Goal: Information Seeking & Learning: Learn about a topic

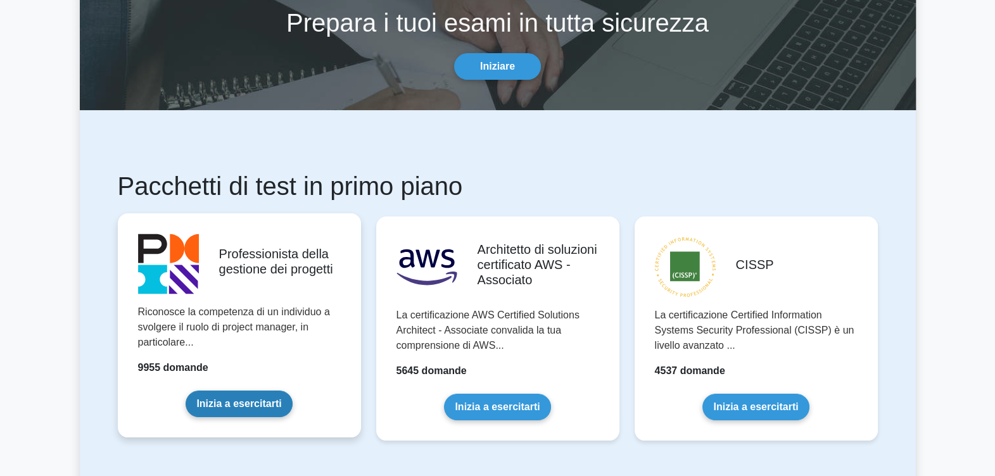
click at [237, 394] on link "Inizia a esercitarti" at bounding box center [239, 404] width 106 height 27
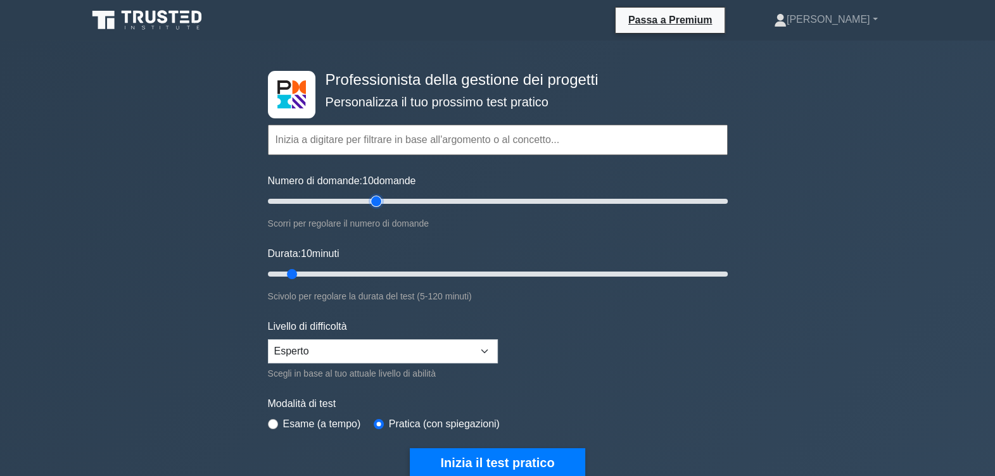
click at [376, 203] on input "Numero di domande: 10 domande" at bounding box center [498, 201] width 460 height 15
type input "60"
click at [399, 199] on input "Numero di domande: 60 domande" at bounding box center [498, 201] width 460 height 15
click at [380, 270] on input "Durata: 10 minuti" at bounding box center [498, 274] width 460 height 15
click at [412, 272] on input "Durata: 40 minuti" at bounding box center [498, 274] width 460 height 15
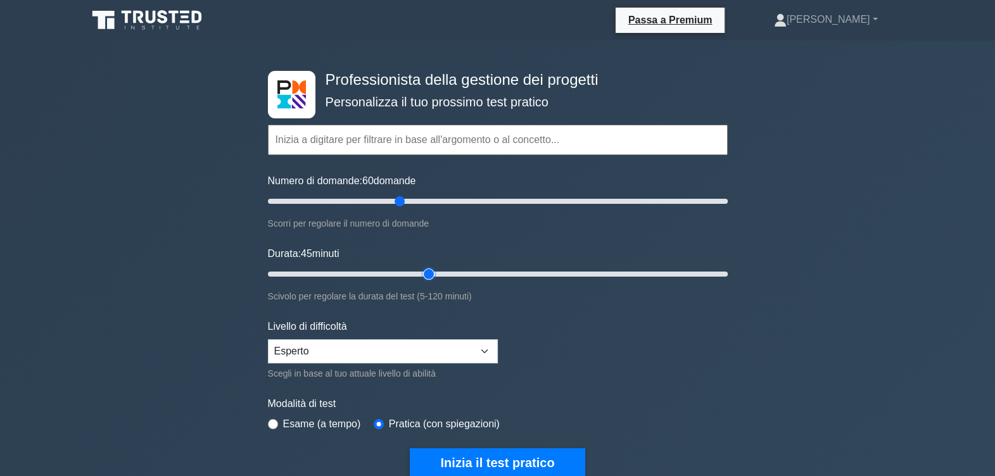
click at [434, 272] on input "Durata: 45 minuti" at bounding box center [498, 274] width 460 height 15
click at [455, 272] on input "Durata: 45 minuti" at bounding box center [498, 274] width 460 height 15
click at [466, 273] on input "Durata: 50 minuti" at bounding box center [498, 274] width 460 height 15
click at [486, 274] on input "Durata: 55 minuti" at bounding box center [498, 274] width 460 height 15
click at [500, 274] on input "Durata: 60 minuti" at bounding box center [498, 274] width 460 height 15
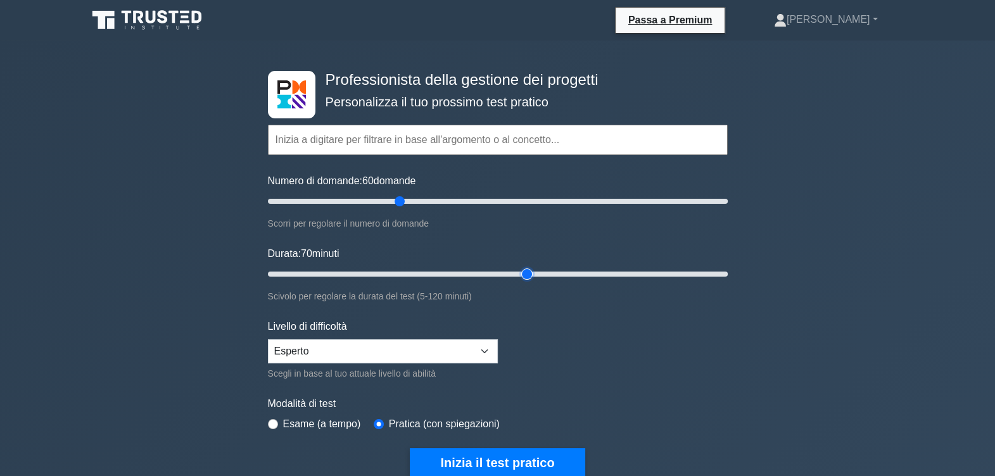
type input "70"
click at [521, 270] on input "Durata: 70 minuti" at bounding box center [498, 274] width 460 height 15
click at [487, 347] on select "Principiante Intermedio Esperto" at bounding box center [383, 351] width 230 height 24
click at [268, 339] on select "Principiante Intermedio Esperto" at bounding box center [383, 351] width 230 height 24
click at [498, 458] on button "Inizia il test pratico" at bounding box center [497, 462] width 175 height 29
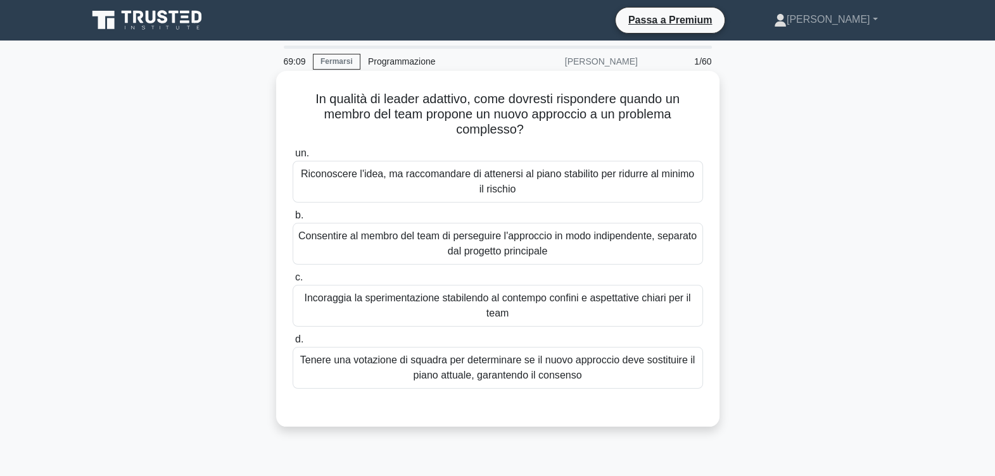
click at [490, 182] on div "Riconoscere l'idea, ma raccomandare di attenersi al piano stabilito per ridurre…" at bounding box center [498, 182] width 410 height 42
click at [293, 158] on input "un. Riconoscere l'idea, ma raccomandare di attenersi al piano stabilito per rid…" at bounding box center [293, 153] width 0 height 8
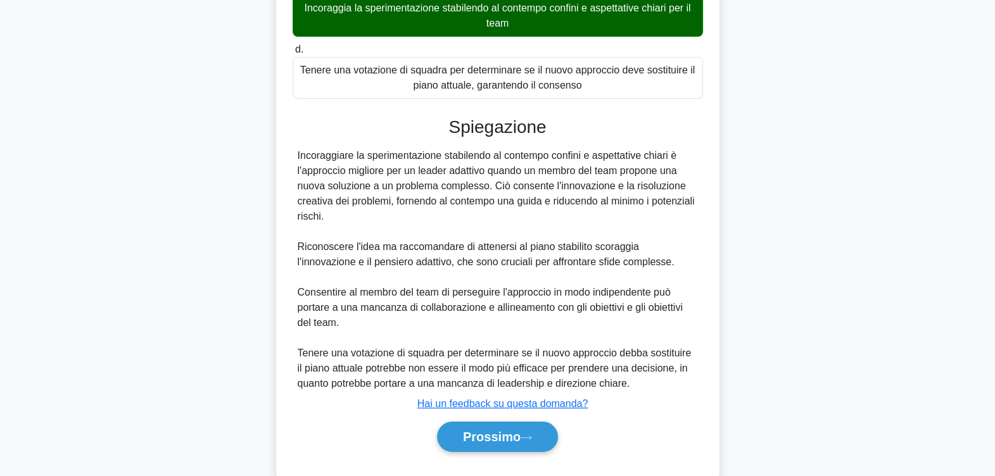
scroll to position [316, 0]
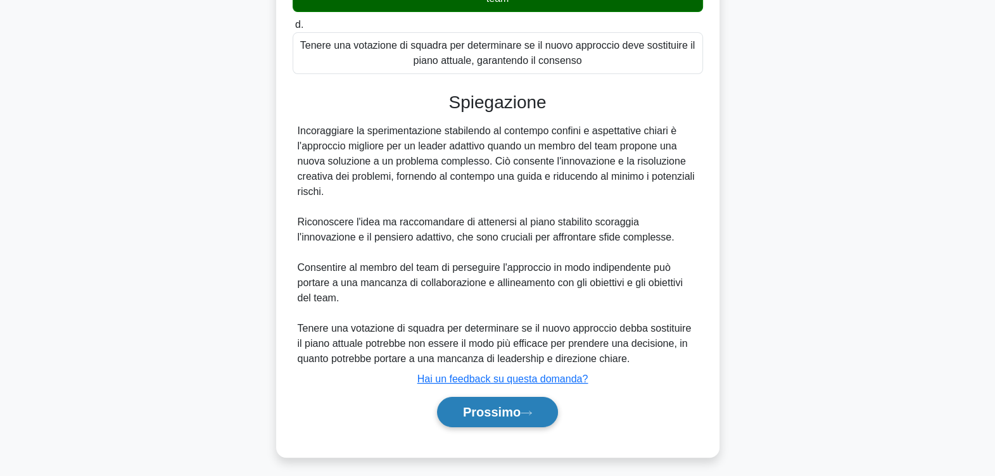
click at [494, 409] on font "Prossimo" at bounding box center [492, 412] width 58 height 14
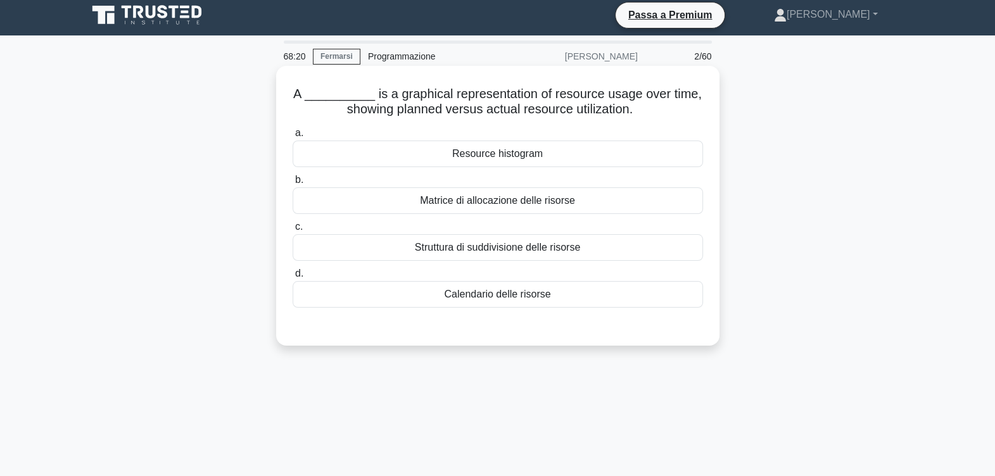
scroll to position [0, 0]
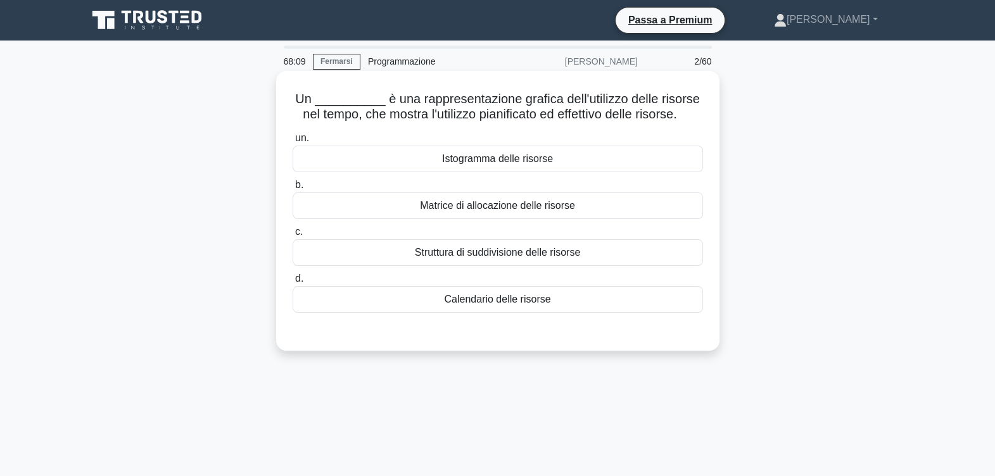
click at [498, 255] on div "Struttura di suddivisione delle risorse" at bounding box center [498, 252] width 410 height 27
click at [293, 236] on input "c. Struttura di suddivisione delle risorse" at bounding box center [293, 232] width 0 height 8
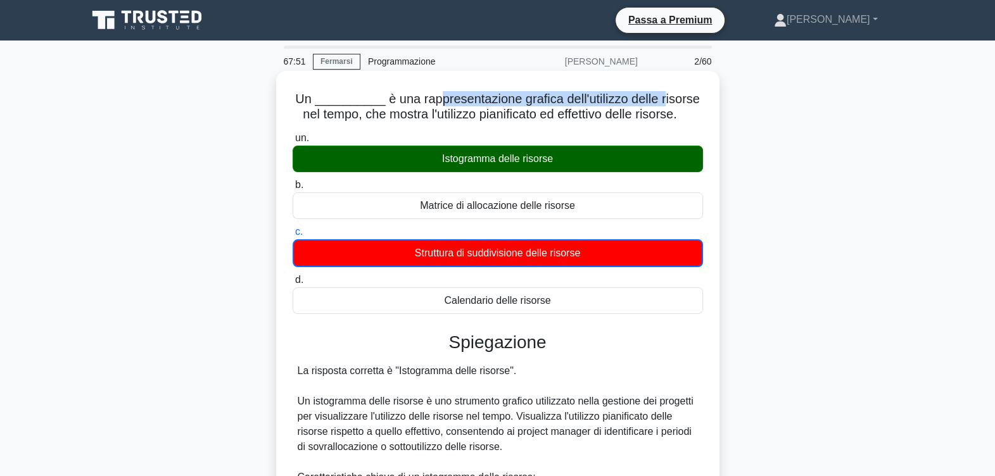
drag, startPoint x: 437, startPoint y: 98, endPoint x: 662, endPoint y: 101, distance: 224.8
click at [662, 101] on font "Un __________ è una rappresentazione grafica dell'utilizzo delle risorse nel te…" at bounding box center [497, 106] width 405 height 29
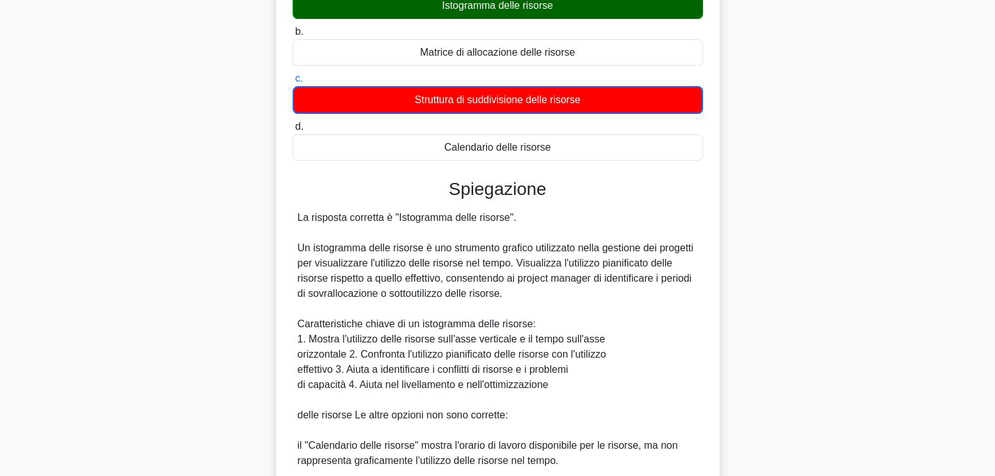
scroll to position [158, 0]
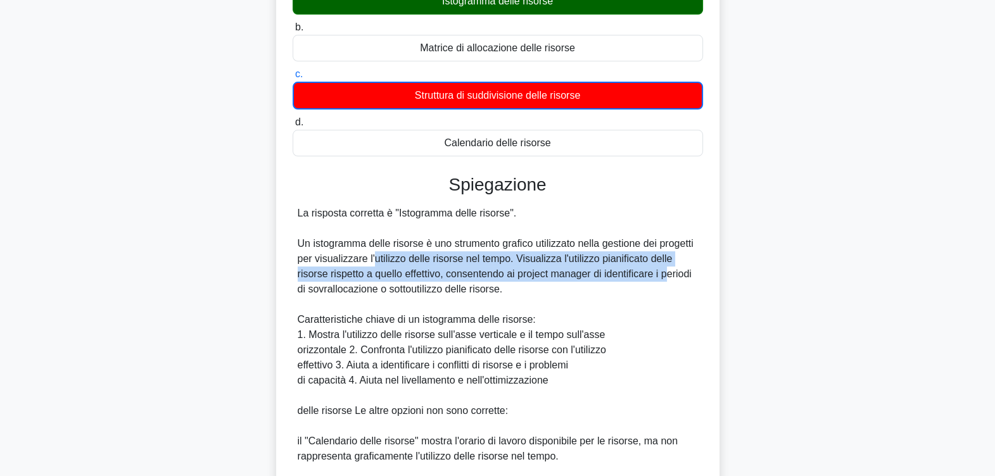
drag, startPoint x: 375, startPoint y: 258, endPoint x: 666, endPoint y: 277, distance: 291.3
click at [666, 277] on div "La risposta corretta è "Istogramma delle risorse". Un istogramma delle risorse …" at bounding box center [498, 388] width 400 height 365
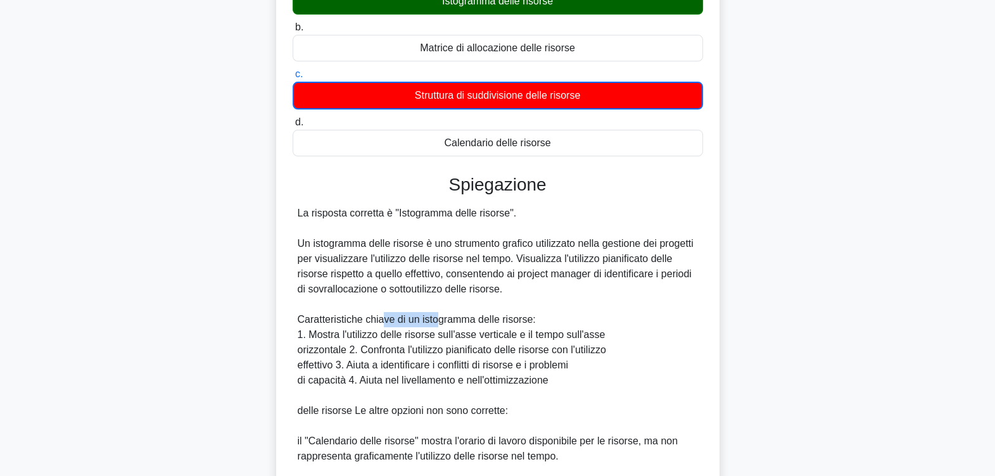
drag, startPoint x: 405, startPoint y: 320, endPoint x: 436, endPoint y: 316, distance: 31.3
click at [436, 316] on div "La risposta corretta è "Istogramma delle risorse". Un istogramma delle risorse …" at bounding box center [498, 388] width 400 height 365
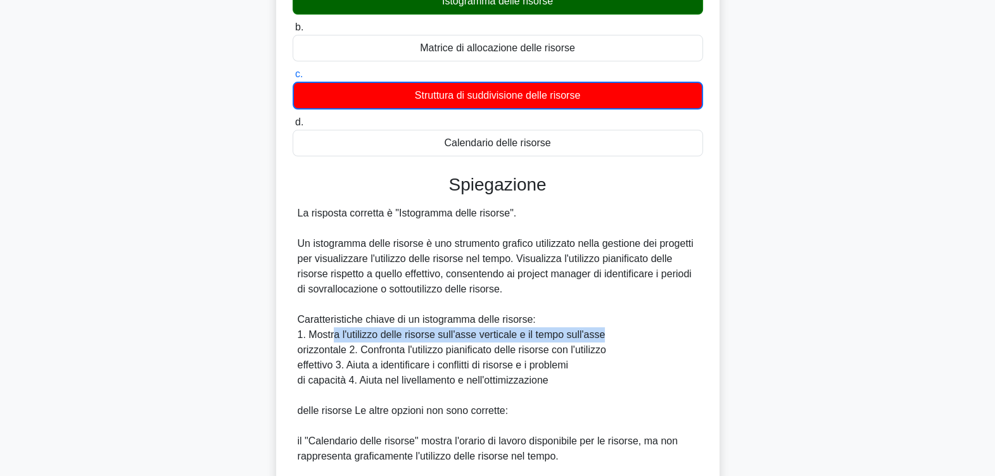
drag, startPoint x: 436, startPoint y: 316, endPoint x: 605, endPoint y: 333, distance: 170.6
click at [605, 333] on div "La risposta corretta è "Istogramma delle risorse". Un istogramma delle risorse …" at bounding box center [498, 388] width 400 height 365
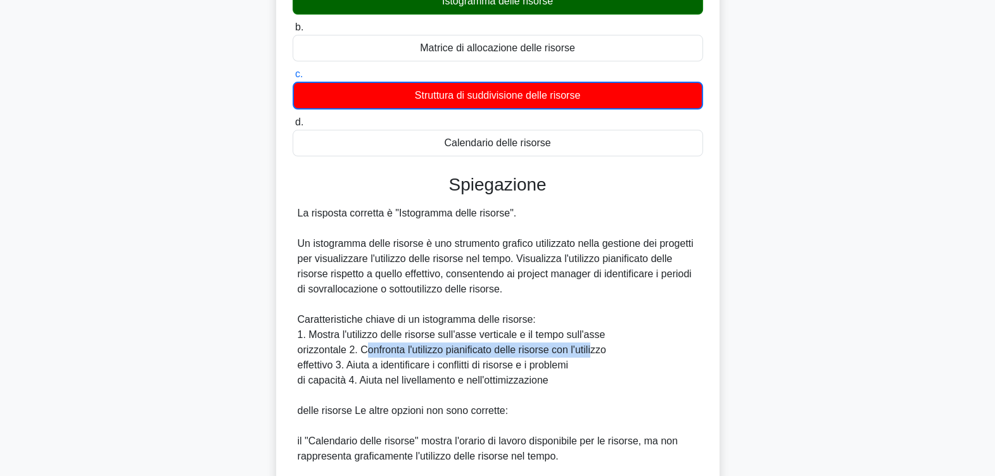
drag, startPoint x: 369, startPoint y: 348, endPoint x: 593, endPoint y: 348, distance: 224.8
click at [593, 348] on div "La risposta corretta è "Istogramma delle risorse". Un istogramma delle risorse …" at bounding box center [498, 388] width 400 height 365
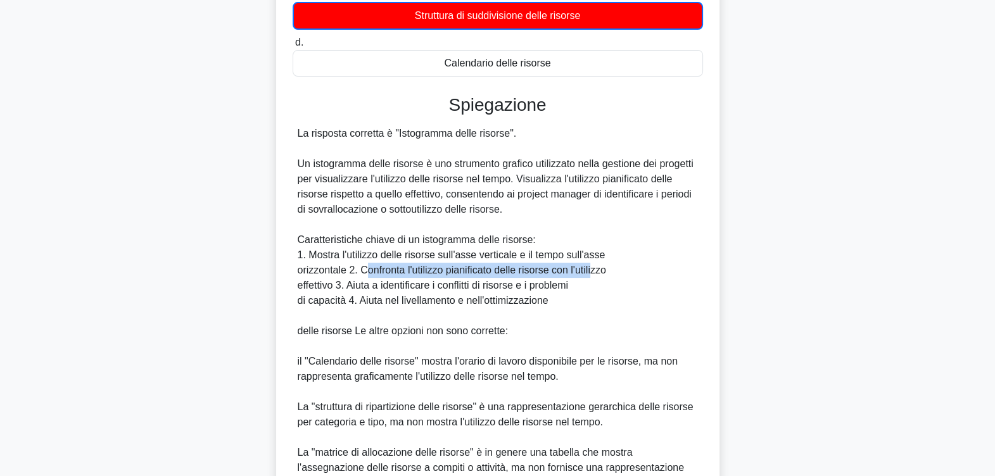
scroll to position [365, 0]
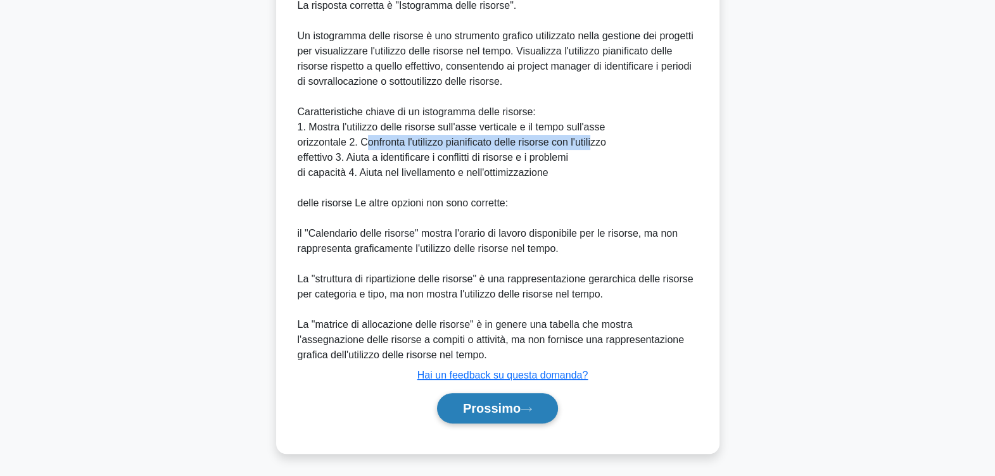
click at [508, 405] on font "Prossimo" at bounding box center [492, 408] width 58 height 14
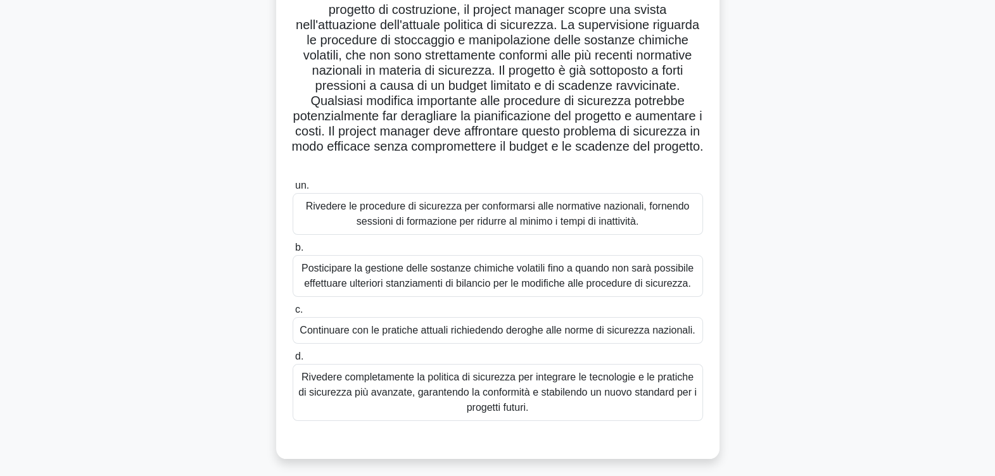
scroll to position [129, 0]
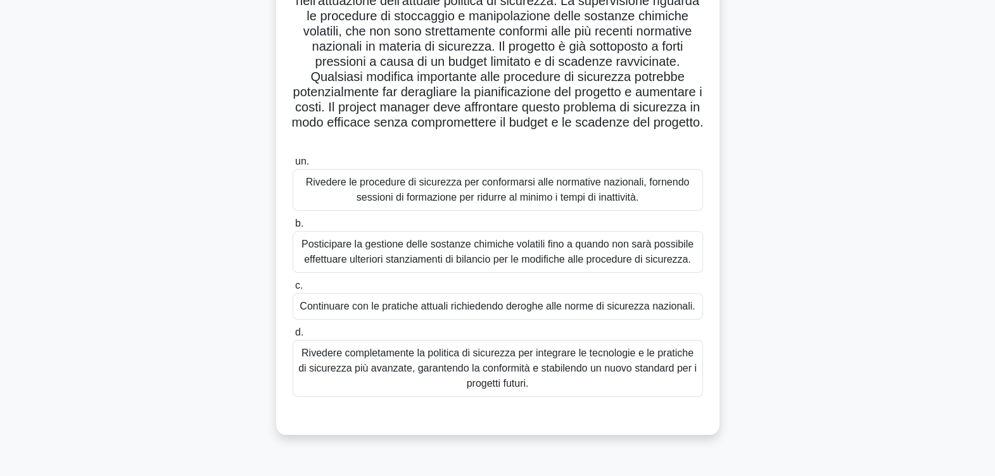
click at [588, 196] on div "Rivedere le procedure di sicurezza per conformarsi alle normative nazionali, fo…" at bounding box center [498, 190] width 410 height 42
click at [293, 166] on input "un. Rivedere le procedure di sicurezza per conformarsi alle normative nazionali…" at bounding box center [293, 162] width 0 height 8
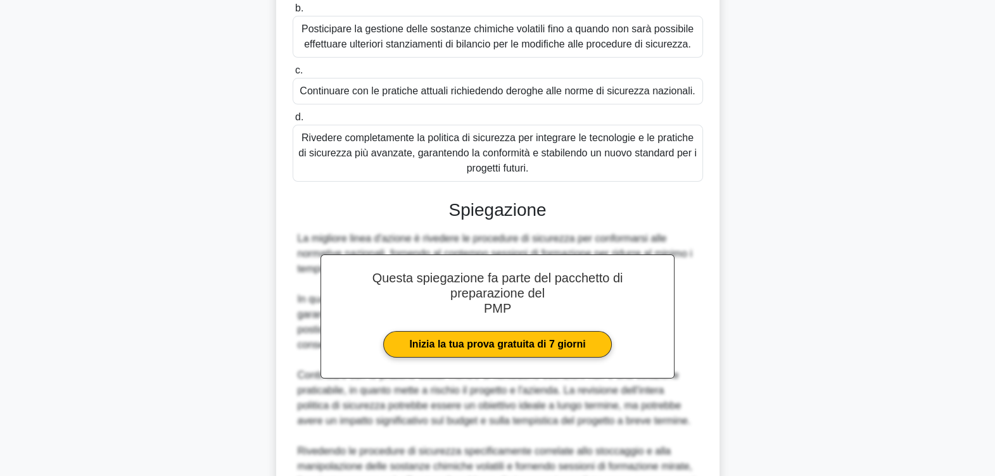
scroll to position [501, 0]
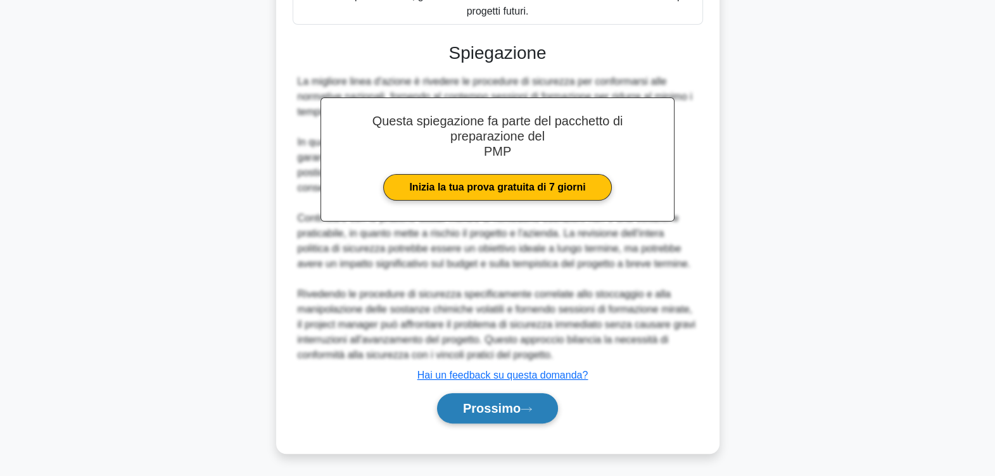
click at [517, 398] on button "Prossimo" at bounding box center [497, 408] width 121 height 30
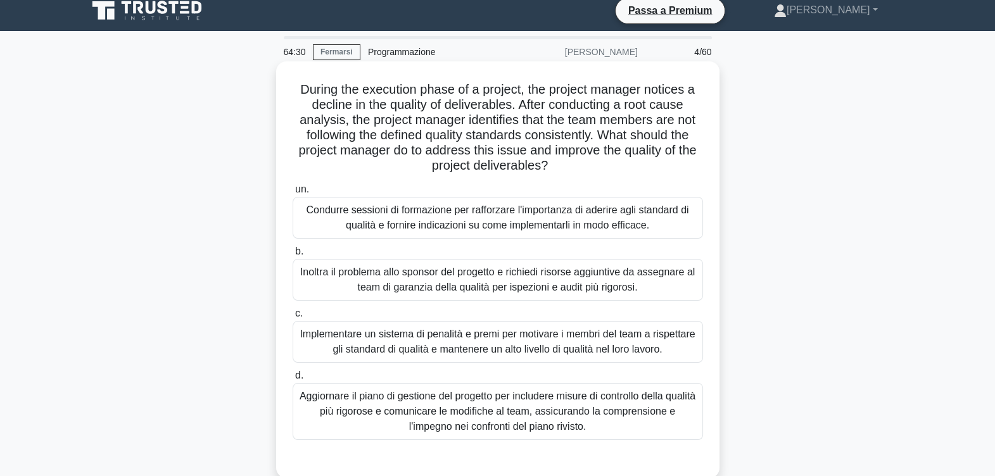
scroll to position [0, 0]
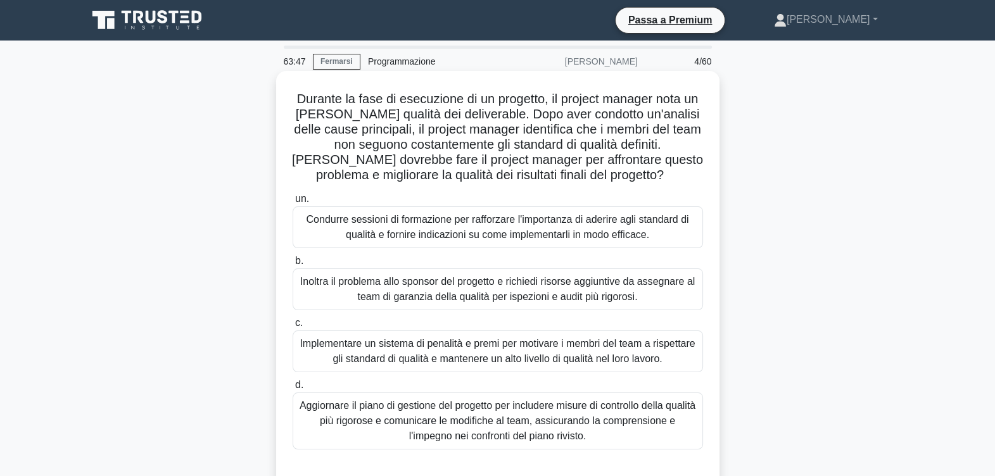
click at [592, 424] on div "Aggiornare il piano di gestione del progetto per includere misure di controllo …" at bounding box center [498, 421] width 410 height 57
click at [293, 389] on input "d. Aggiornare il piano di gestione del progetto per includere misure di control…" at bounding box center [293, 385] width 0 height 8
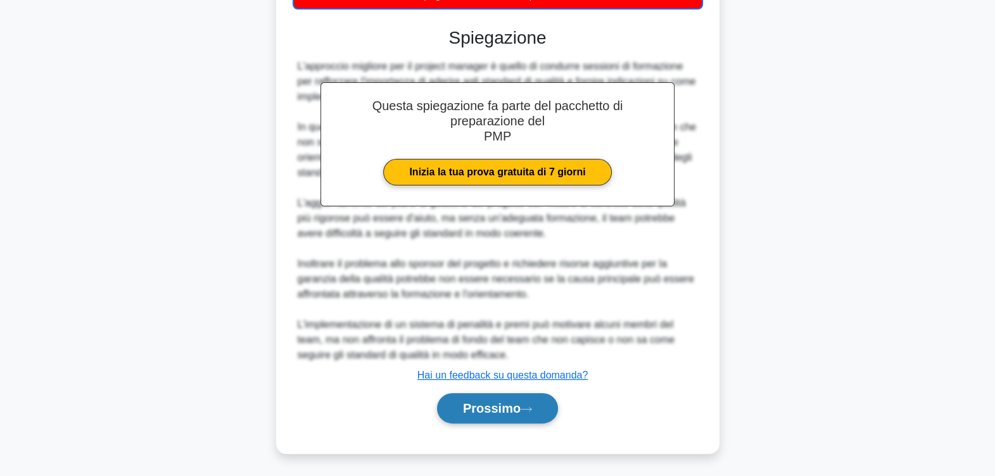
click at [512, 401] on font "Prossimo" at bounding box center [492, 408] width 58 height 14
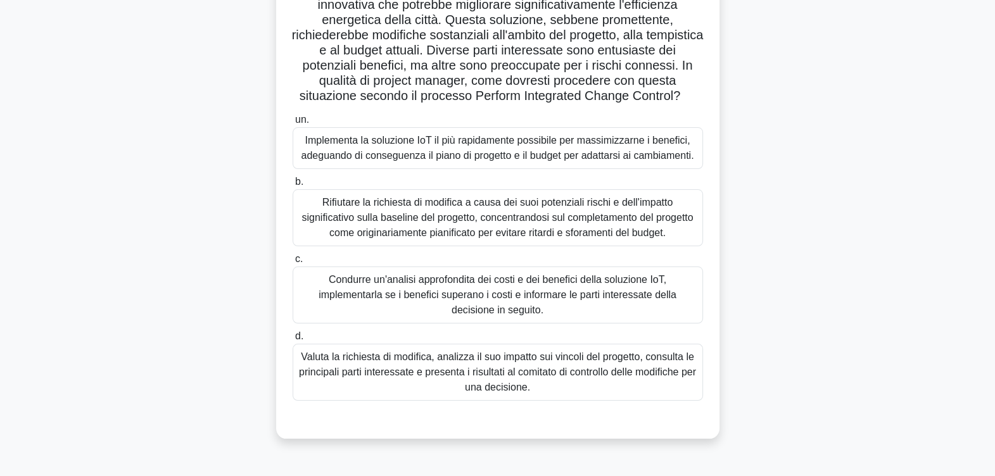
scroll to position [49, 0]
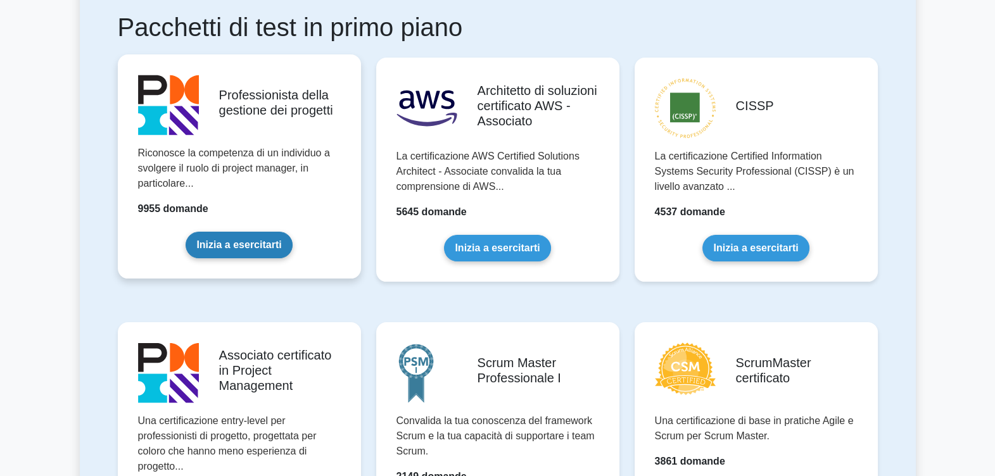
click at [236, 238] on link "Inizia a esercitarti" at bounding box center [239, 245] width 106 height 27
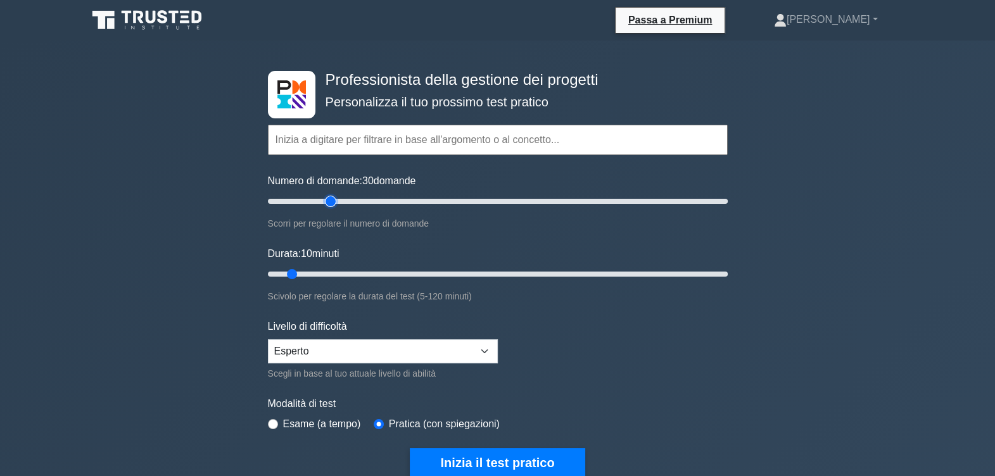
click at [331, 199] on input "Numero di domande: 30 domande" at bounding box center [498, 201] width 460 height 15
click at [294, 198] on input "Numero di domande: 15 domande" at bounding box center [498, 201] width 460 height 15
drag, startPoint x: 303, startPoint y: 200, endPoint x: 394, endPoint y: 205, distance: 91.9
type input "60"
click at [394, 205] on input "Numero di domande: 60 domande" at bounding box center [498, 201] width 460 height 15
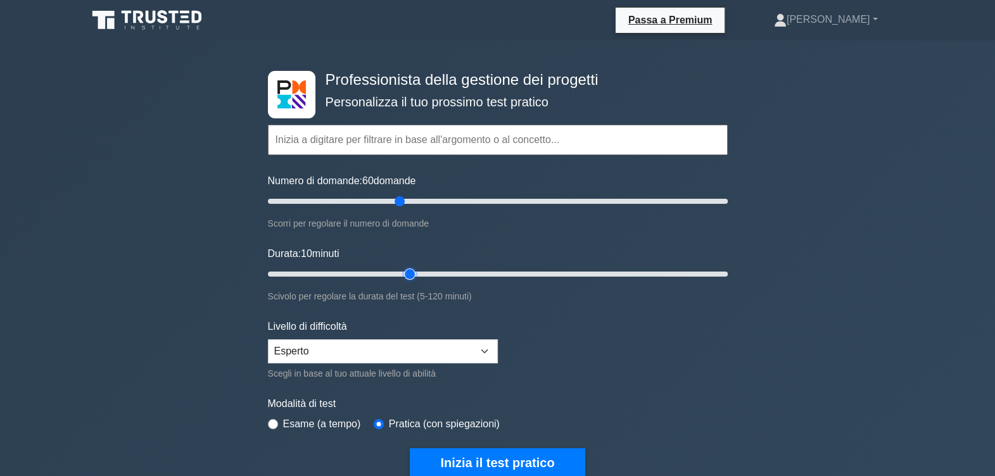
click at [400, 270] on input "Durata: 10 minuti" at bounding box center [498, 274] width 460 height 15
click at [431, 271] on input "Durata: 45 minuti" at bounding box center [498, 274] width 460 height 15
click at [455, 272] on input "Durata: 50 minuti" at bounding box center [498, 274] width 460 height 15
click at [469, 272] on input "Durata: 50 minuti" at bounding box center [498, 274] width 460 height 15
click at [476, 269] on input "Durata: 55 minuti" at bounding box center [498, 274] width 460 height 15
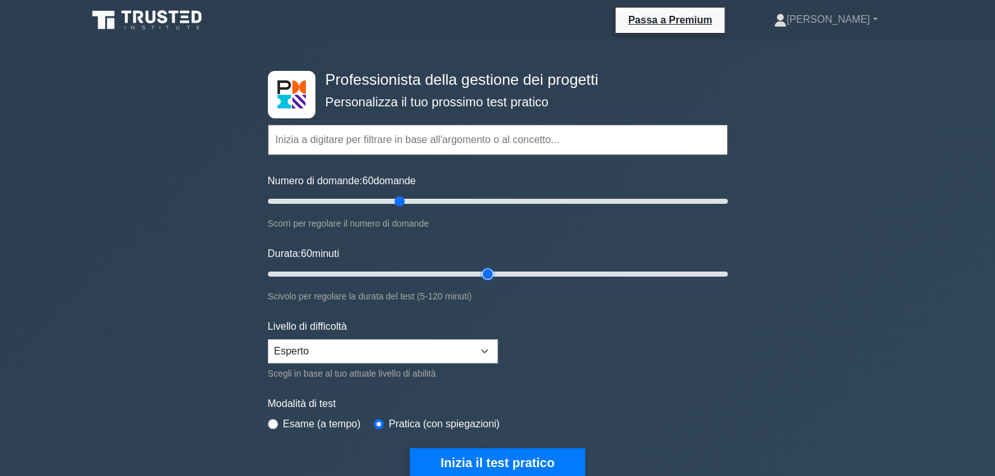
click at [483, 269] on input "Durata: 60 minuti" at bounding box center [498, 274] width 460 height 15
drag, startPoint x: 484, startPoint y: 270, endPoint x: 495, endPoint y: 270, distance: 11.4
click at [495, 270] on input "Durata: 60 minuti" at bounding box center [498, 274] width 460 height 15
type input "65"
click at [500, 271] on input "Durata: 65 minuti" at bounding box center [498, 274] width 460 height 15
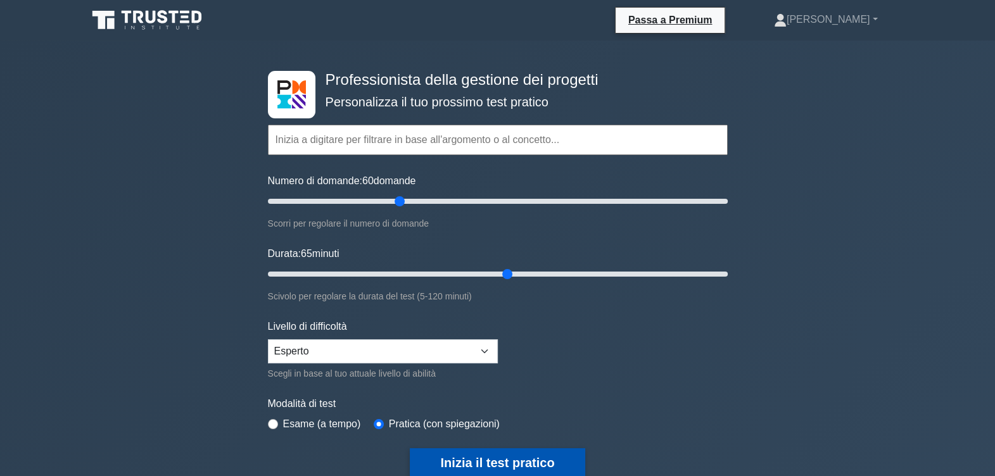
click at [520, 453] on button "Inizia il test pratico" at bounding box center [497, 462] width 175 height 29
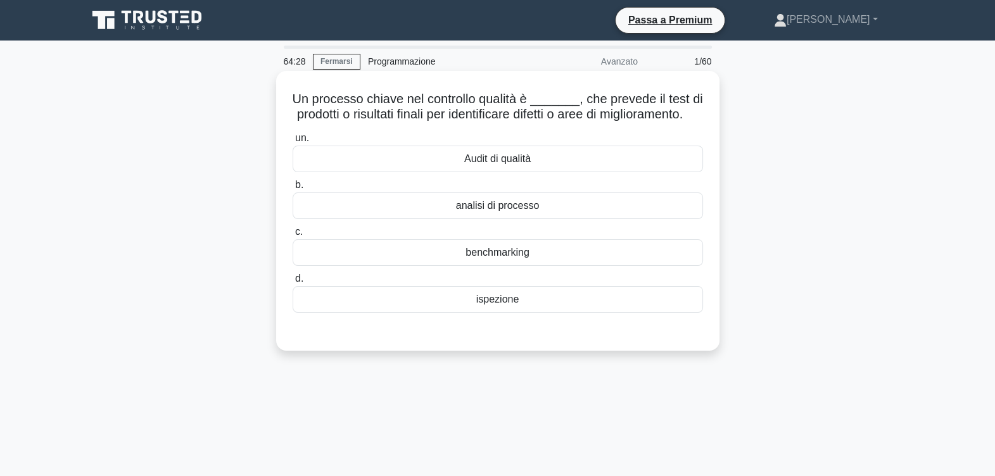
click at [515, 313] on div "ispezione" at bounding box center [498, 299] width 410 height 27
click at [293, 283] on input "d. ispezione" at bounding box center [293, 279] width 0 height 8
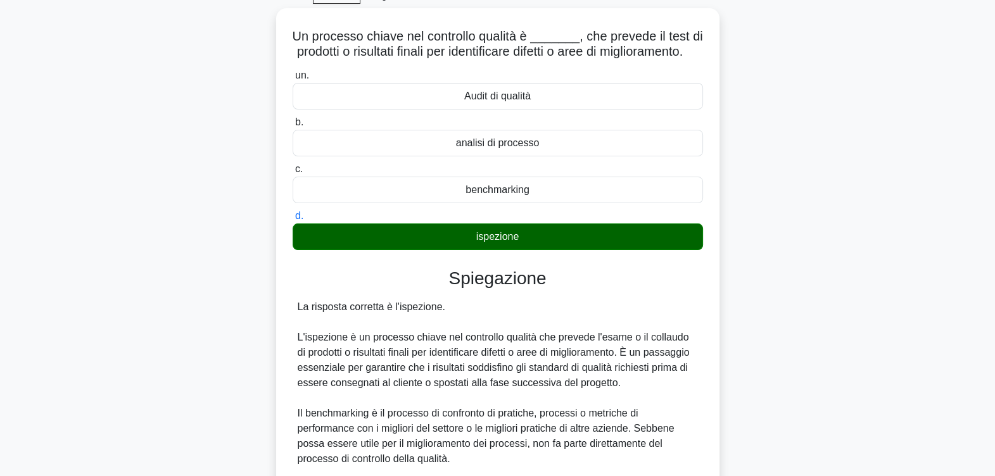
scroll to position [158, 0]
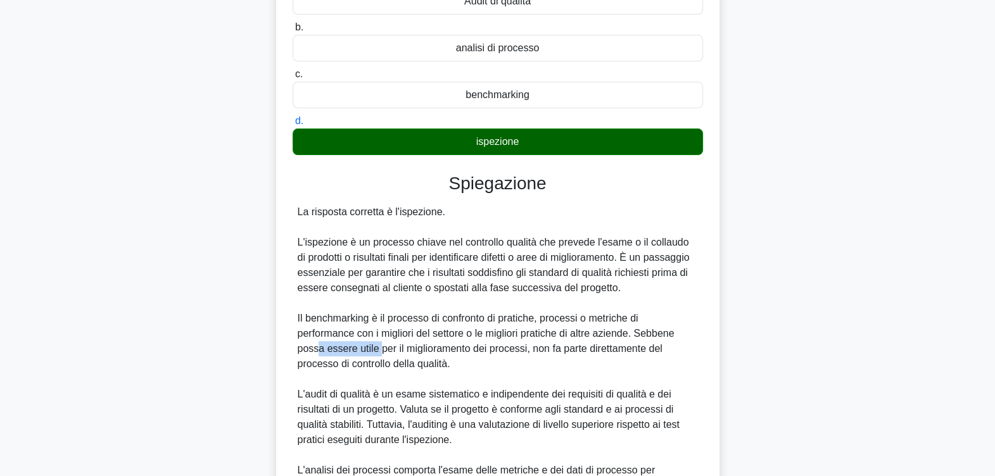
drag, startPoint x: 317, startPoint y: 365, endPoint x: 377, endPoint y: 369, distance: 59.7
click at [377, 369] on div "La risposta corretta è l'ispezione. L'ispezione è un processo chiave nel contro…" at bounding box center [498, 364] width 400 height 319
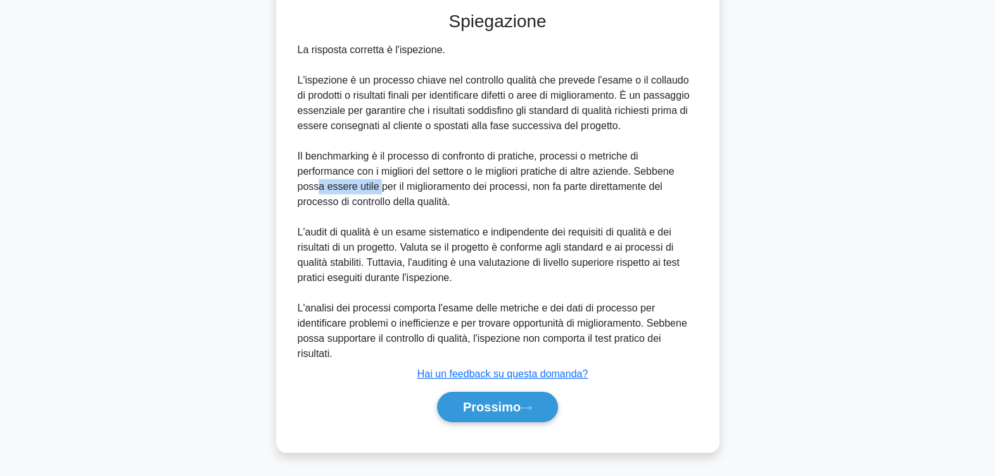
scroll to position [334, 0]
click at [495, 402] on font "Prossimo" at bounding box center [492, 407] width 58 height 14
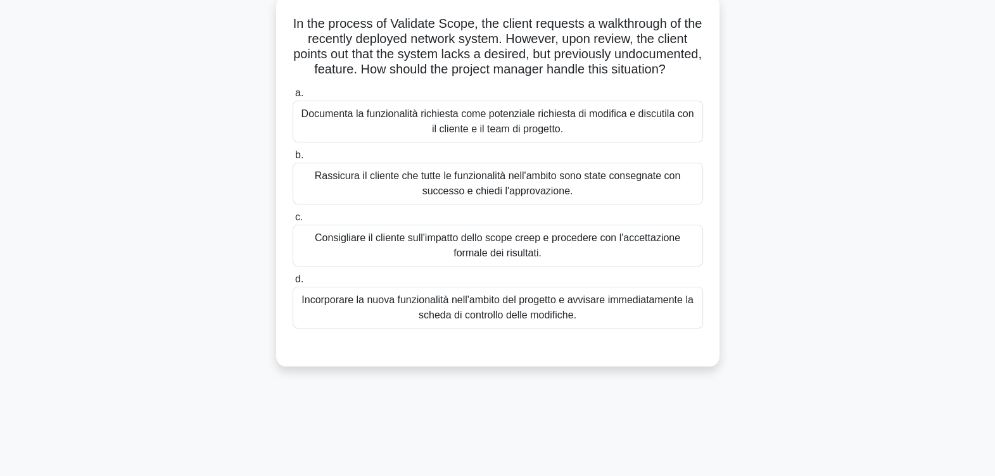
scroll to position [0, 0]
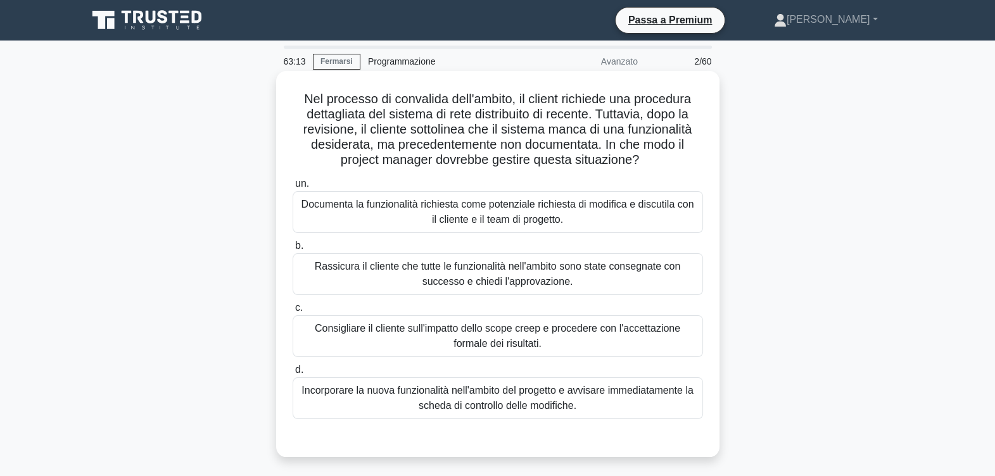
click at [500, 215] on div "Documenta la funzionalità richiesta come potenziale richiesta di modifica e dis…" at bounding box center [498, 212] width 410 height 42
click at [293, 188] on input "un. Documenta la funzionalità richiesta come potenziale richiesta di modifica e…" at bounding box center [293, 184] width 0 height 8
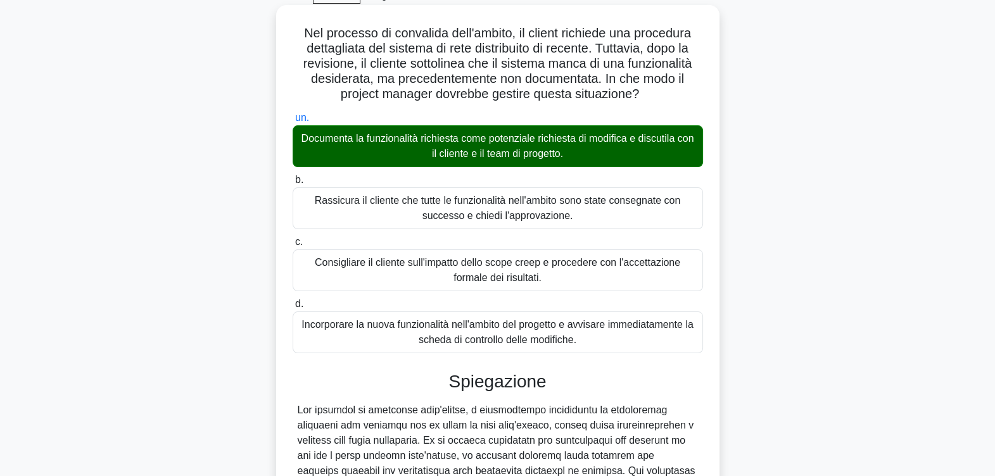
scroll to position [158, 0]
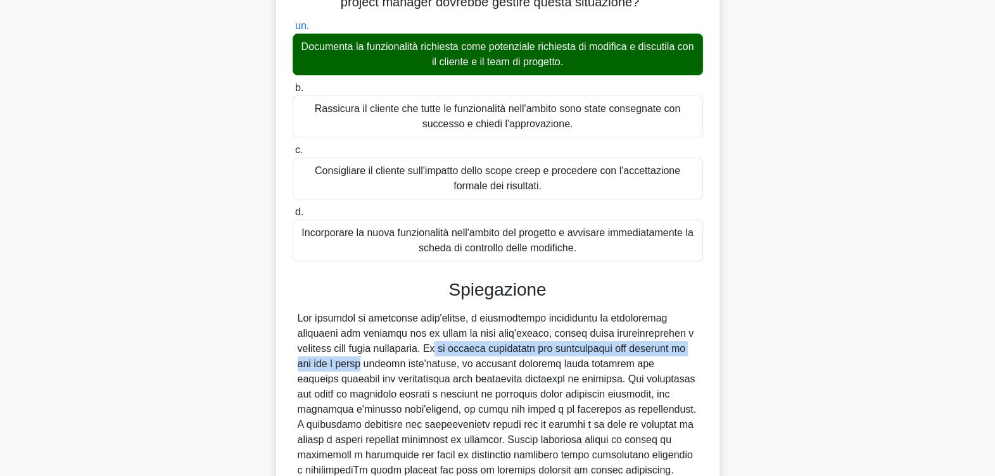
drag, startPoint x: 409, startPoint y: 351, endPoint x: 688, endPoint y: 350, distance: 278.6
click at [688, 350] on div at bounding box center [498, 463] width 400 height 304
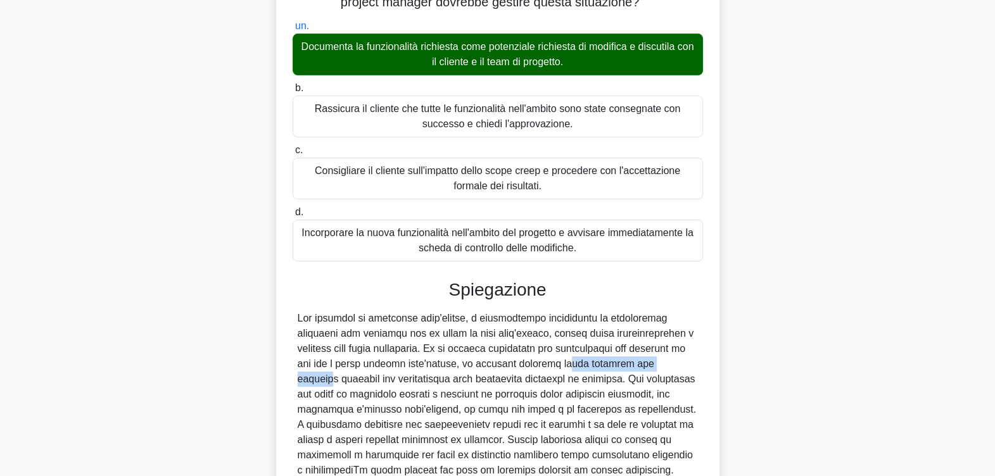
drag, startPoint x: 508, startPoint y: 364, endPoint x: 584, endPoint y: 365, distance: 76.6
click at [584, 365] on div at bounding box center [498, 463] width 400 height 304
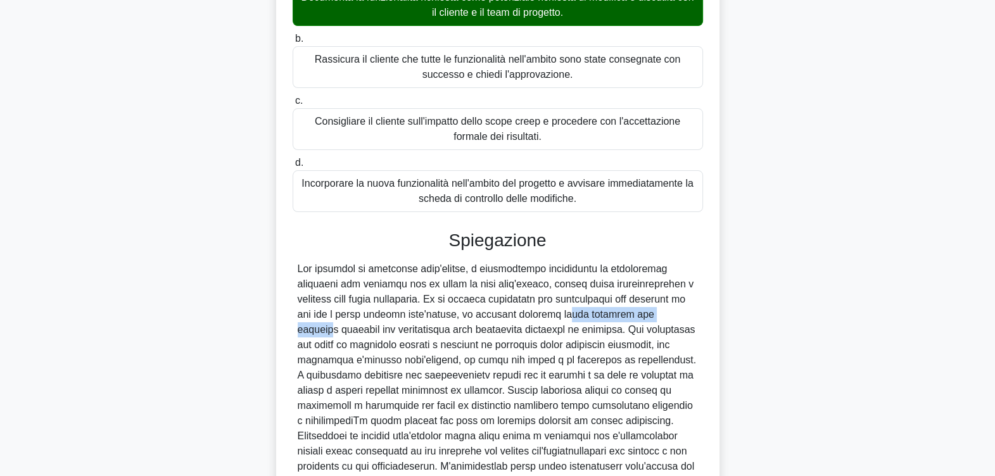
scroll to position [237, 0]
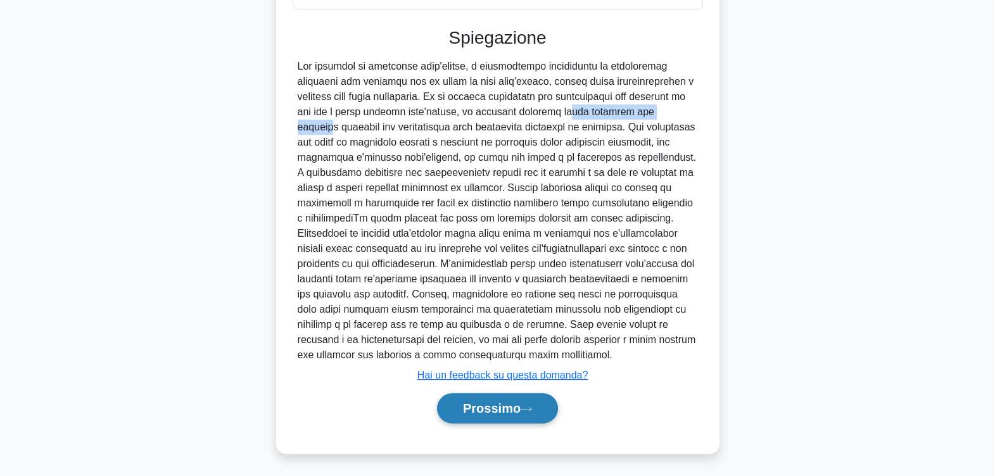
click at [476, 403] on font "Prossimo" at bounding box center [492, 408] width 58 height 14
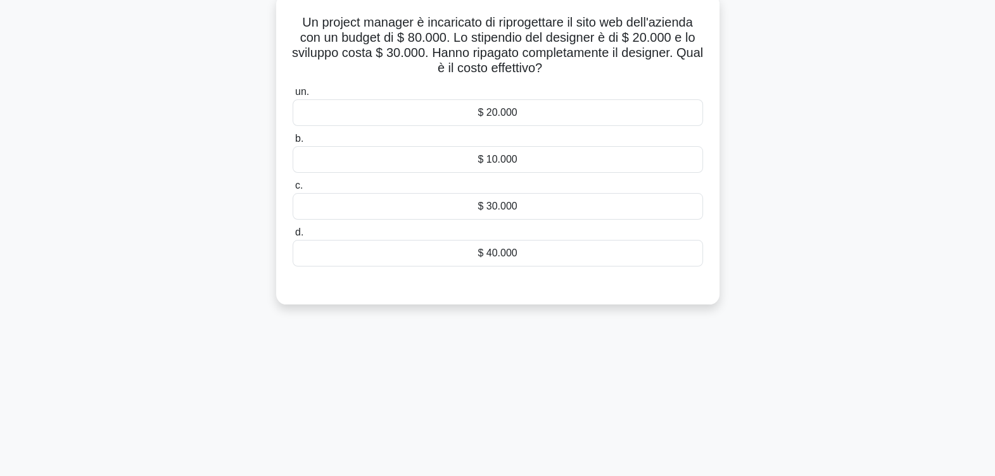
scroll to position [0, 0]
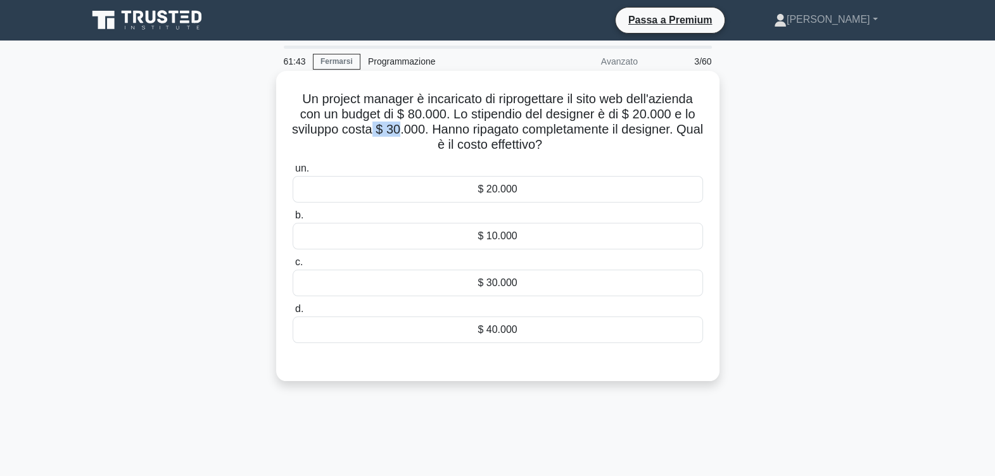
drag, startPoint x: 383, startPoint y: 133, endPoint x: 412, endPoint y: 133, distance: 28.5
click at [412, 133] on font "Un project manager è incaricato di riprogettare il sito web dell'azienda con un…" at bounding box center [497, 122] width 411 height 60
drag, startPoint x: 541, startPoint y: 114, endPoint x: 681, endPoint y: 121, distance: 139.5
click at [681, 121] on font "Un project manager è incaricato di riprogettare il sito web dell'azienda con un…" at bounding box center [497, 122] width 411 height 60
click at [539, 187] on div "$ 20.000" at bounding box center [498, 189] width 410 height 27
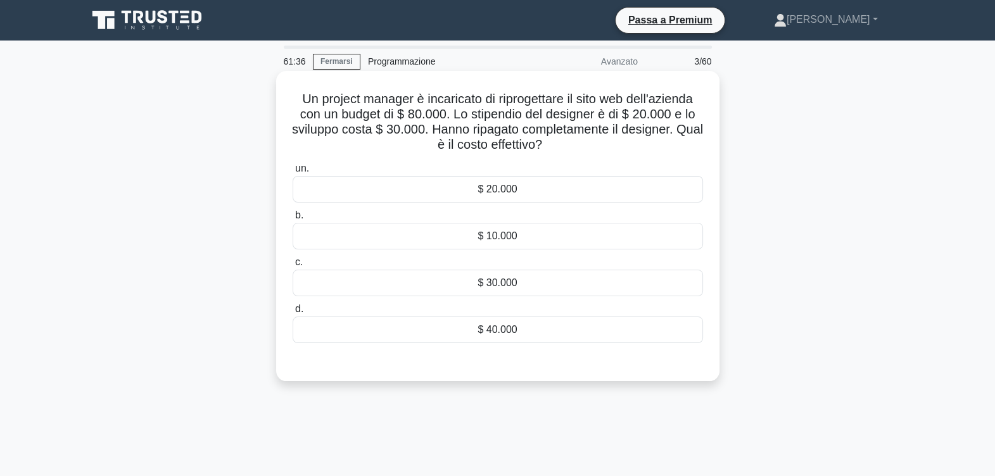
click at [293, 173] on input "un. $ 20.000" at bounding box center [293, 169] width 0 height 8
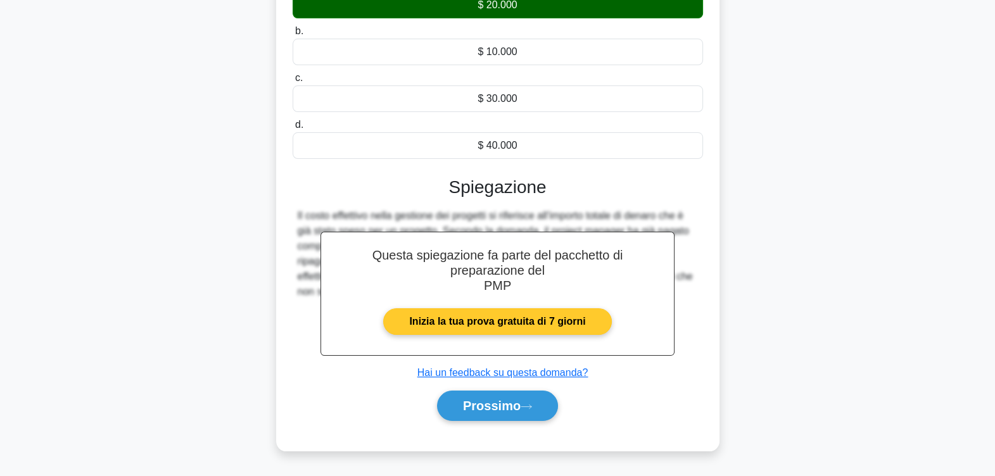
scroll to position [129, 0]
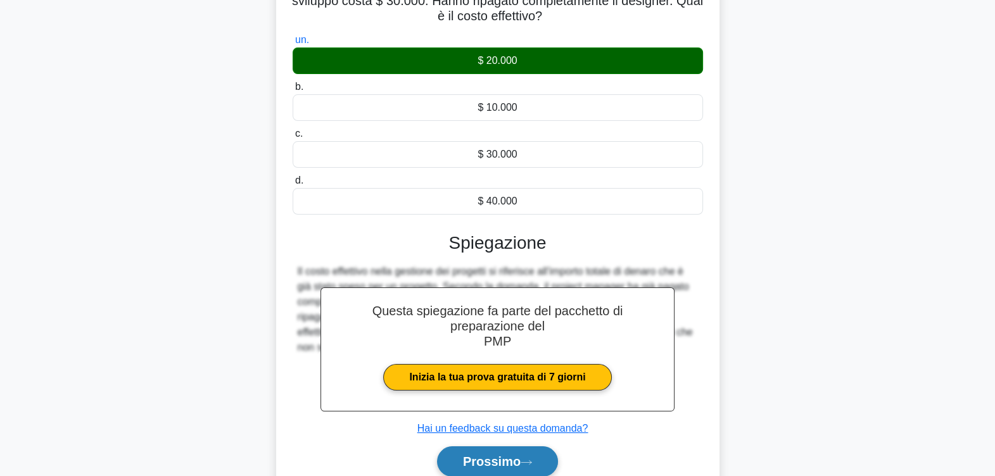
click at [538, 460] on button "Prossimo" at bounding box center [497, 461] width 121 height 30
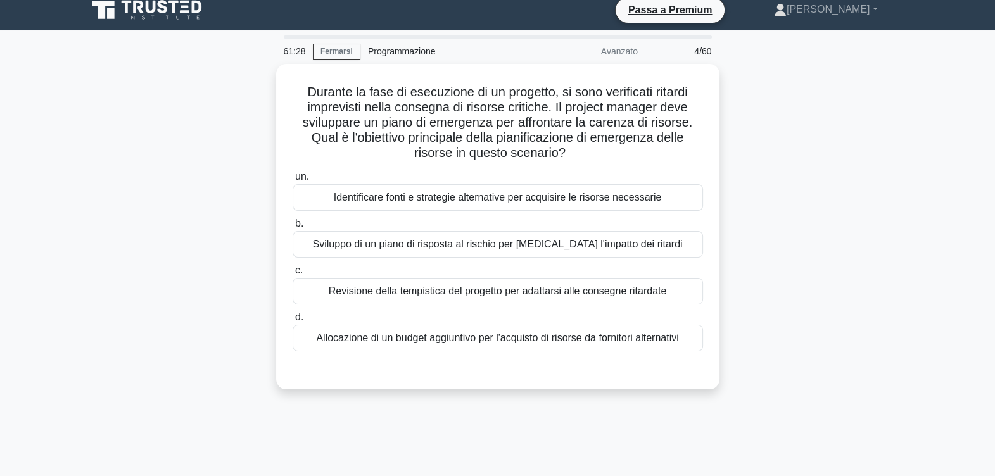
scroll to position [0, 0]
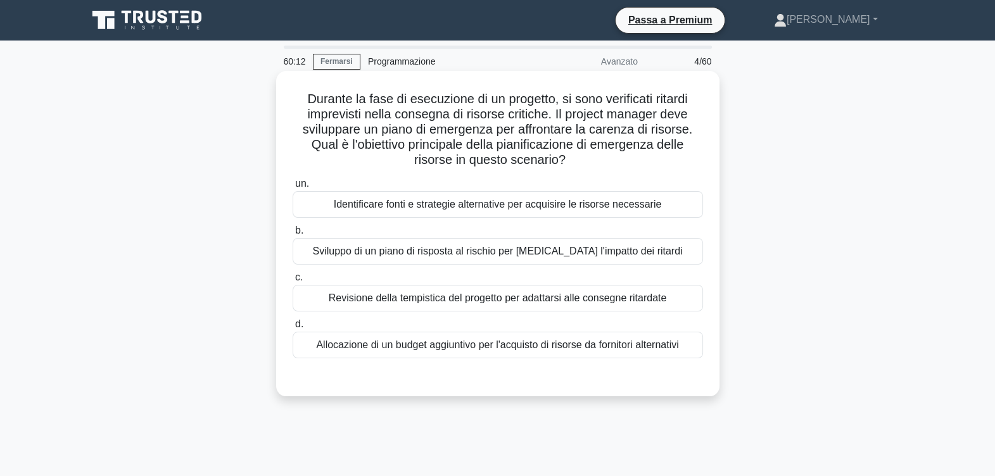
drag, startPoint x: 431, startPoint y: 149, endPoint x: 618, endPoint y: 161, distance: 187.8
click at [618, 161] on h5 "Durante la fase di esecuzione di un progetto, si sono verificati ritardi imprev…" at bounding box center [497, 129] width 413 height 77
click at [448, 251] on div "Sviluppo di un piano di risposta al rischio per mitigare l'impatto dei ritardi" at bounding box center [498, 251] width 410 height 27
click at [293, 235] on input "b. Sviluppo di un piano di risposta al rischio per mitigare l'impatto dei ritar…" at bounding box center [293, 231] width 0 height 8
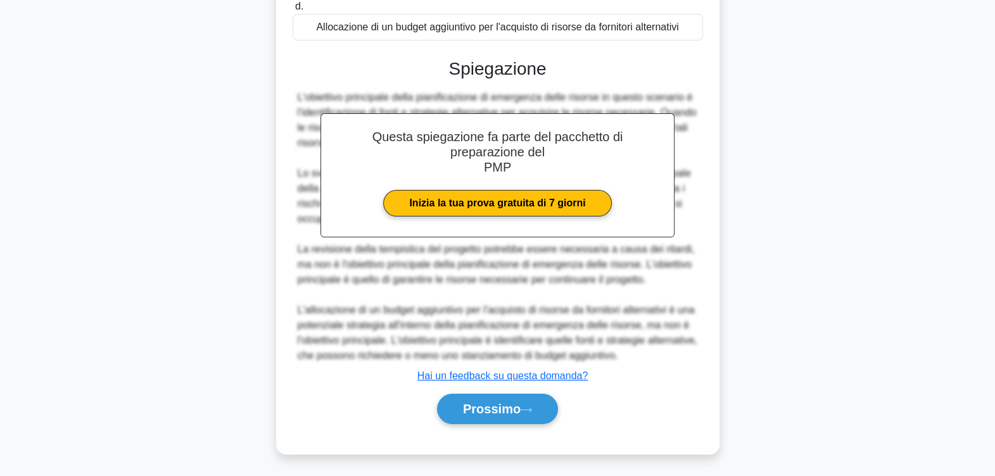
scroll to position [319, 0]
click at [497, 405] on font "Prossimo" at bounding box center [492, 409] width 58 height 14
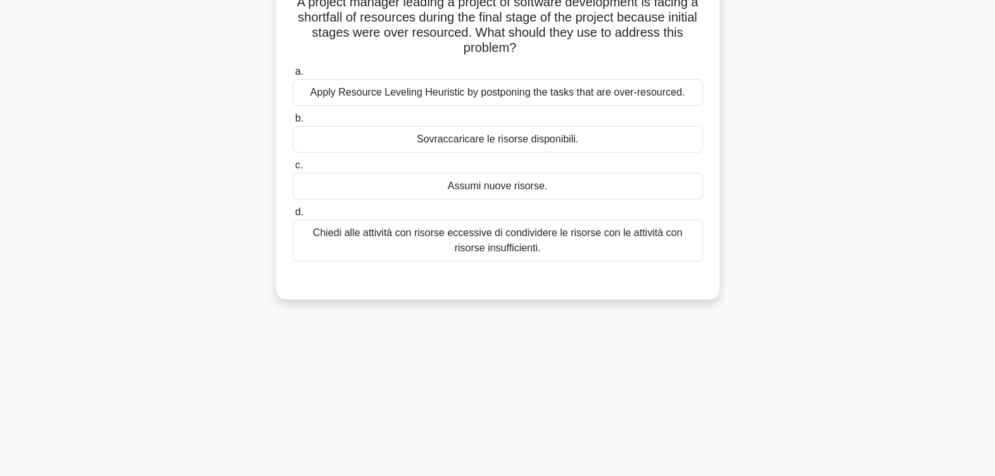
scroll to position [0, 0]
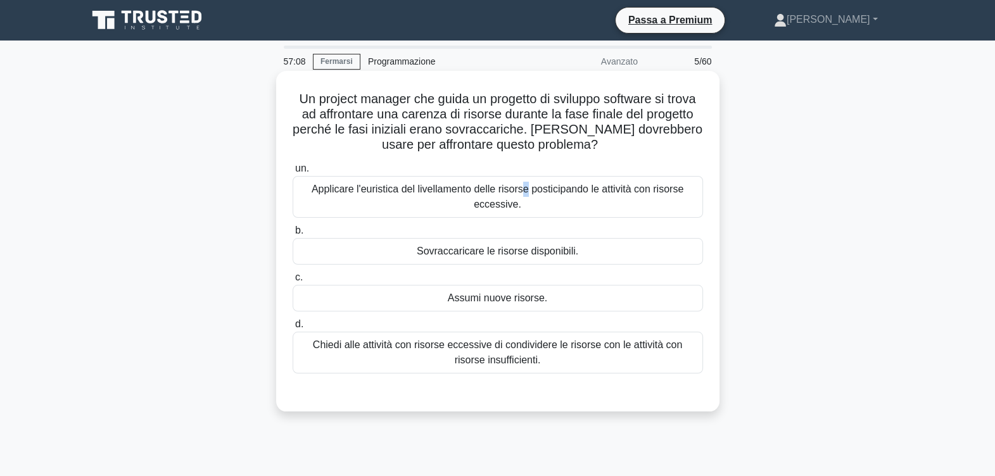
click at [520, 187] on div "Applicare l'euristica del livellamento delle risorse posticipando le attività c…" at bounding box center [498, 197] width 410 height 42
drag, startPoint x: 520, startPoint y: 187, endPoint x: 479, endPoint y: 203, distance: 43.3
click at [479, 203] on div "Applicare l'euristica del livellamento delle risorse posticipando le attività c…" at bounding box center [498, 197] width 410 height 42
click at [293, 173] on input "un. Applicare l'euristica del livellamento delle risorse posticipando le attivi…" at bounding box center [293, 169] width 0 height 8
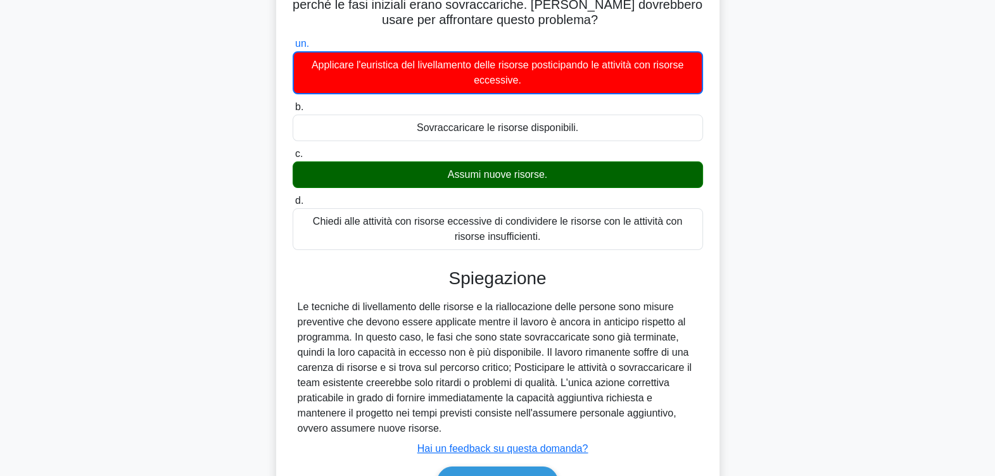
scroll to position [208, 0]
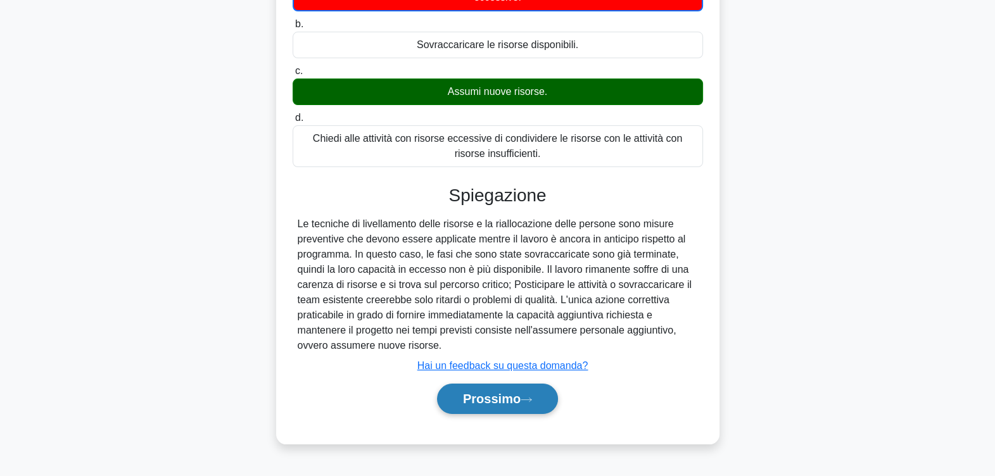
click at [517, 393] on font "Prossimo" at bounding box center [492, 399] width 58 height 14
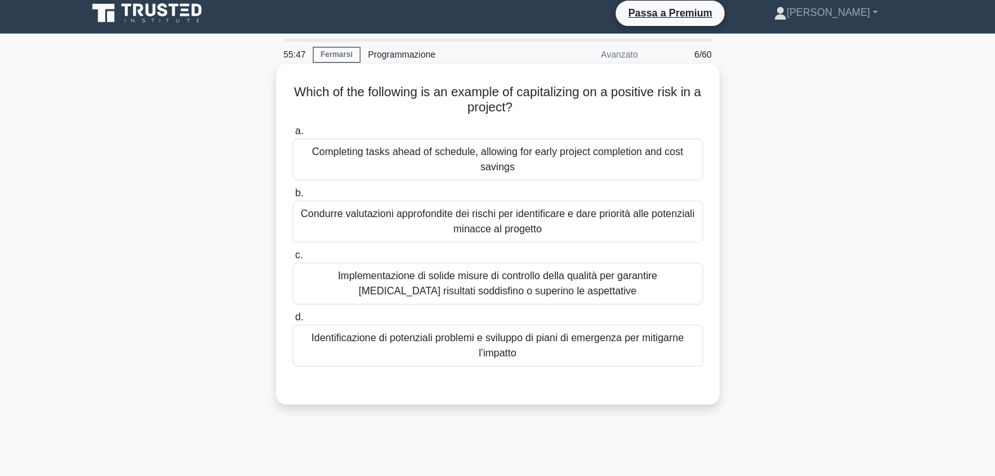
scroll to position [0, 0]
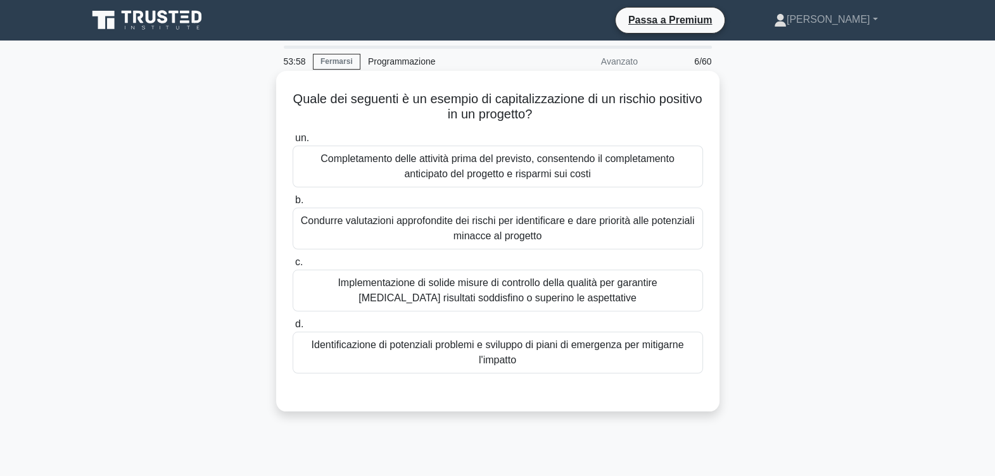
click at [509, 176] on div "Completamento delle attività prima del previsto, consentendo il completamento a…" at bounding box center [498, 167] width 410 height 42
click at [293, 142] on input "un. Completamento delle attività prima del previsto, consentendo il completamen…" at bounding box center [293, 138] width 0 height 8
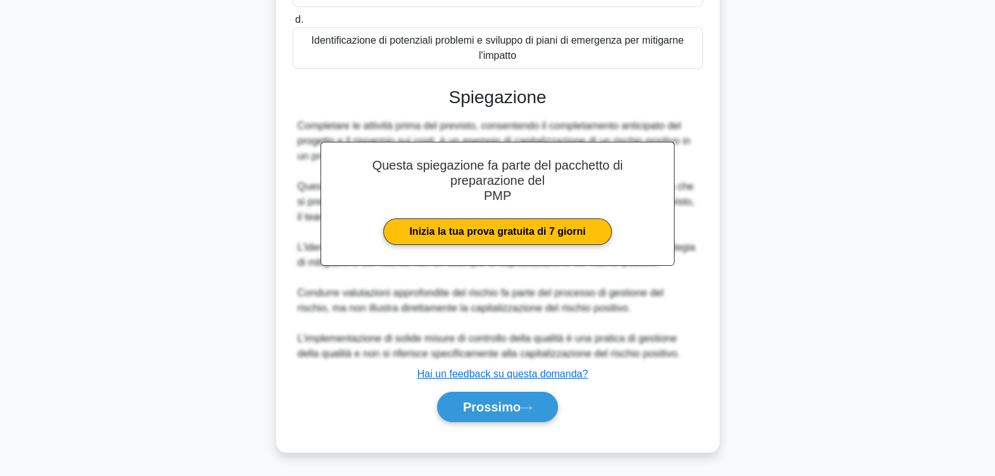
scroll to position [319, 0]
click at [503, 403] on font "Prossimo" at bounding box center [492, 407] width 58 height 14
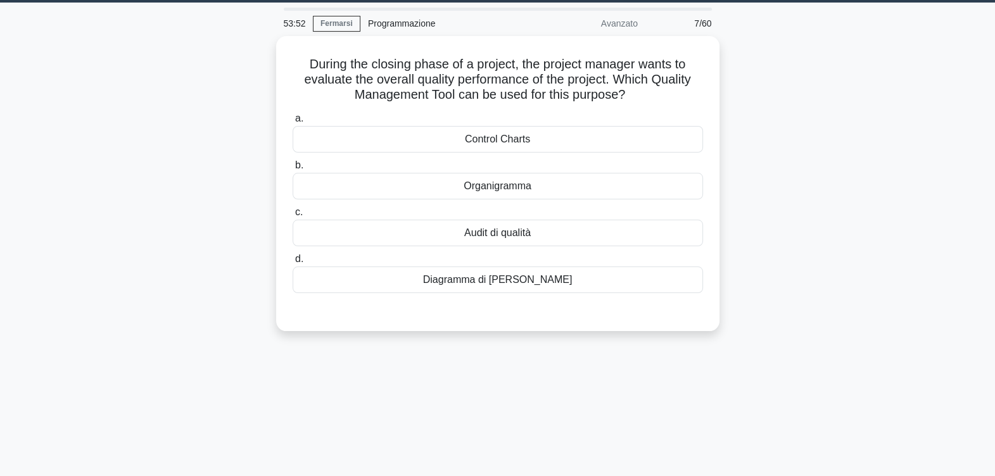
scroll to position [0, 0]
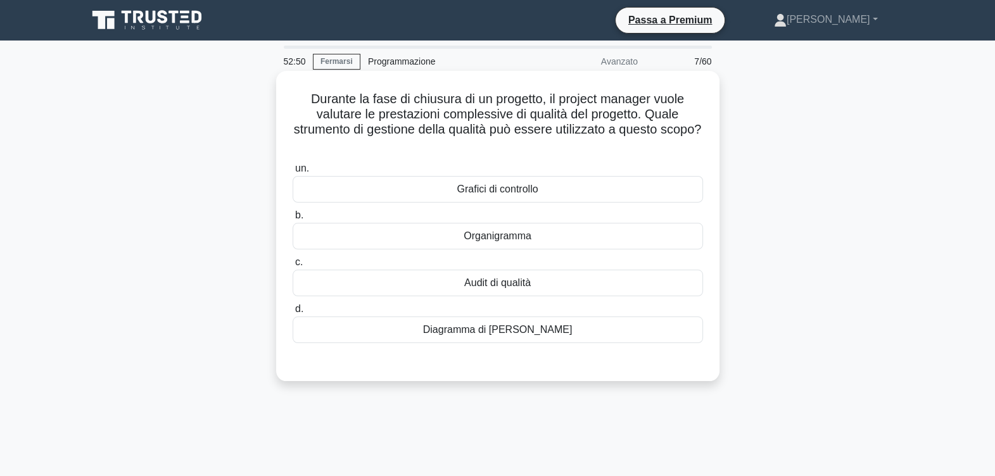
click at [515, 191] on div "Grafici di controllo" at bounding box center [498, 189] width 410 height 27
click at [293, 173] on input "un. Grafici di controllo" at bounding box center [293, 169] width 0 height 8
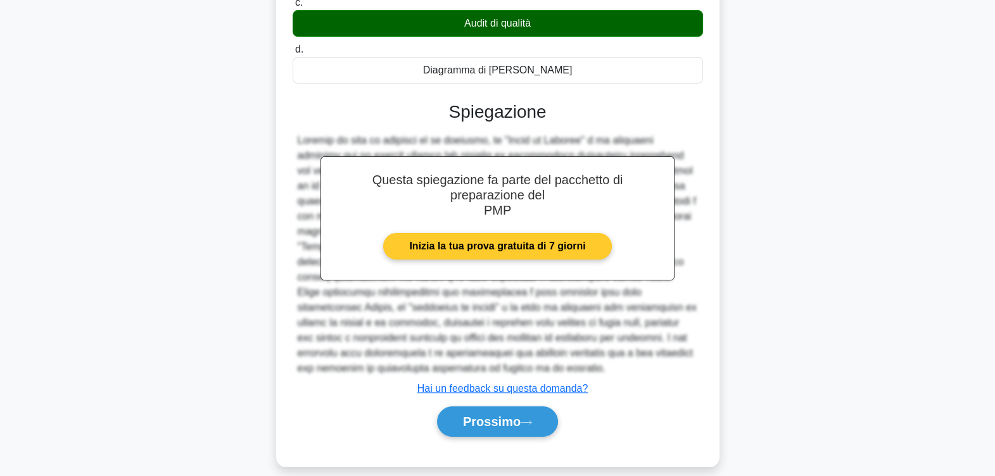
scroll to position [274, 0]
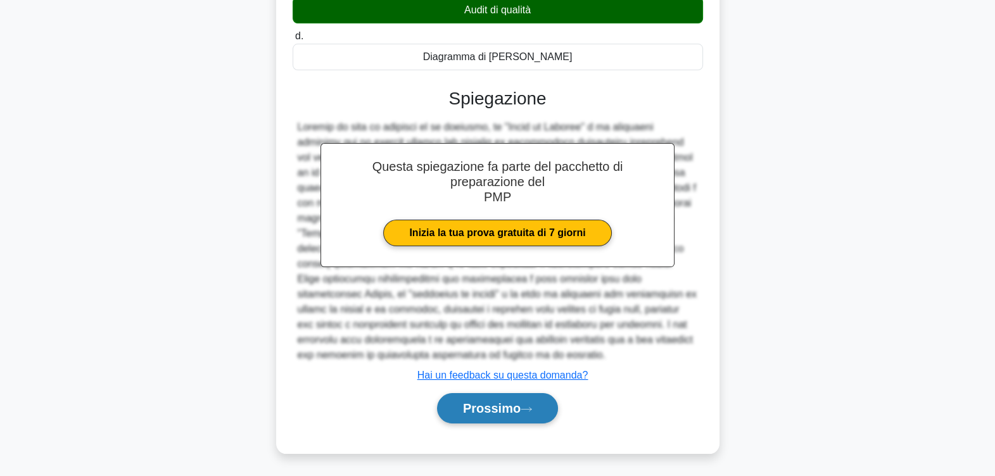
click at [489, 410] on font "Prossimo" at bounding box center [492, 408] width 58 height 14
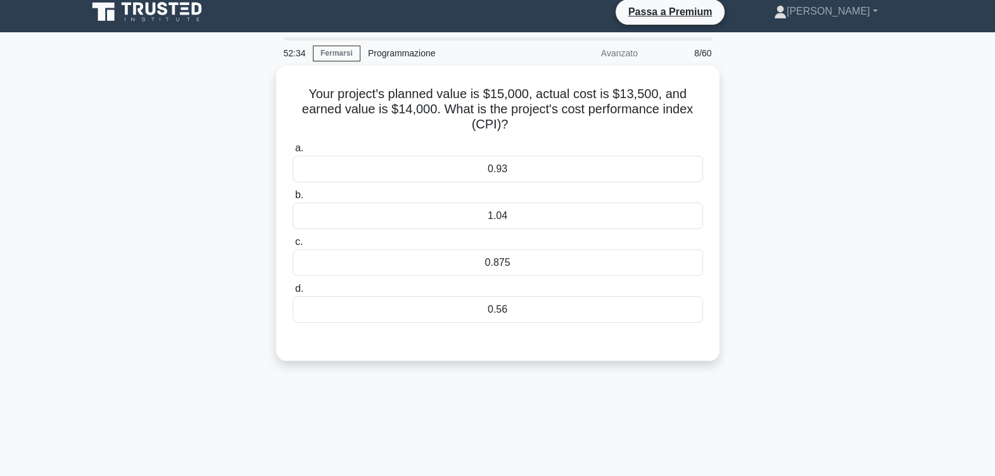
scroll to position [0, 0]
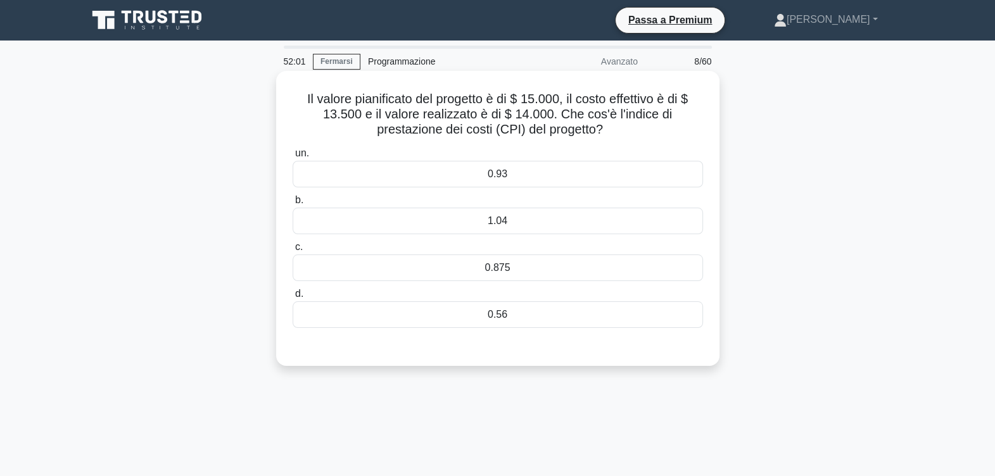
click at [514, 227] on div "1.04" at bounding box center [498, 221] width 410 height 27
click at [293, 205] on input "b. 1.04" at bounding box center [293, 200] width 0 height 8
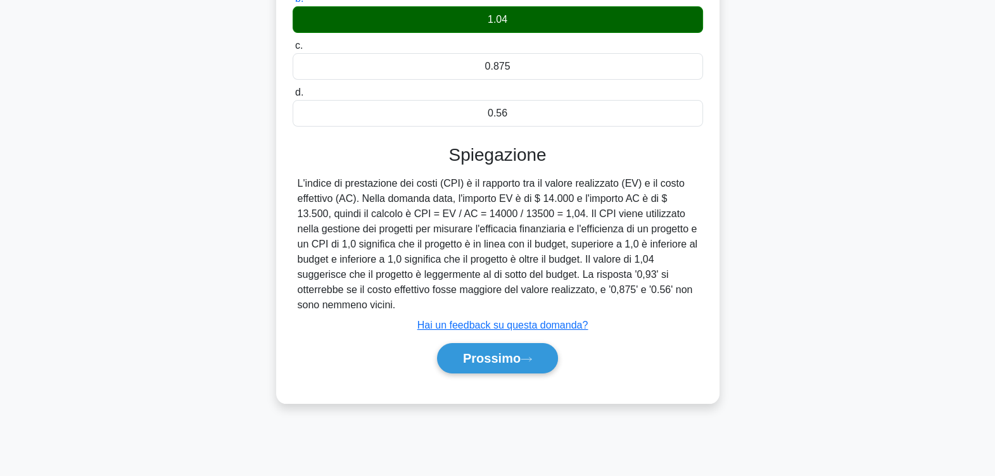
scroll to position [208, 0]
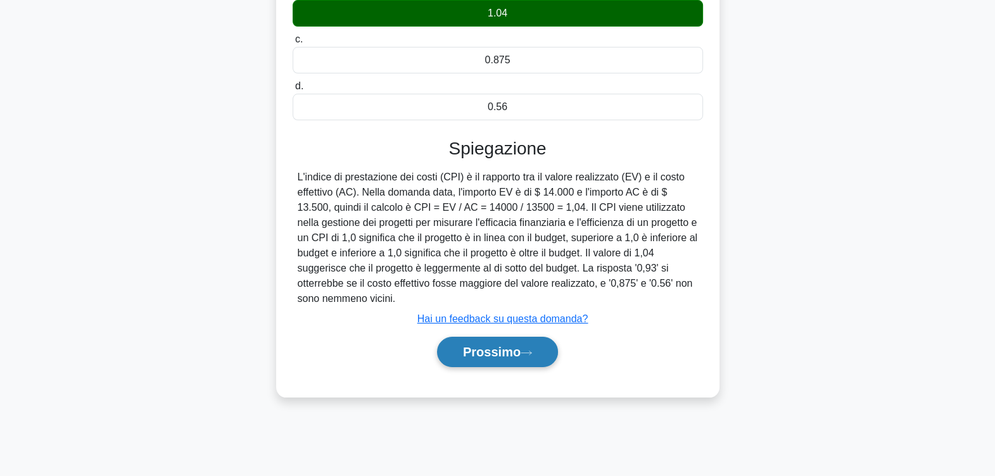
click at [512, 353] on font "Prossimo" at bounding box center [492, 352] width 58 height 14
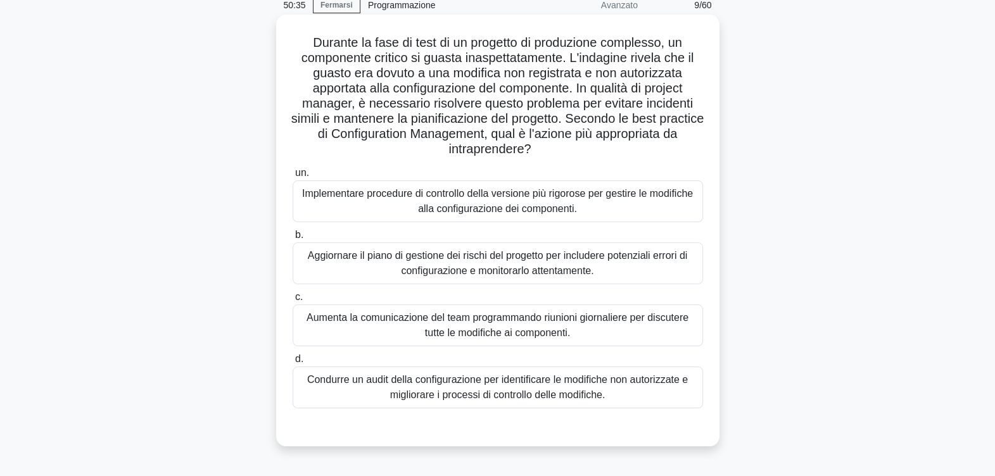
scroll to position [79, 0]
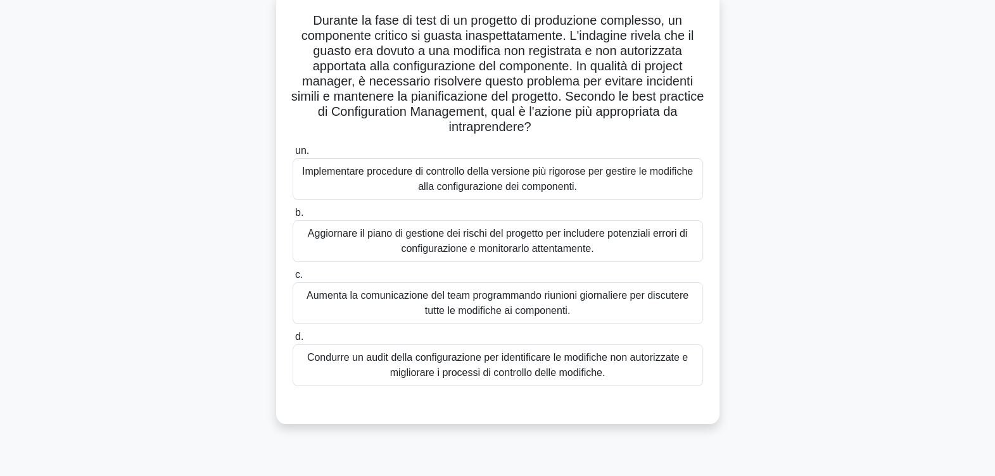
click at [540, 364] on div "Condurre un audit della configurazione per identificare le modifiche non autori…" at bounding box center [498, 365] width 410 height 42
click at [293, 341] on input "d. Condurre un audit della configurazione per identificare le modifiche non aut…" at bounding box center [293, 337] width 0 height 8
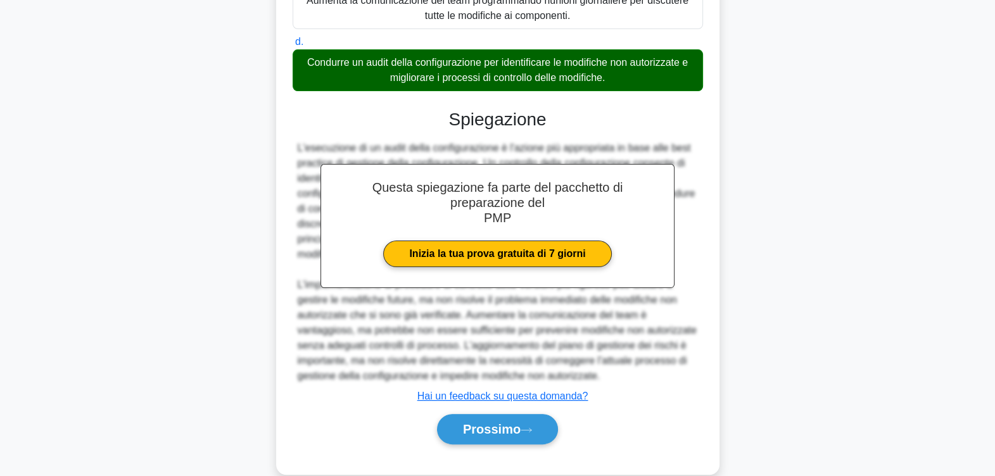
scroll to position [394, 0]
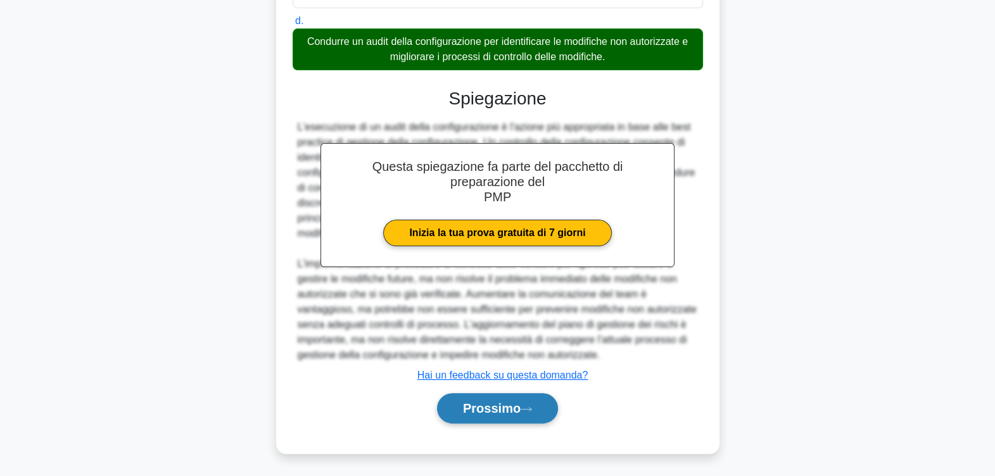
click at [500, 405] on font "Prossimo" at bounding box center [492, 408] width 58 height 14
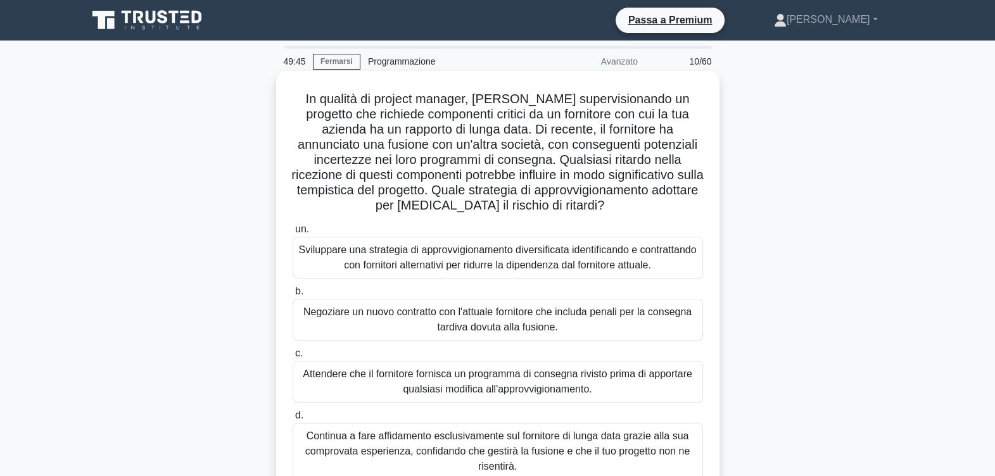
scroll to position [79, 0]
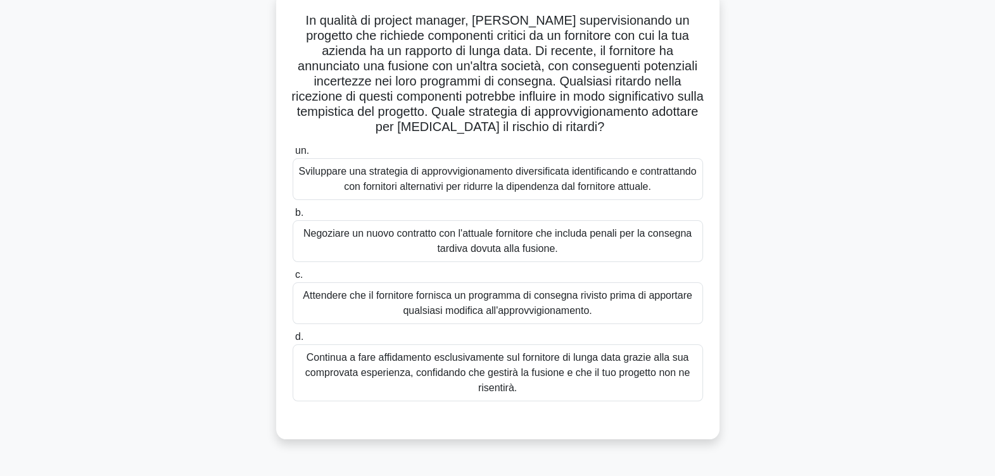
click at [437, 171] on div "Sviluppare una strategia di approvvigionamento diversificata identificando e co…" at bounding box center [498, 179] width 410 height 42
click at [293, 155] on input "un. Sviluppare una strategia di approvvigionamento diversificata identificando …" at bounding box center [293, 151] width 0 height 8
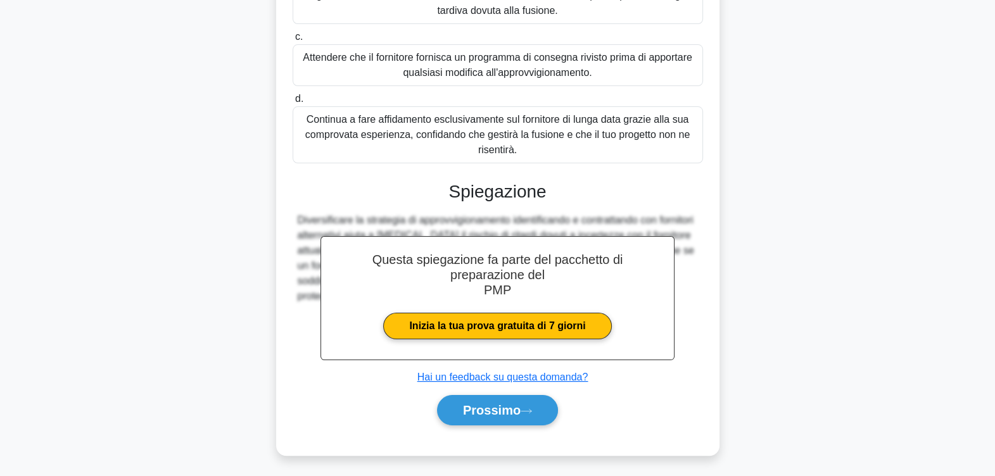
scroll to position [319, 0]
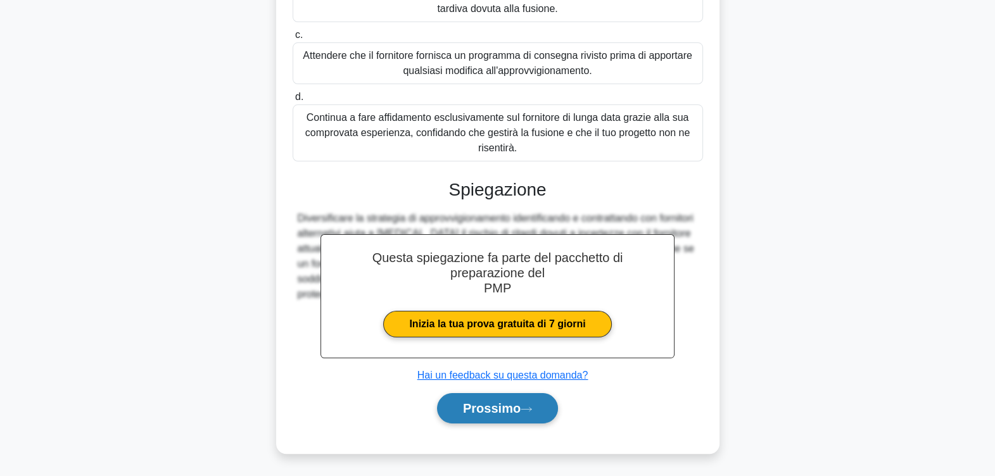
click at [517, 405] on font "Prossimo" at bounding box center [492, 408] width 58 height 14
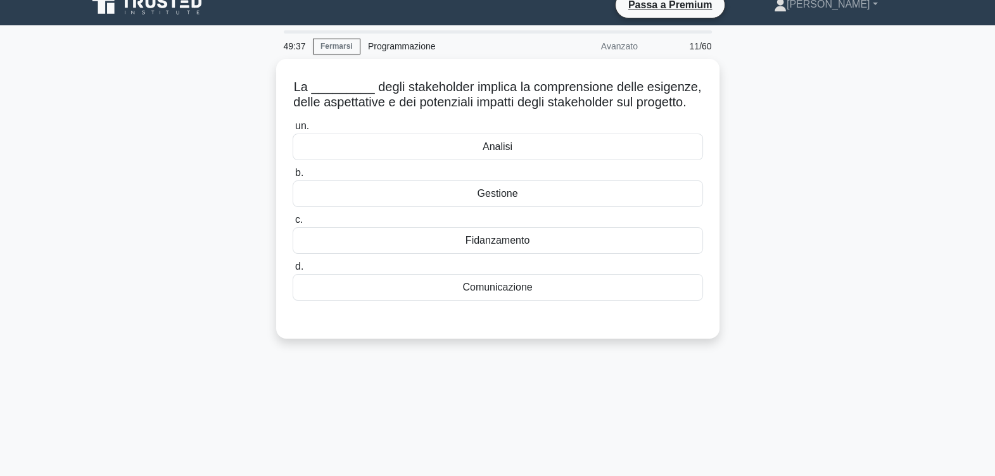
scroll to position [0, 0]
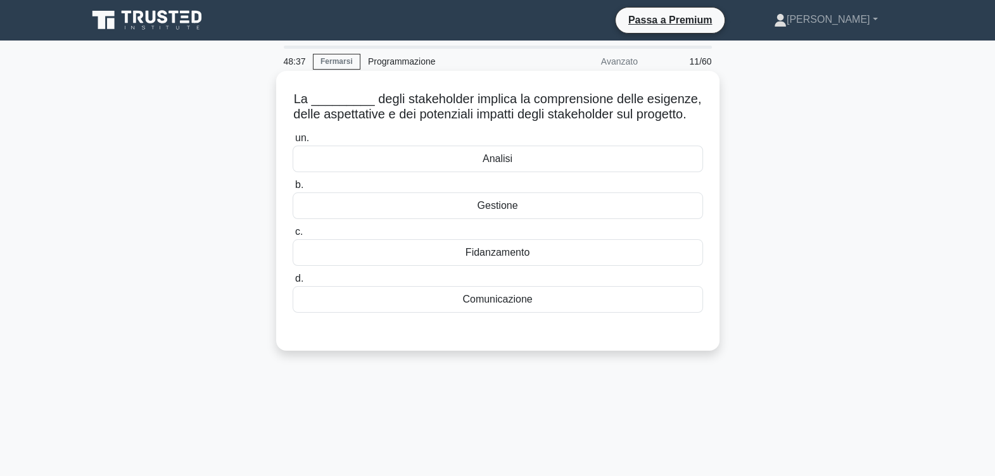
click at [484, 266] on div "Fidanzamento" at bounding box center [498, 252] width 410 height 27
click at [293, 236] on input "c. Fidanzamento" at bounding box center [293, 232] width 0 height 8
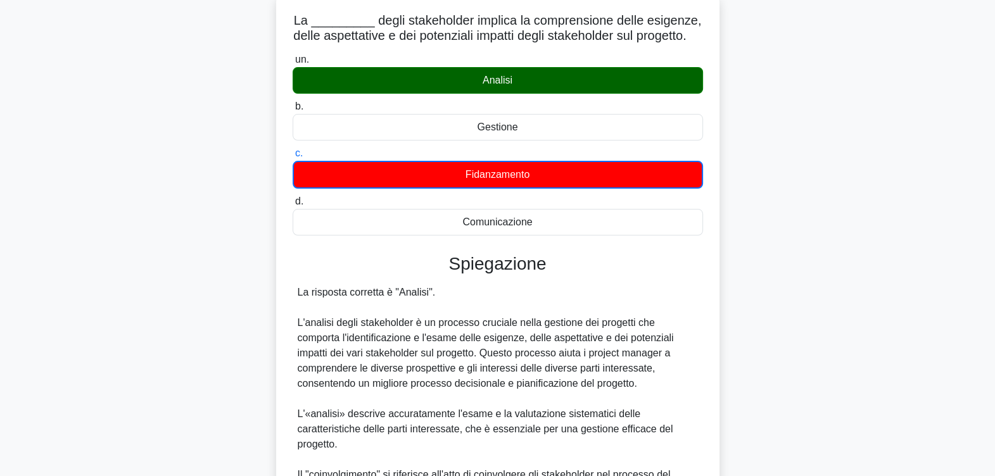
scroll to position [158, 0]
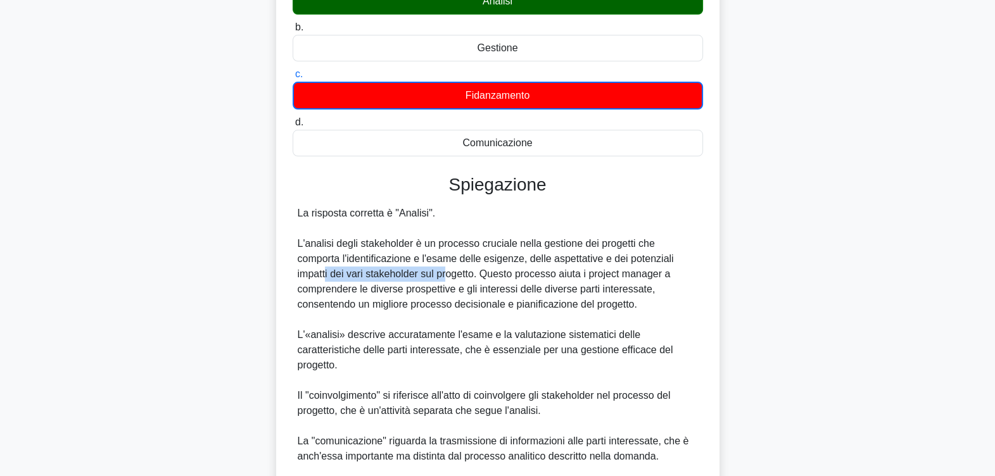
drag, startPoint x: 347, startPoint y: 289, endPoint x: 453, endPoint y: 289, distance: 105.7
click at [453, 289] on div "La risposta corretta è "Analisi". L'analisi degli stakeholder è un processo cru…" at bounding box center [498, 365] width 400 height 319
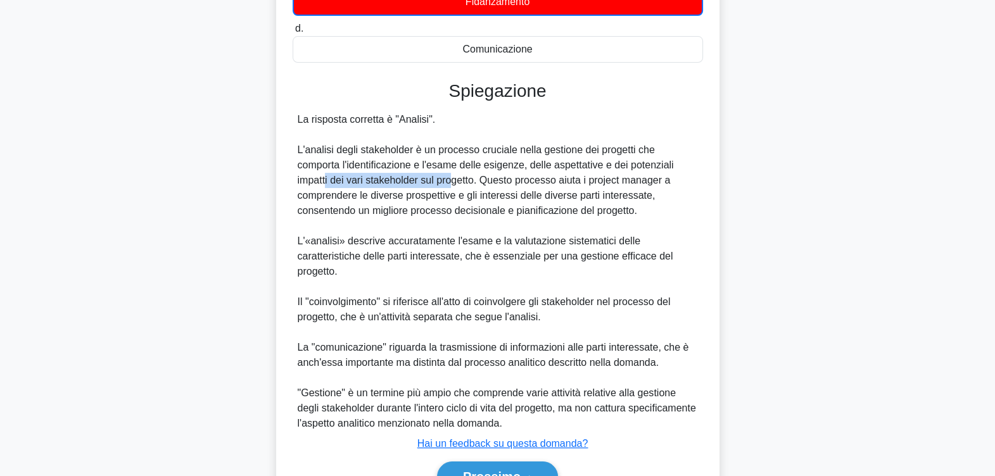
scroll to position [316, 0]
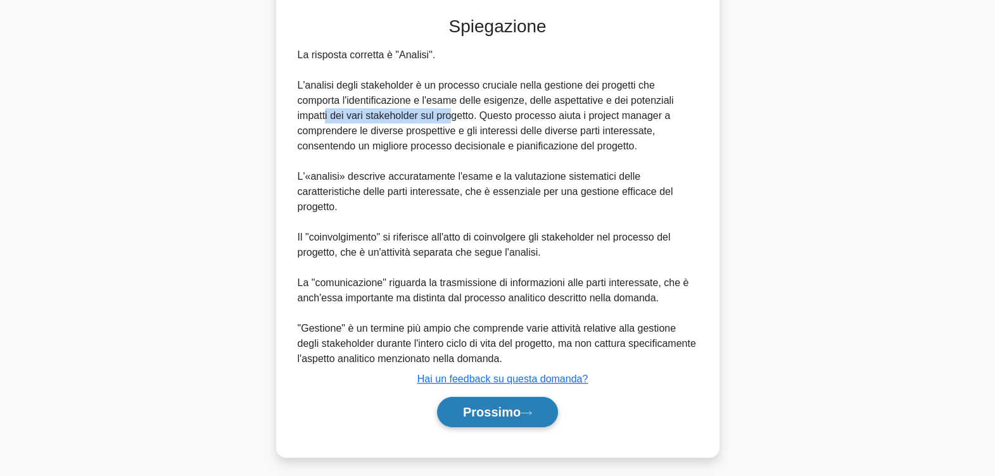
click at [480, 419] on font "Prossimo" at bounding box center [492, 412] width 58 height 14
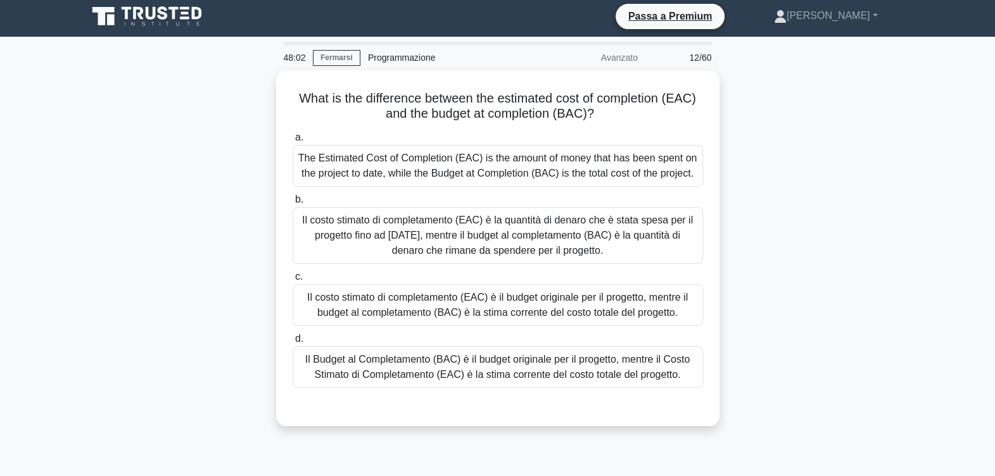
scroll to position [0, 0]
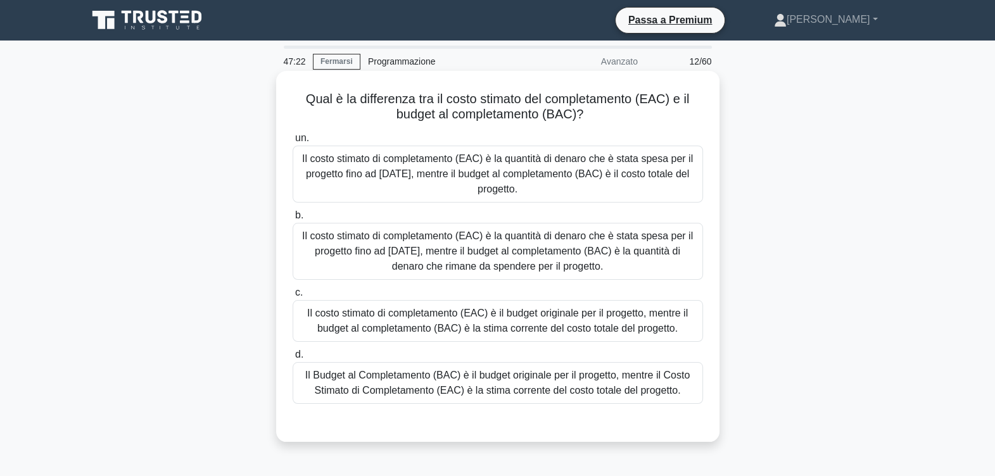
click at [496, 385] on div "Il Budget al Completamento (BAC) è il budget originale per il progetto, mentre …" at bounding box center [498, 383] width 410 height 42
click at [293, 359] on input "d. Il Budget al Completamento (BAC) è il budget originale per il progetto, ment…" at bounding box center [293, 355] width 0 height 8
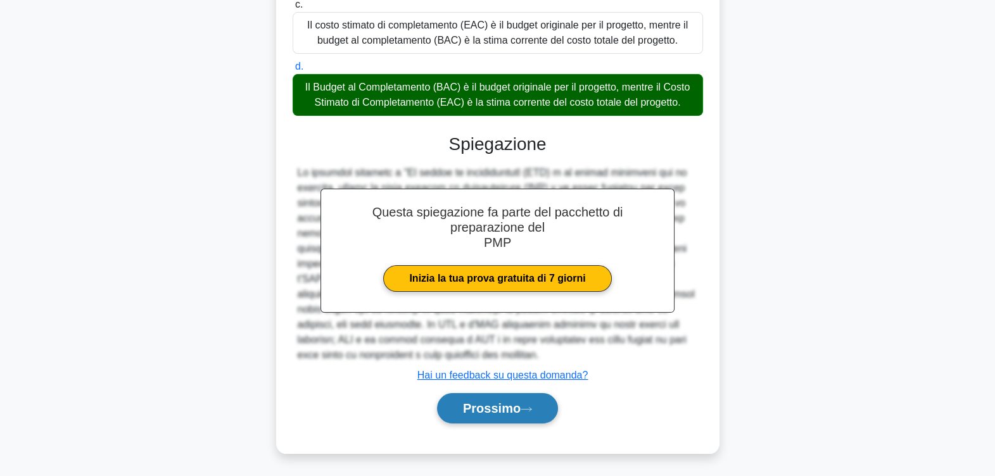
click at [515, 402] on font "Prossimo" at bounding box center [492, 408] width 58 height 14
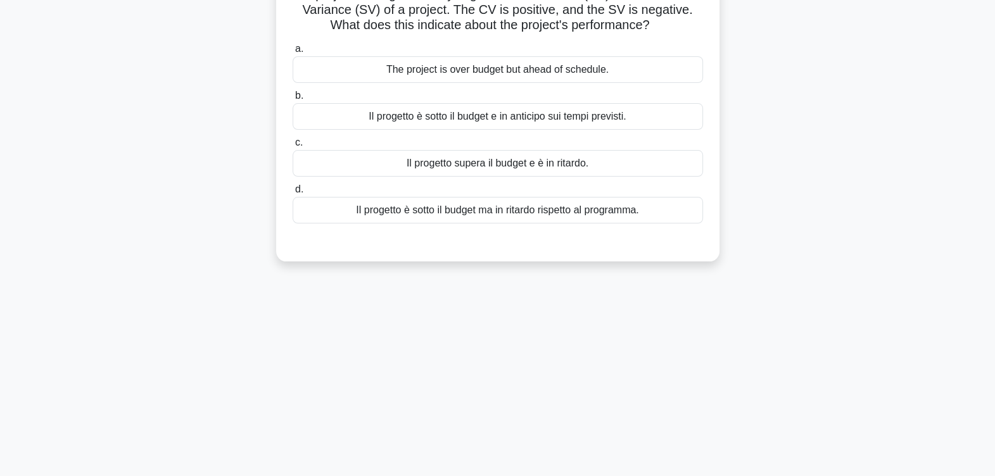
scroll to position [49, 0]
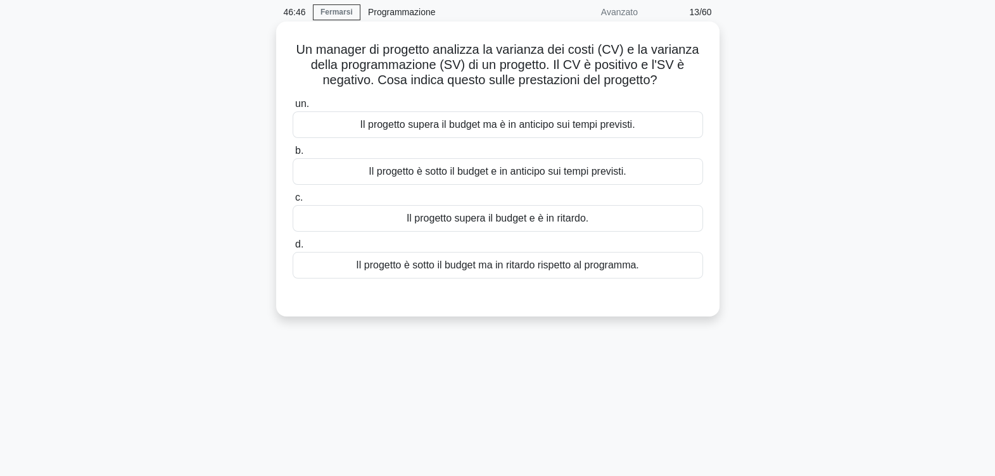
click at [630, 256] on div "Il progetto è sotto il budget ma in ritardo rispetto al programma." at bounding box center [498, 265] width 410 height 27
click at [293, 249] on input "d. Il progetto è sotto il budget ma in ritardo rispetto al programma." at bounding box center [293, 245] width 0 height 8
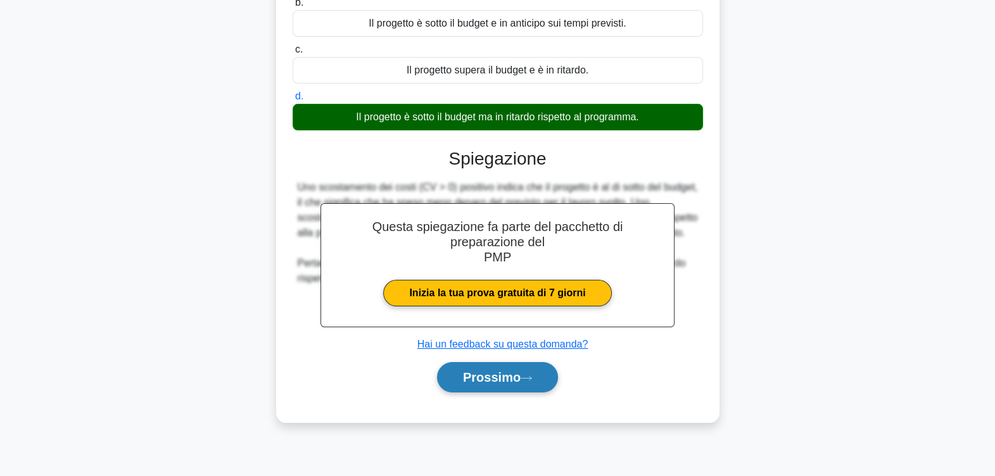
scroll to position [208, 0]
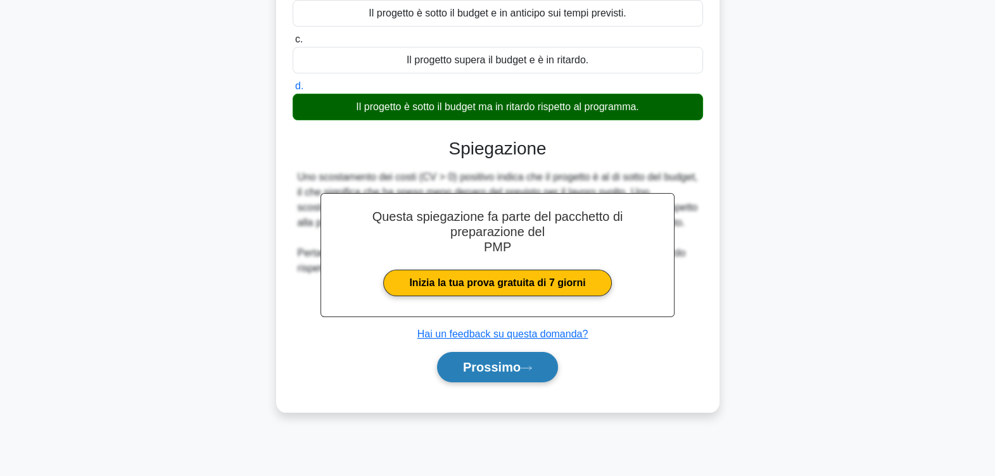
click at [515, 367] on font "Prossimo" at bounding box center [492, 367] width 58 height 14
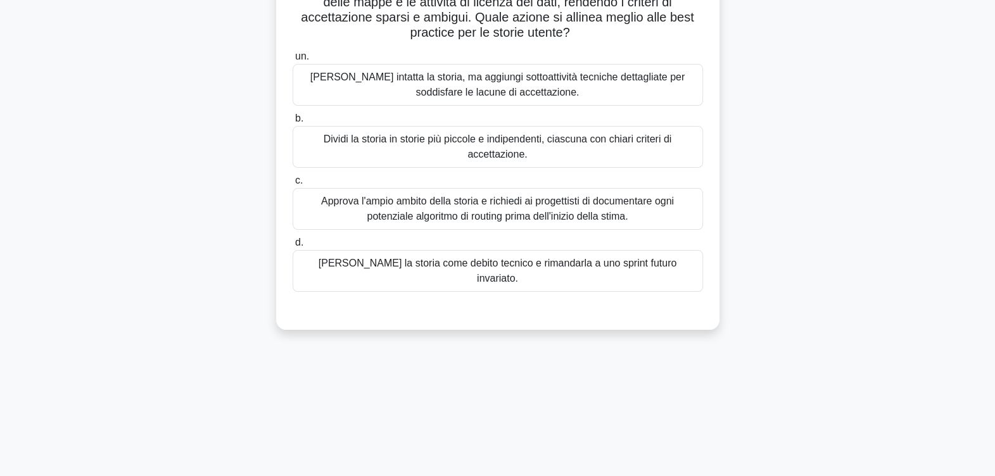
scroll to position [79, 0]
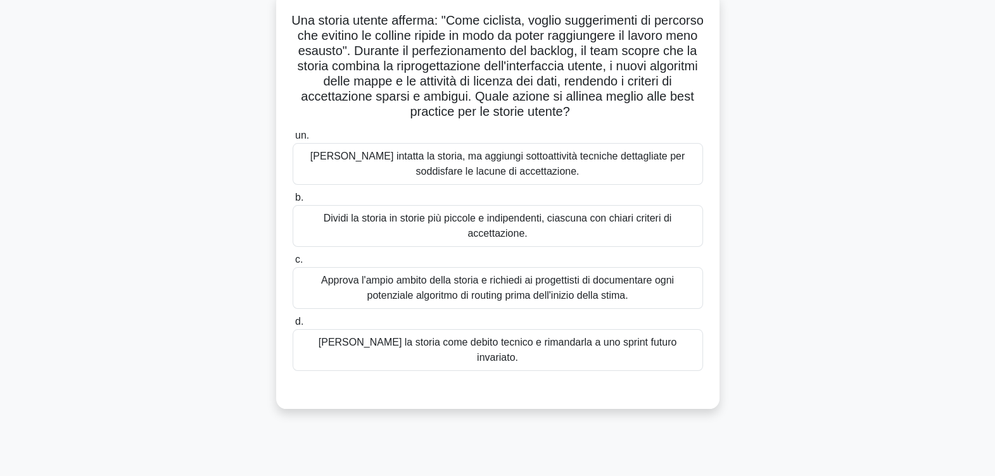
click at [475, 226] on div "Dividi la storia in storie più piccole e indipendenti, ciascuna con chiari crit…" at bounding box center [498, 226] width 410 height 42
click at [293, 202] on input "b. Dividi la storia in storie più piccole e indipendenti, ciascuna con chiari c…" at bounding box center [293, 198] width 0 height 8
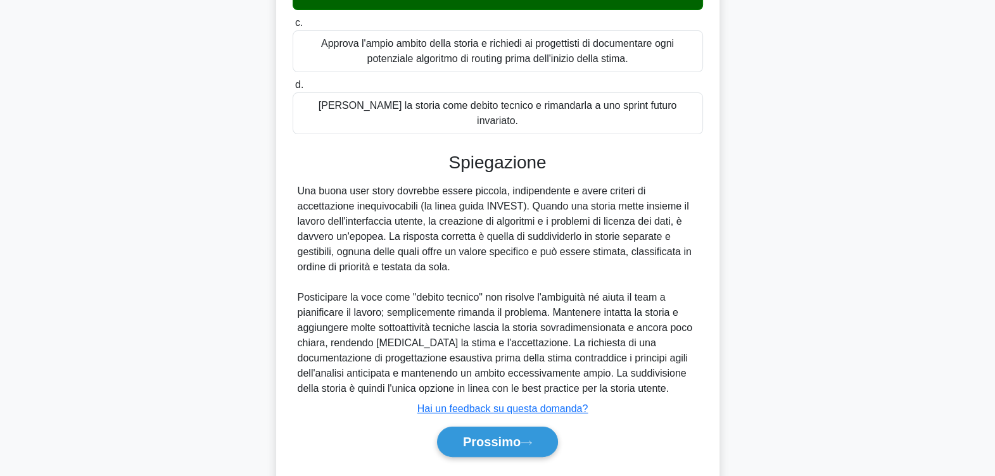
scroll to position [316, 0]
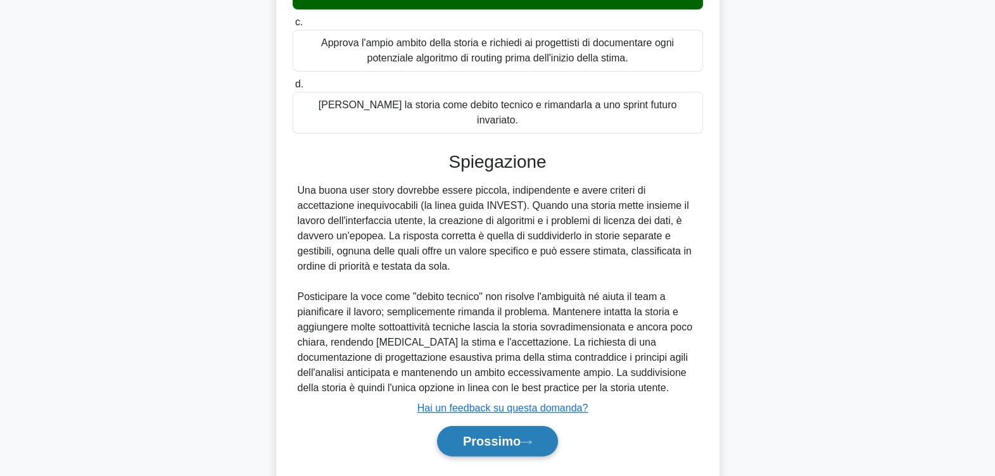
click at [490, 434] on font "Prossimo" at bounding box center [492, 441] width 58 height 14
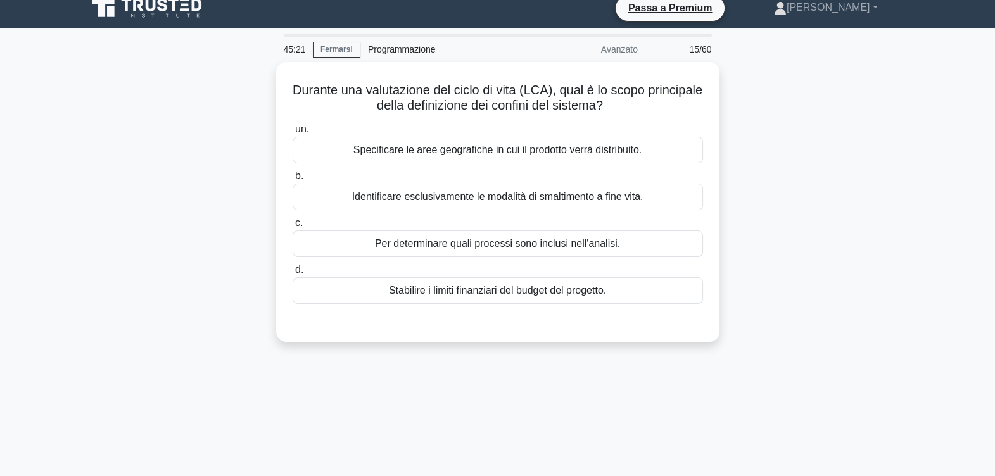
scroll to position [0, 0]
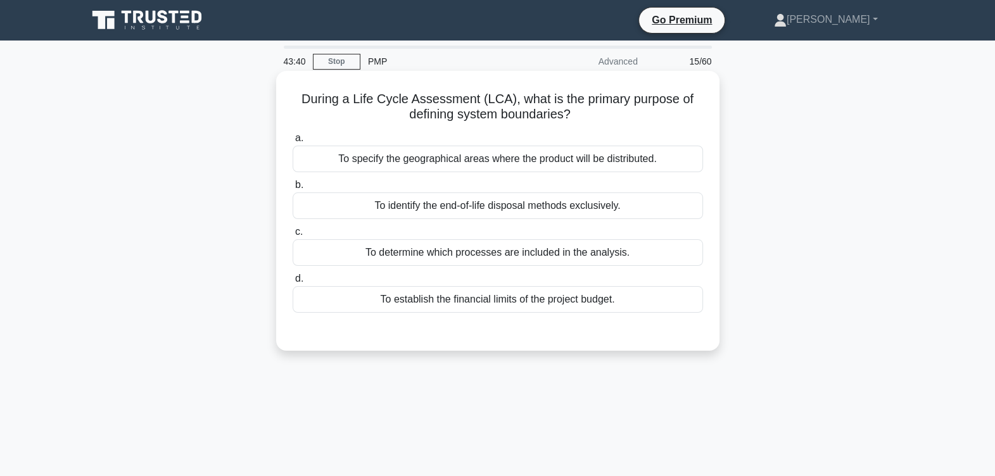
click at [492, 252] on div "To determine which processes are included in the analysis." at bounding box center [498, 252] width 410 height 27
click at [293, 236] on input "c. To determine which processes are included in the analysis." at bounding box center [293, 232] width 0 height 8
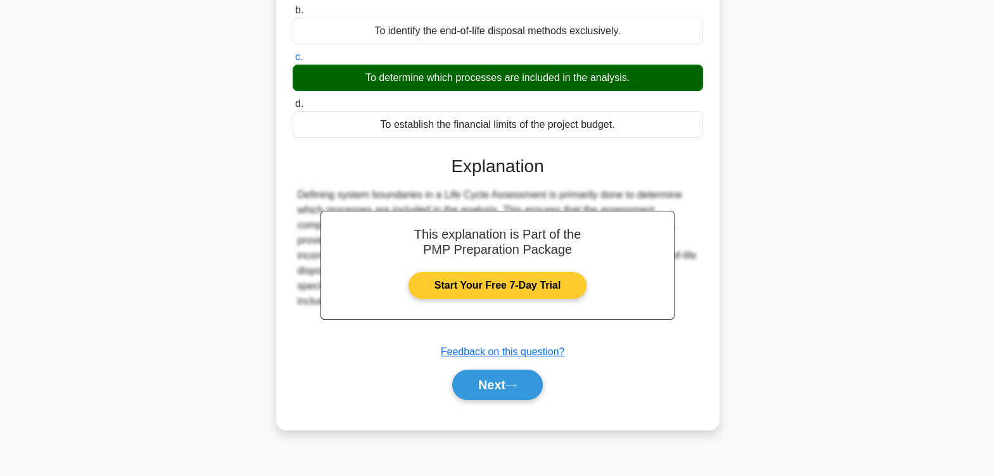
scroll to position [208, 0]
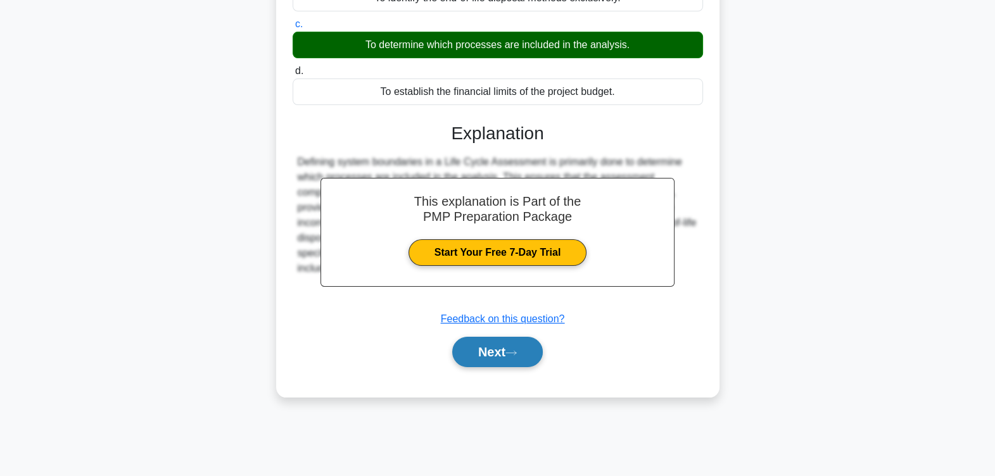
click at [506, 344] on button "Next" at bounding box center [497, 352] width 91 height 30
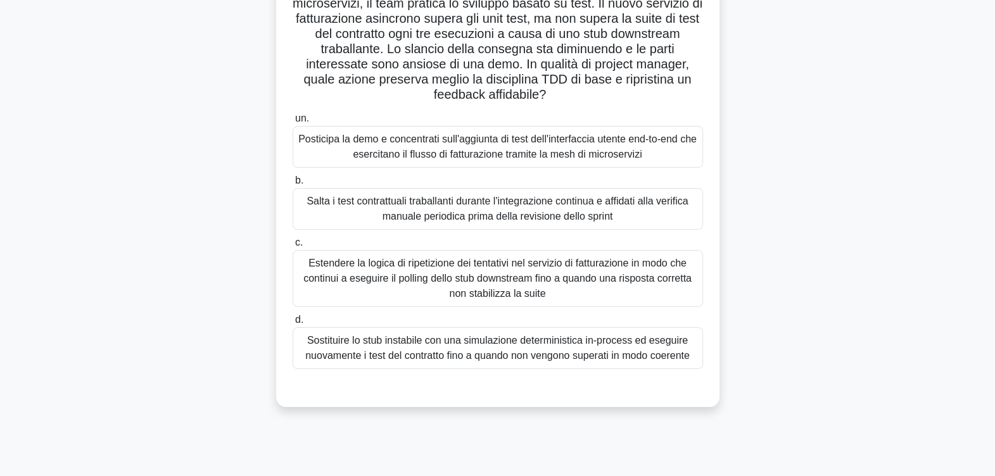
scroll to position [79, 0]
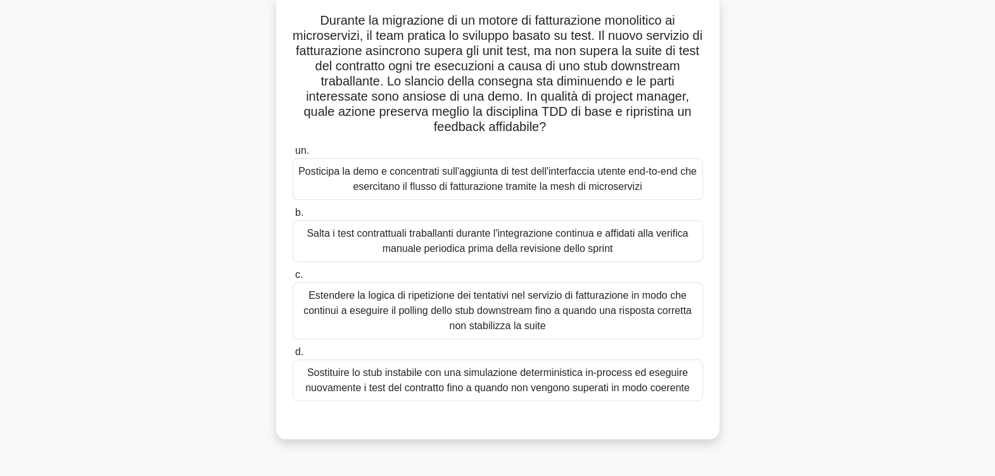
click at [472, 374] on div "Sostituire lo stub instabile con una simulazione deterministica in-process ed e…" at bounding box center [498, 381] width 410 height 42
click at [293, 356] on input "d. Sostituire lo stub instabile con una simulazione deterministica in-process e…" at bounding box center [293, 352] width 0 height 8
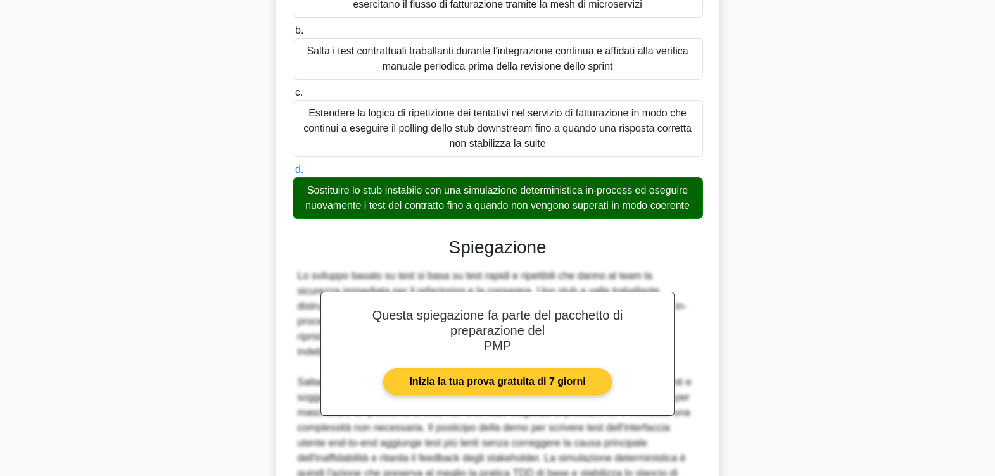
scroll to position [410, 0]
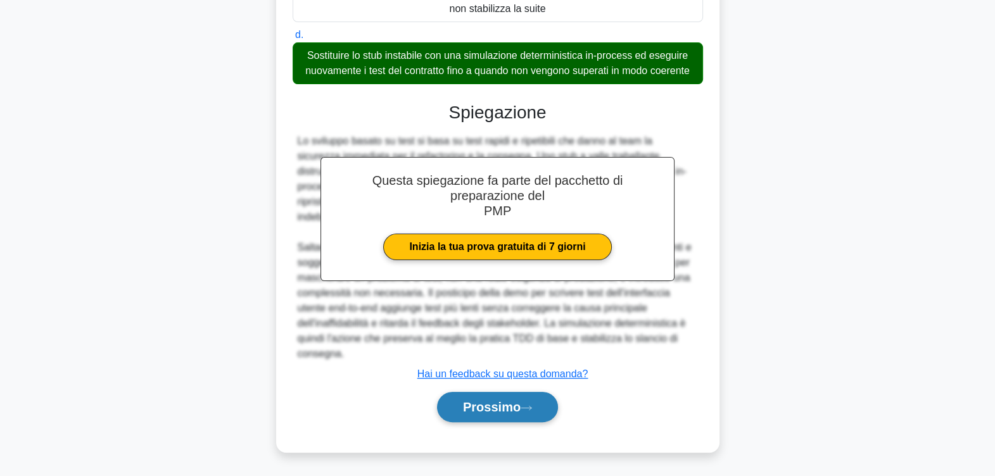
click at [495, 407] on font "Prossimo" at bounding box center [492, 407] width 58 height 14
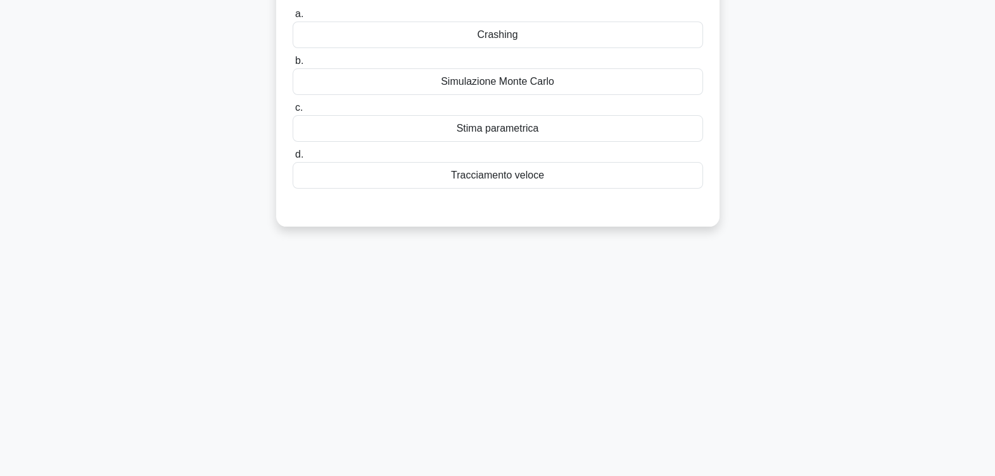
scroll to position [0, 0]
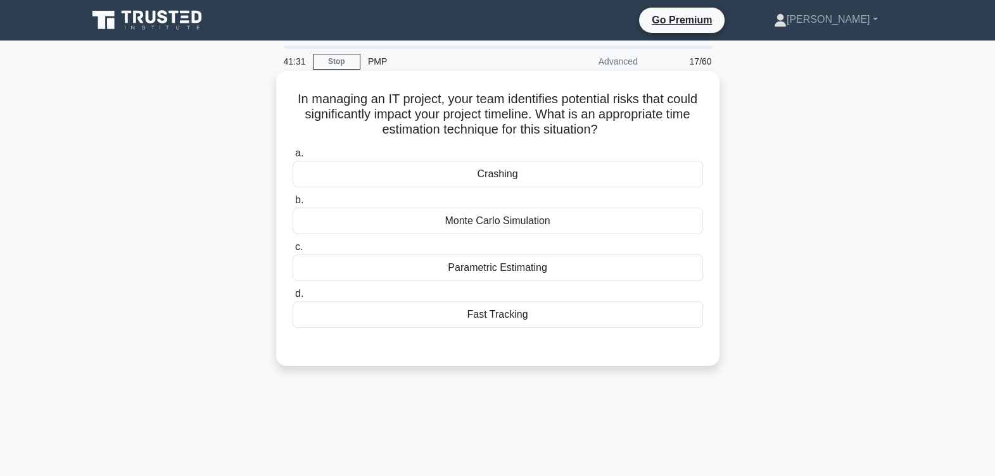
click at [526, 222] on div "Monte Carlo Simulation" at bounding box center [498, 221] width 410 height 27
click at [293, 205] on input "b. Monte Carlo Simulation" at bounding box center [293, 200] width 0 height 8
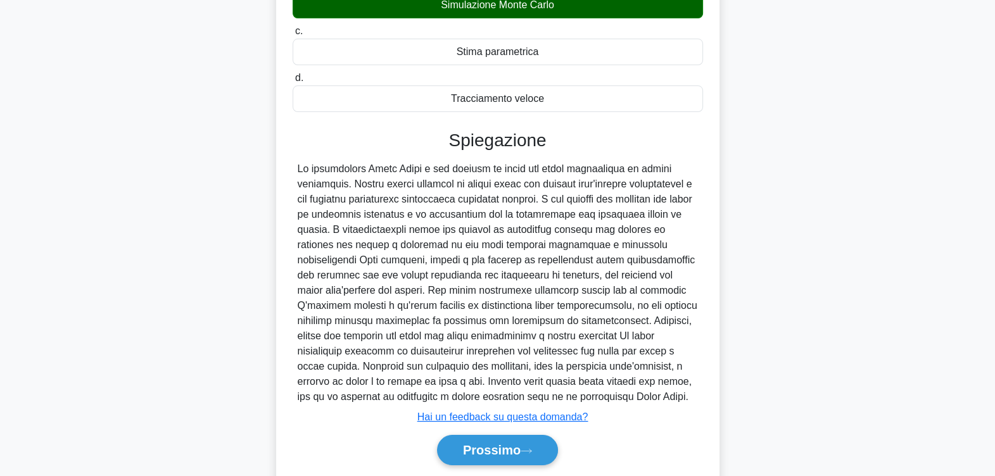
scroll to position [237, 0]
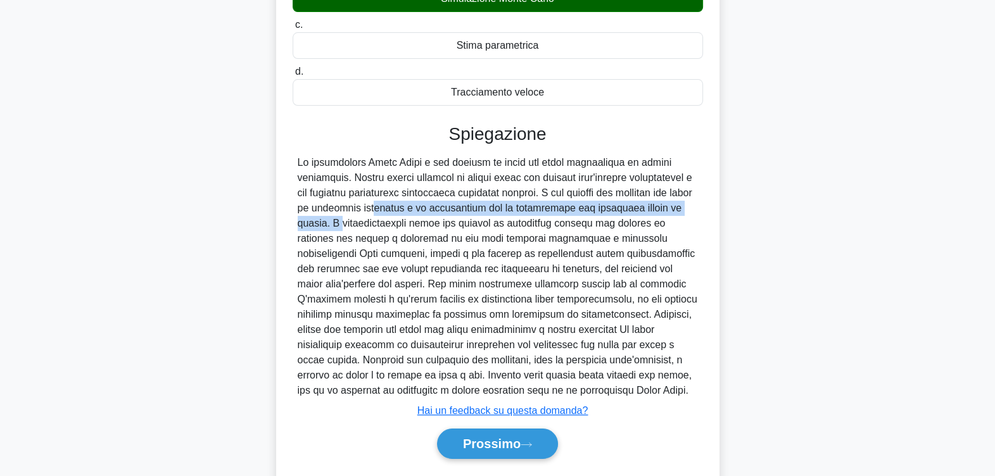
drag, startPoint x: 369, startPoint y: 209, endPoint x: 669, endPoint y: 206, distance: 300.2
click at [669, 206] on div at bounding box center [498, 276] width 400 height 243
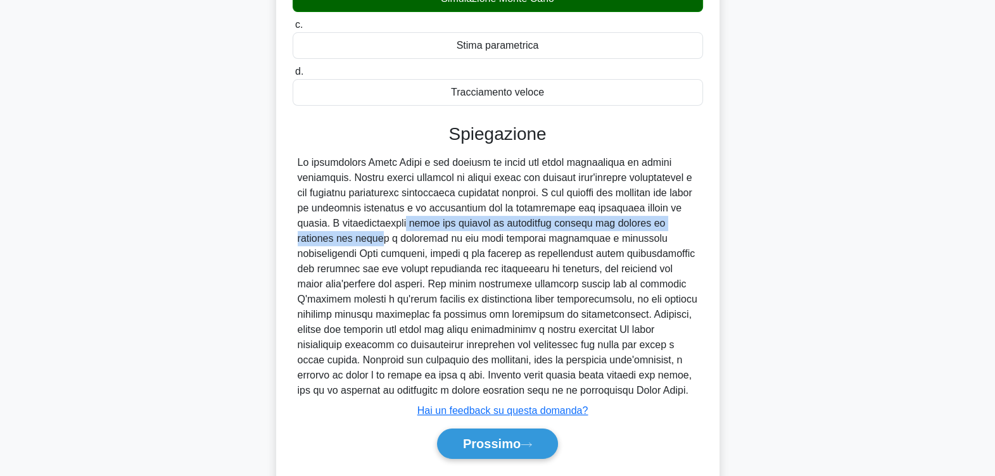
drag, startPoint x: 362, startPoint y: 218, endPoint x: 676, endPoint y: 223, distance: 313.5
click at [676, 223] on div at bounding box center [498, 276] width 400 height 243
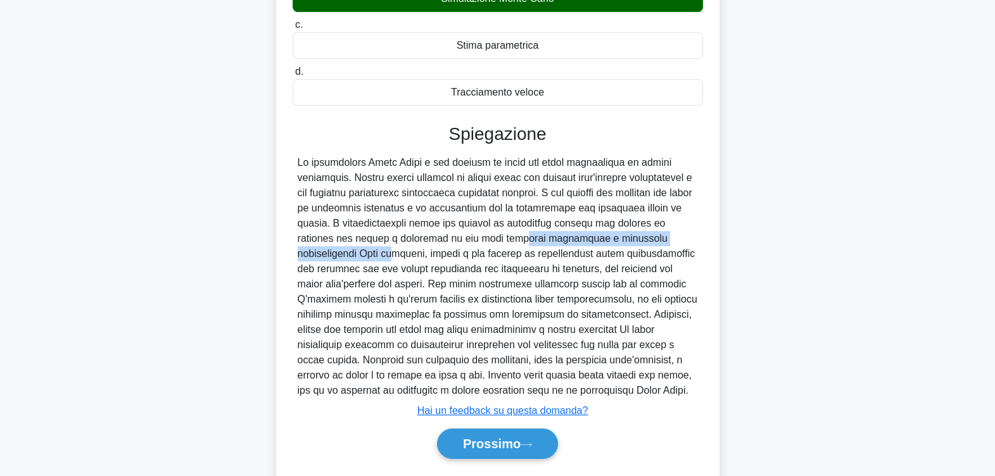
drag, startPoint x: 408, startPoint y: 241, endPoint x: 607, endPoint y: 240, distance: 198.8
click at [607, 240] on div at bounding box center [498, 276] width 400 height 243
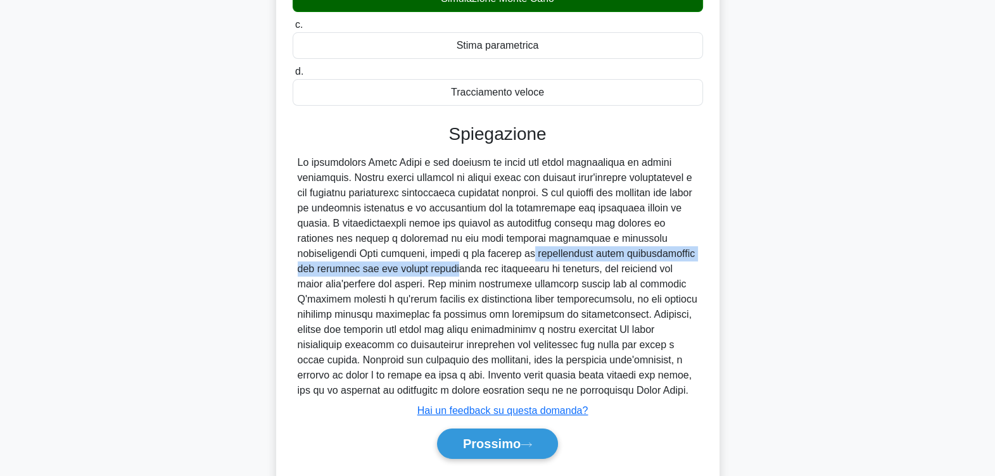
drag, startPoint x: 358, startPoint y: 255, endPoint x: 659, endPoint y: 255, distance: 301.4
click at [659, 255] on div at bounding box center [498, 276] width 400 height 243
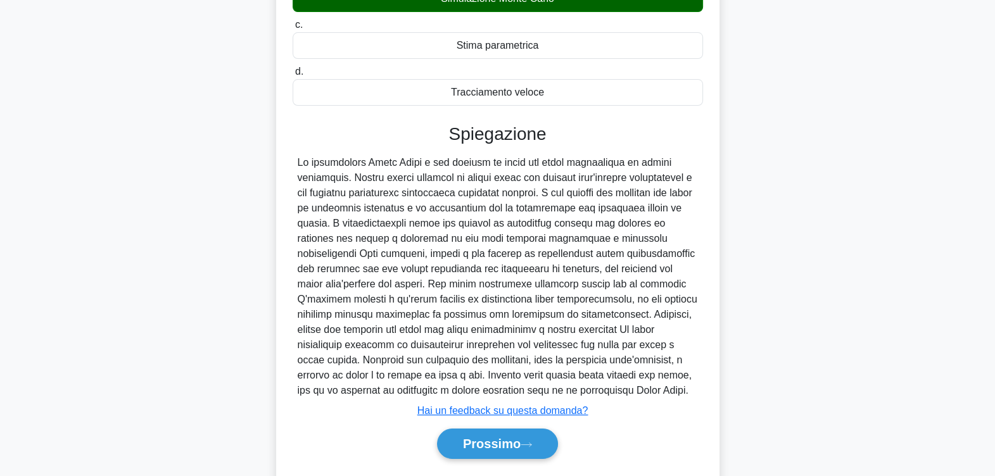
click at [531, 270] on div at bounding box center [498, 276] width 400 height 243
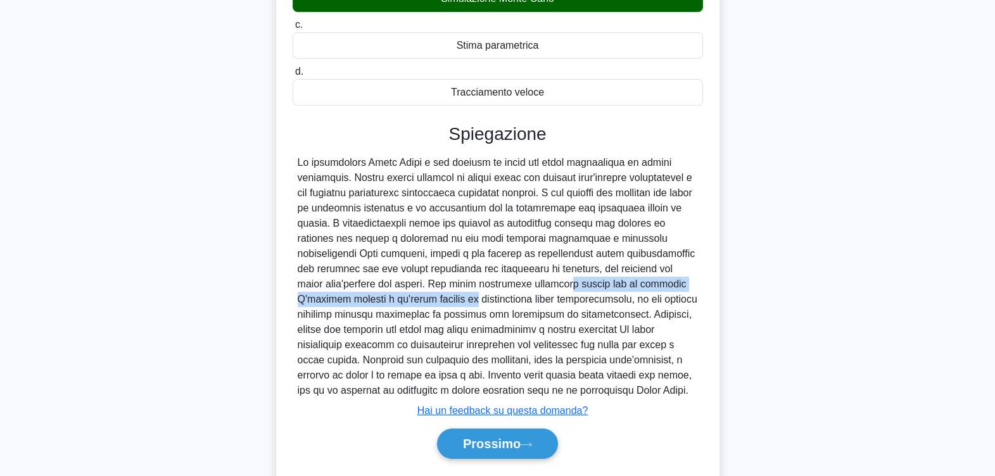
drag, startPoint x: 372, startPoint y: 288, endPoint x: 641, endPoint y: 288, distance: 269.7
click at [641, 288] on div at bounding box center [498, 276] width 400 height 243
click at [510, 439] on font "Prossimo" at bounding box center [492, 444] width 58 height 14
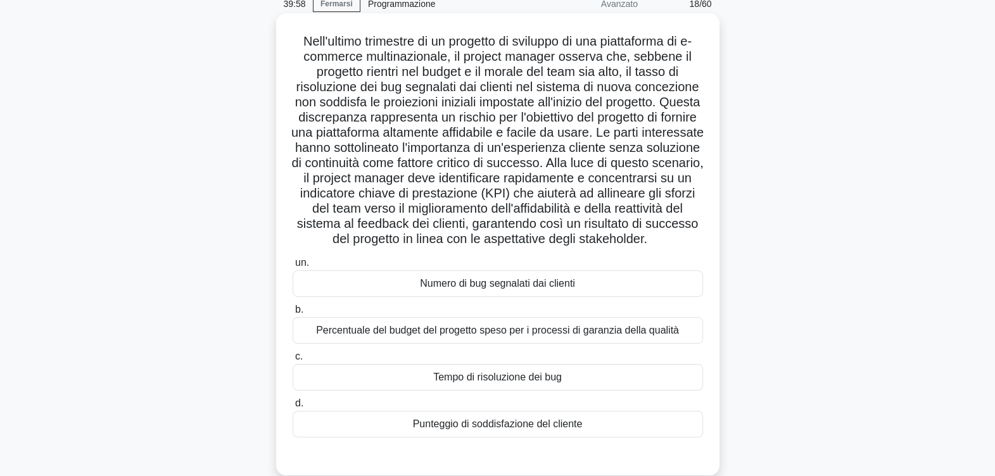
scroll to position [79, 0]
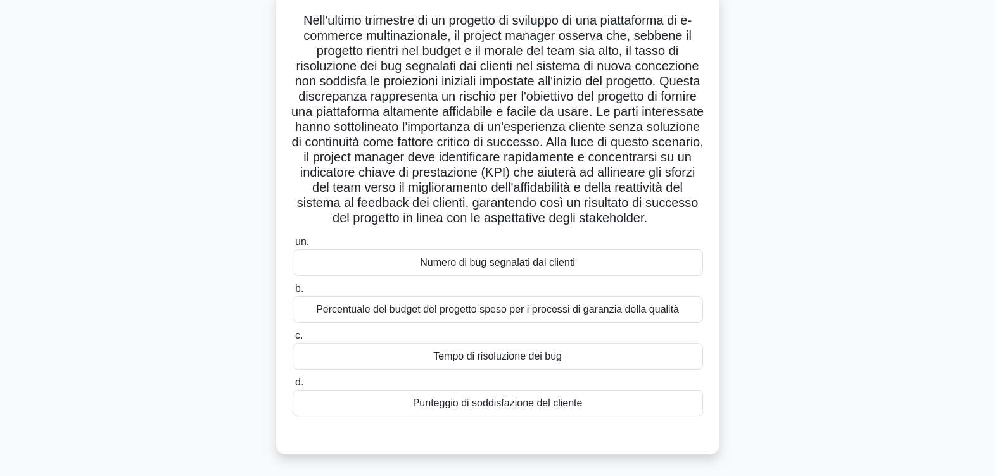
drag, startPoint x: 546, startPoint y: 174, endPoint x: 450, endPoint y: 177, distance: 96.3
click at [546, 174] on font ".spinner_0XTQ{origine-trasformazione:centro; Animazione:spinner_y6GP .75s linea…" at bounding box center [497, 118] width 412 height 211
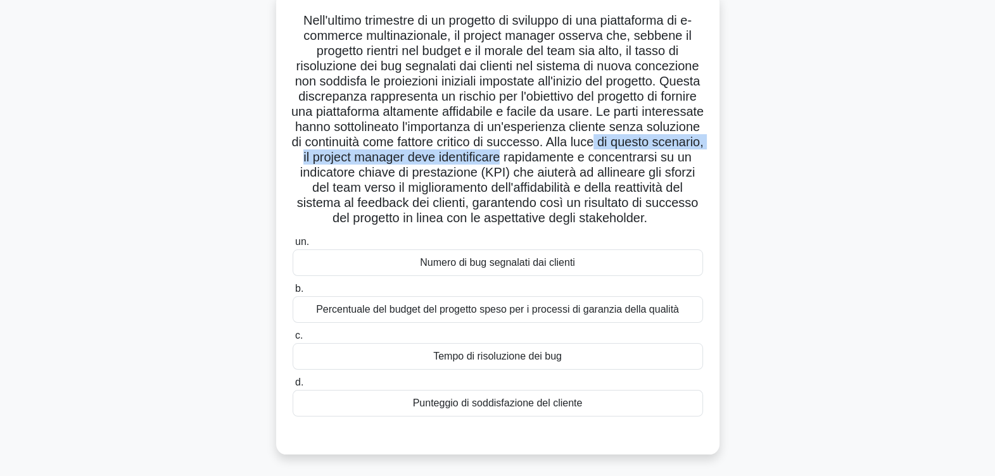
drag, startPoint x: 370, startPoint y: 155, endPoint x: 679, endPoint y: 163, distance: 308.5
click at [679, 163] on font ".spinner_0XTQ{origine-trasformazione:centro; Animazione:spinner_y6GP .75s linea…" at bounding box center [497, 118] width 412 height 211
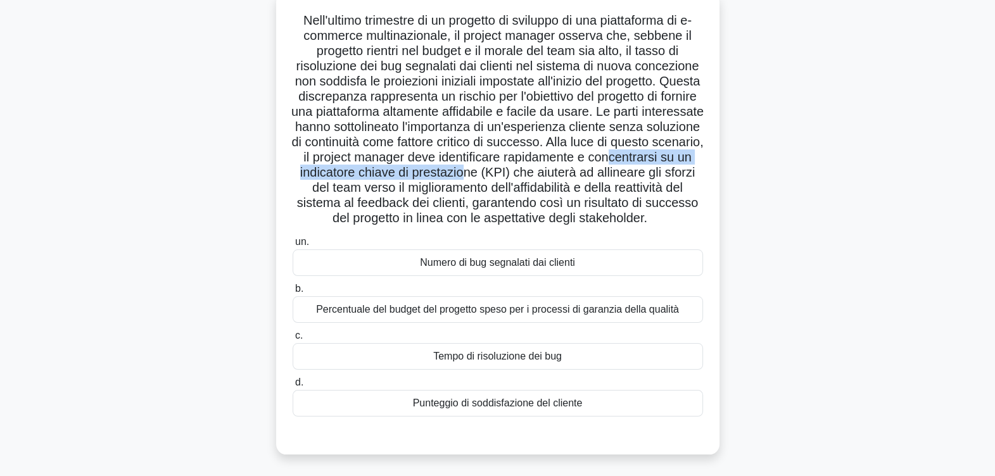
drag, startPoint x: 408, startPoint y: 171, endPoint x: 653, endPoint y: 174, distance: 245.1
click at [653, 174] on font ".spinner_0XTQ{origine-trasformazione:centro; Animazione:spinner_y6GP .75s linea…" at bounding box center [497, 118] width 412 height 211
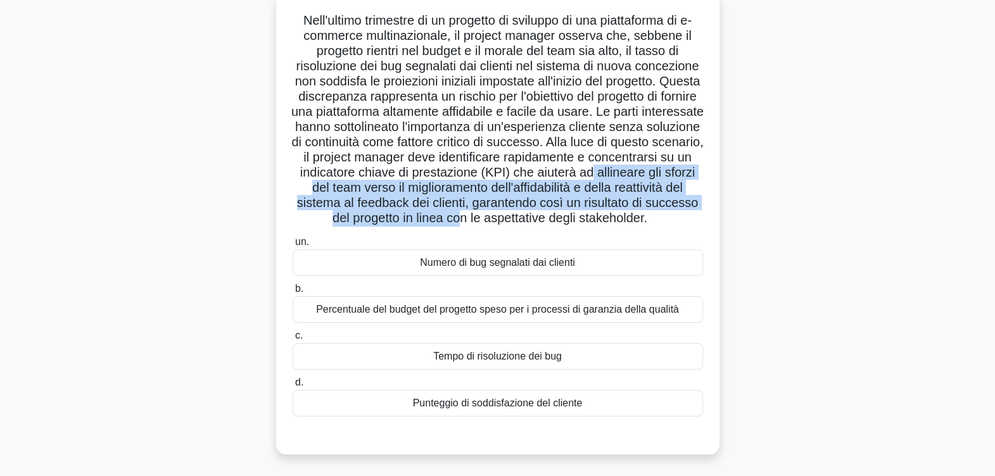
drag, startPoint x: 419, startPoint y: 187, endPoint x: 671, endPoint y: 224, distance: 254.7
click at [671, 224] on font ".spinner_0XTQ{origine-trasformazione:centro; Animazione:spinner_y6GP .75s linea…" at bounding box center [497, 118] width 412 height 211
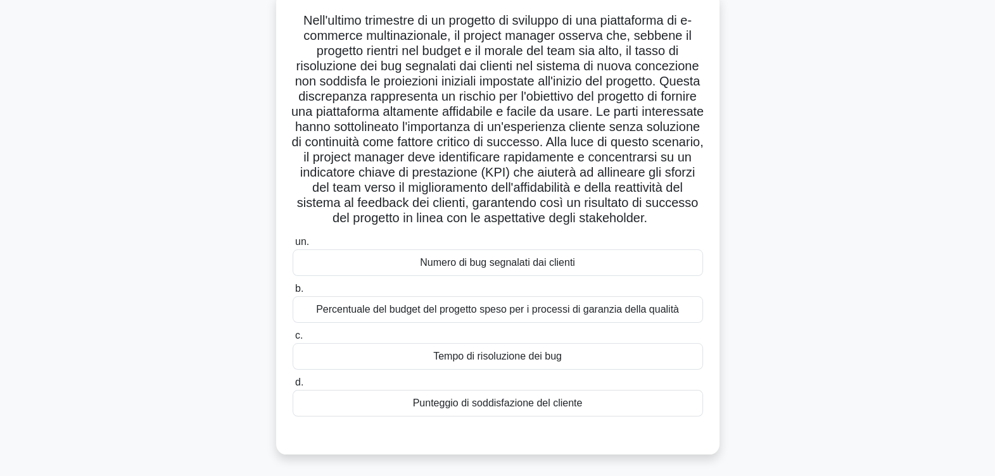
click at [517, 276] on div "Numero di bug segnalati dai clienti" at bounding box center [498, 262] width 410 height 27
click at [293, 246] on input "un. Numero di bug segnalati dai clienti" at bounding box center [293, 242] width 0 height 8
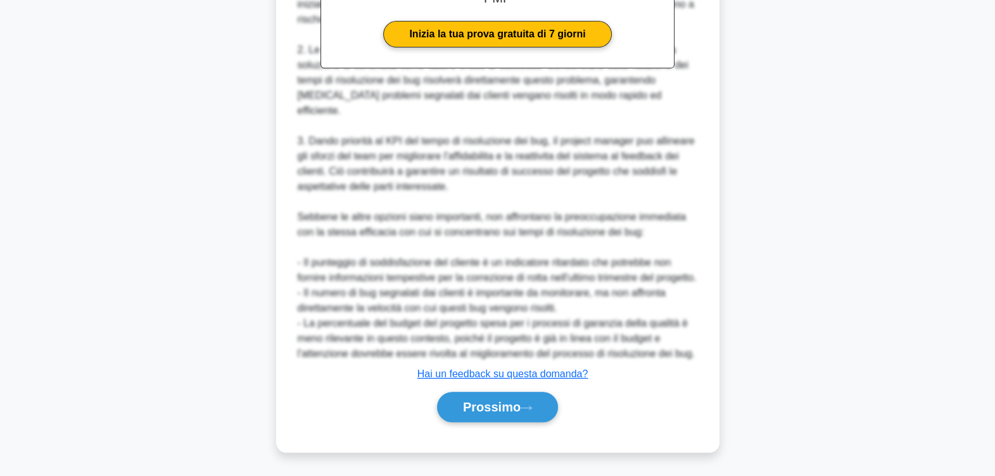
scroll to position [639, 0]
click at [495, 402] on font "Prossimo" at bounding box center [492, 407] width 58 height 14
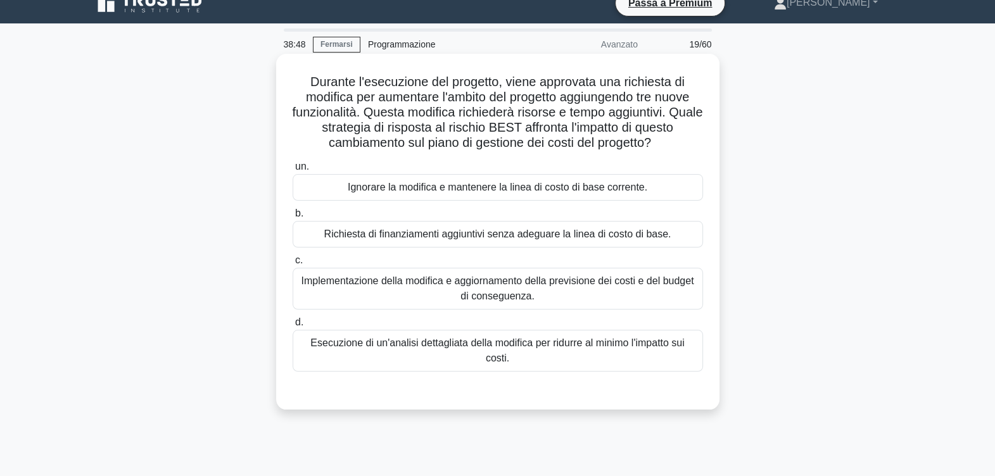
scroll to position [0, 0]
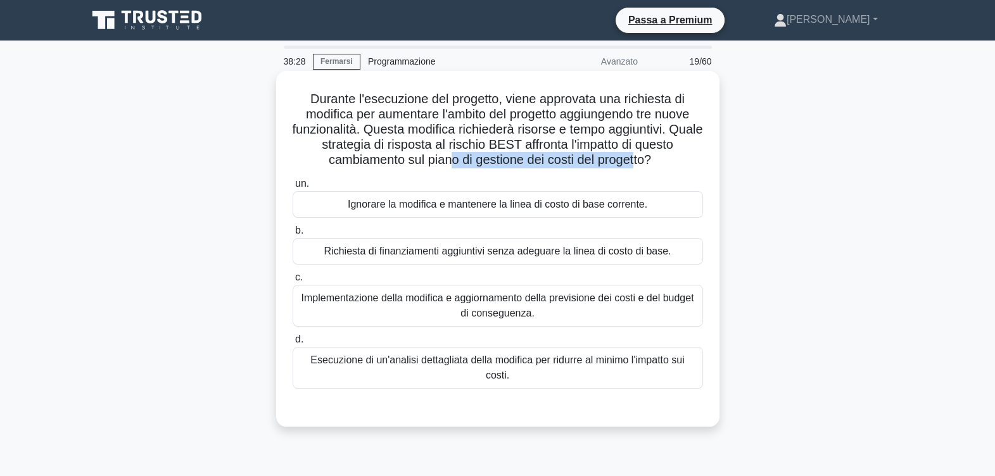
drag, startPoint x: 446, startPoint y: 158, endPoint x: 635, endPoint y: 161, distance: 188.7
click at [635, 161] on font "Durante l'esecuzione del progetto, viene approvata una richiesta di modifica pe…" at bounding box center [497, 129] width 410 height 75
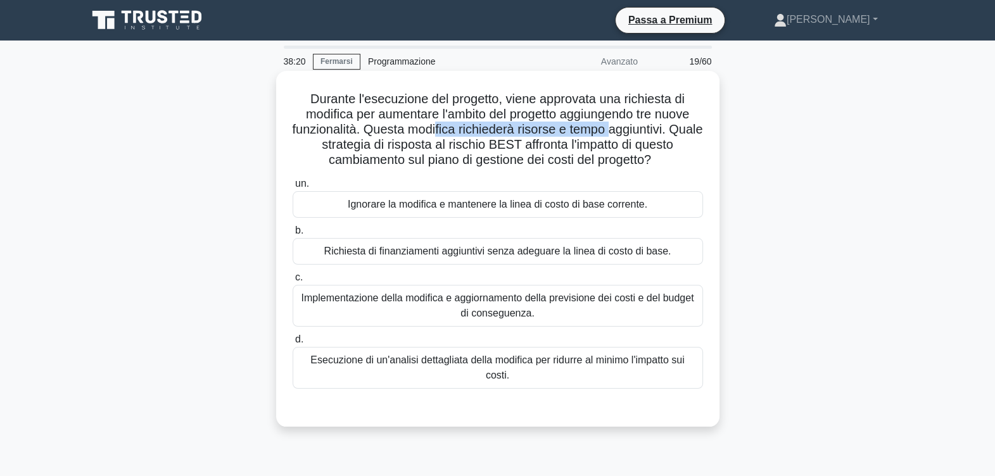
drag, startPoint x: 453, startPoint y: 133, endPoint x: 629, endPoint y: 132, distance: 176.0
click at [629, 132] on font "Durante l'esecuzione del progetto, viene approvata una richiesta di modifica pe…" at bounding box center [497, 129] width 410 height 75
click at [476, 301] on div "Implementazione della modifica e aggiornamento della previsione dei costi e del…" at bounding box center [498, 306] width 410 height 42
click at [293, 282] on input "c. Implementazione della modifica e aggiornamento della previsione dei costi e …" at bounding box center [293, 278] width 0 height 8
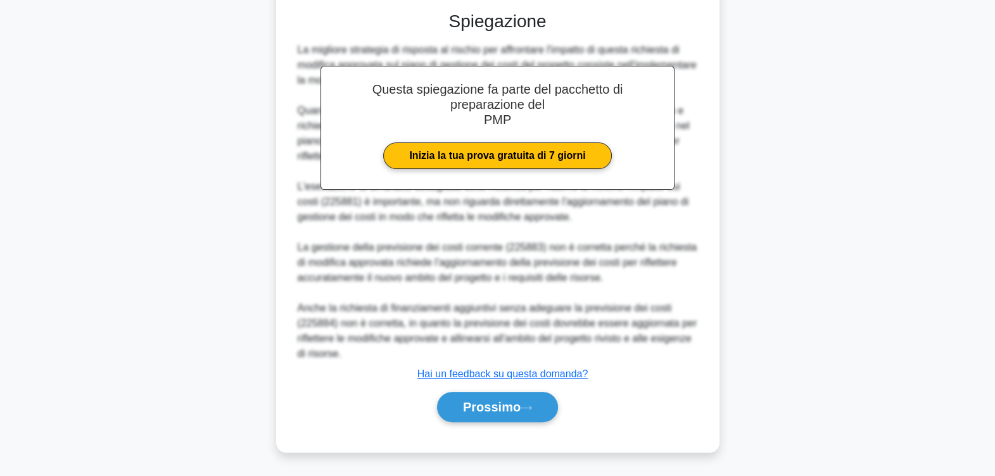
scroll to position [410, 0]
click at [481, 410] on font "Prossimo" at bounding box center [492, 407] width 58 height 14
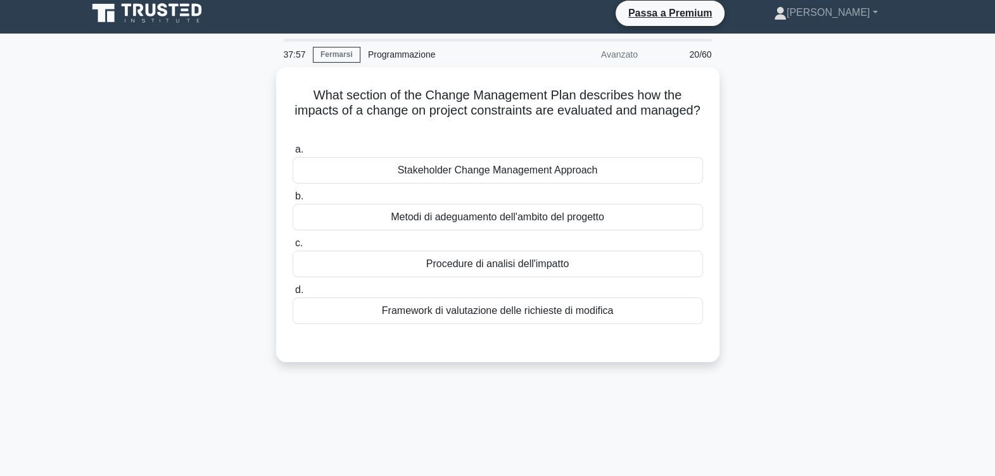
scroll to position [0, 0]
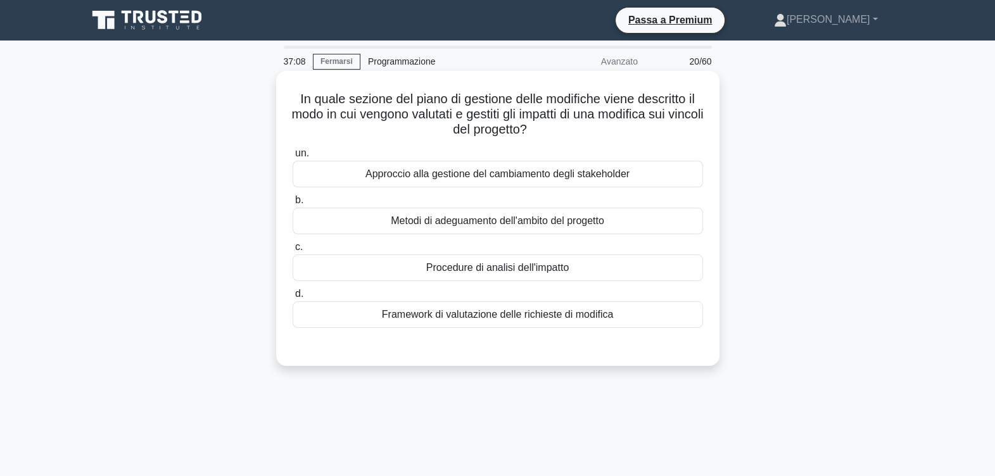
click at [550, 308] on div "Framework di valutazione delle richieste di modifica" at bounding box center [498, 314] width 410 height 27
click at [293, 298] on input "d. Framework di valutazione delle richieste di modifica" at bounding box center [293, 294] width 0 height 8
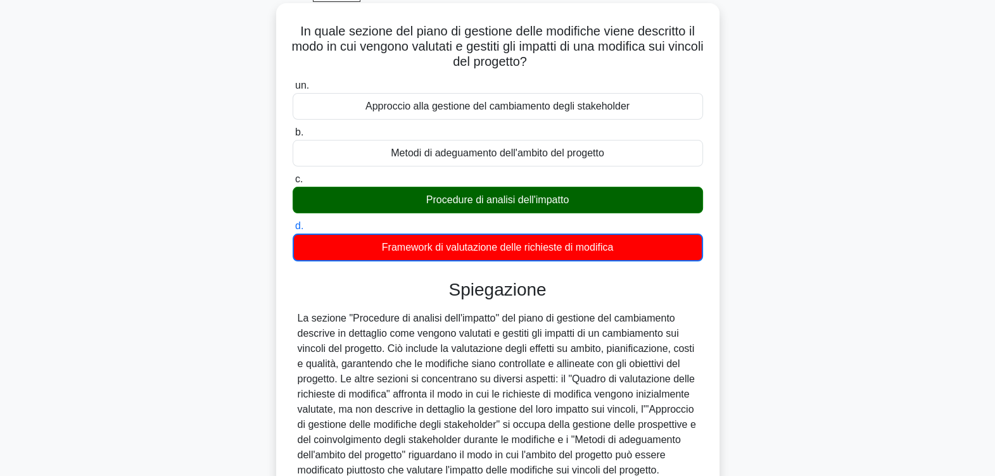
scroll to position [158, 0]
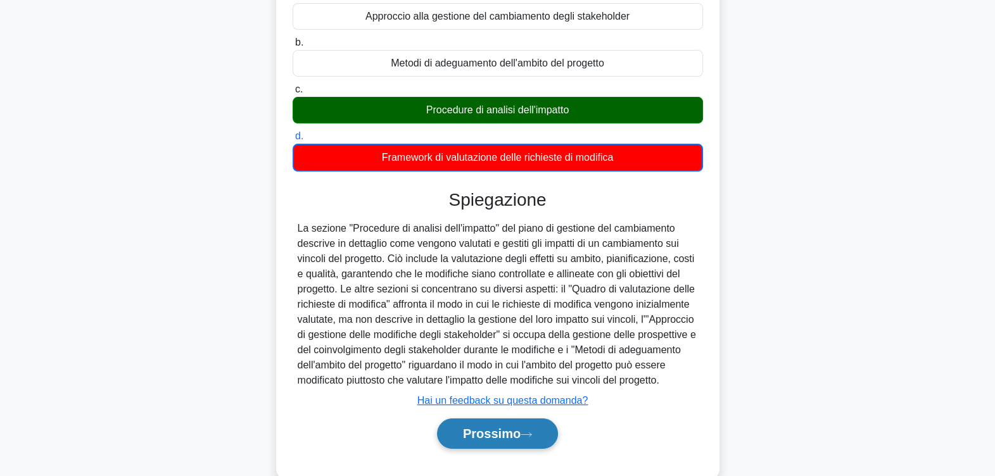
click at [495, 434] on font "Prossimo" at bounding box center [492, 434] width 58 height 14
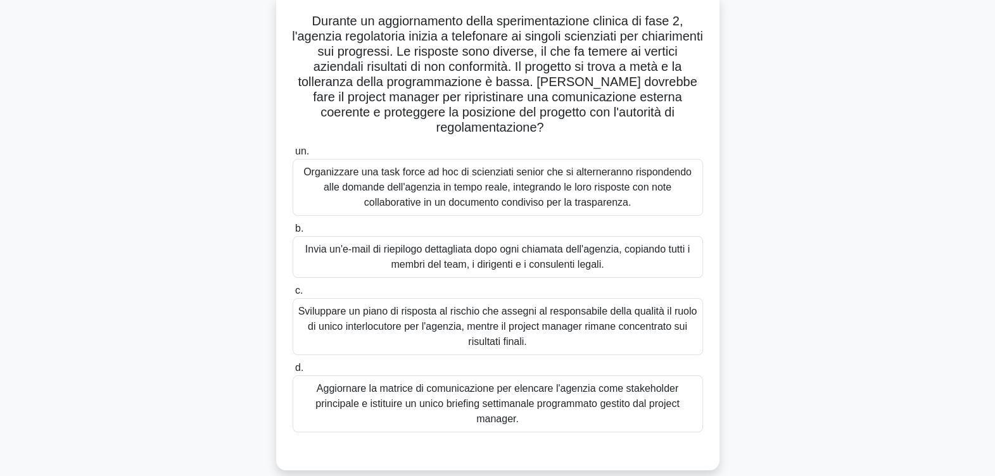
scroll to position [79, 0]
drag, startPoint x: 495, startPoint y: 67, endPoint x: 521, endPoint y: 67, distance: 26.6
click at [521, 67] on font "Durante un aggiornamento della sperimentazione clinica di fase 2, l'agenzia reg…" at bounding box center [497, 73] width 411 height 120
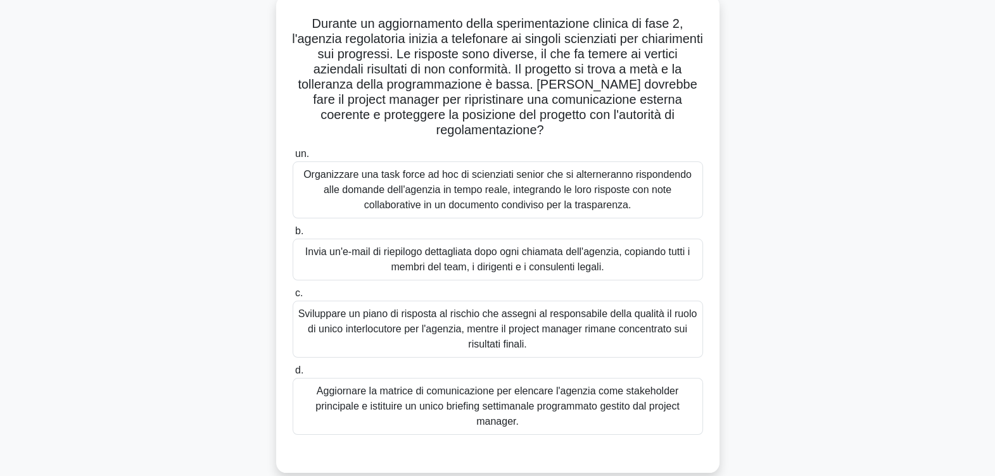
drag, startPoint x: 521, startPoint y: 67, endPoint x: 760, endPoint y: 125, distance: 245.7
click at [760, 125] on div "Durante un aggiornamento della sperimentazione clinica di fase 2, l'agenzia reg…" at bounding box center [498, 242] width 836 height 493
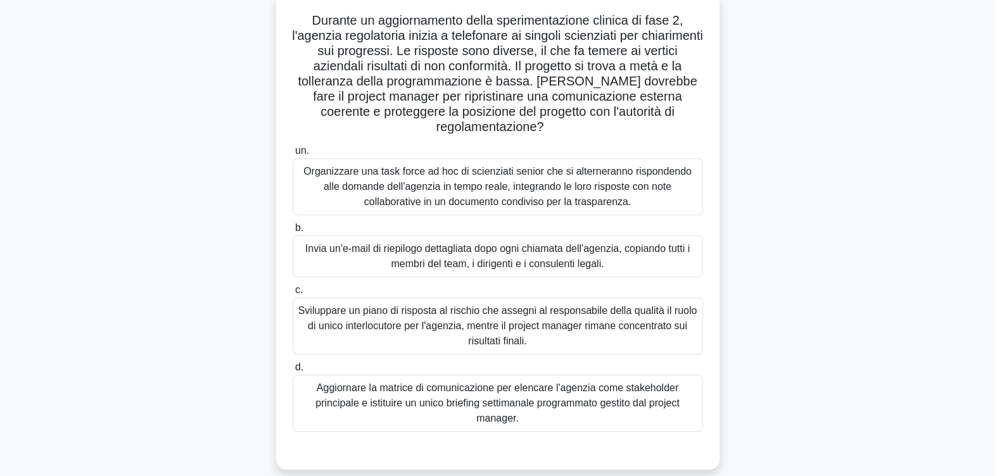
click at [521, 400] on div "Aggiornare la matrice di comunicazione per elencare l'agenzia come stakeholder …" at bounding box center [498, 403] width 410 height 57
click at [293, 372] on input "d. Aggiornare la matrice di comunicazione per elencare l'agenzia come stakehold…" at bounding box center [293, 367] width 0 height 8
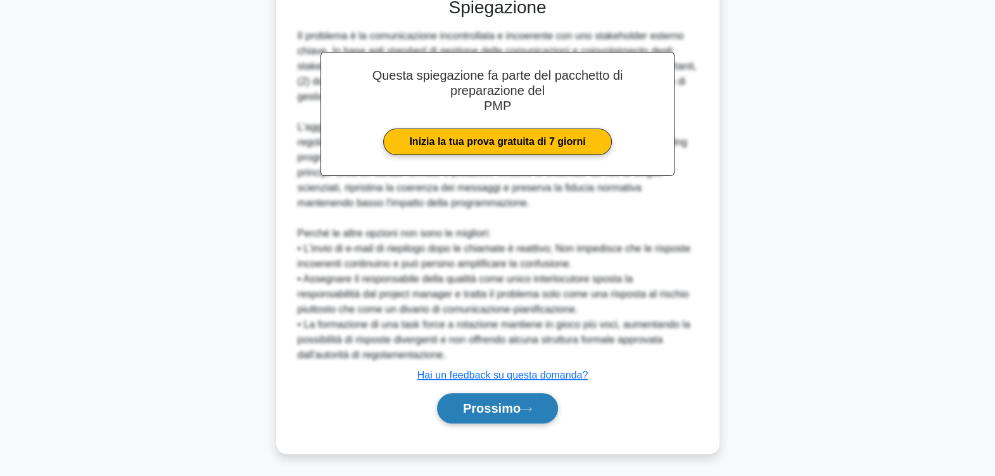
click at [491, 408] on font "Prossimo" at bounding box center [492, 408] width 58 height 14
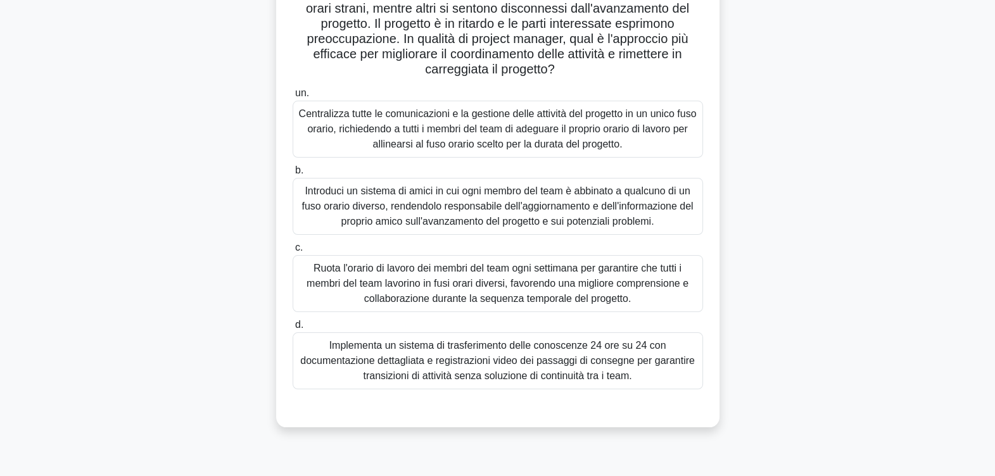
scroll to position [158, 0]
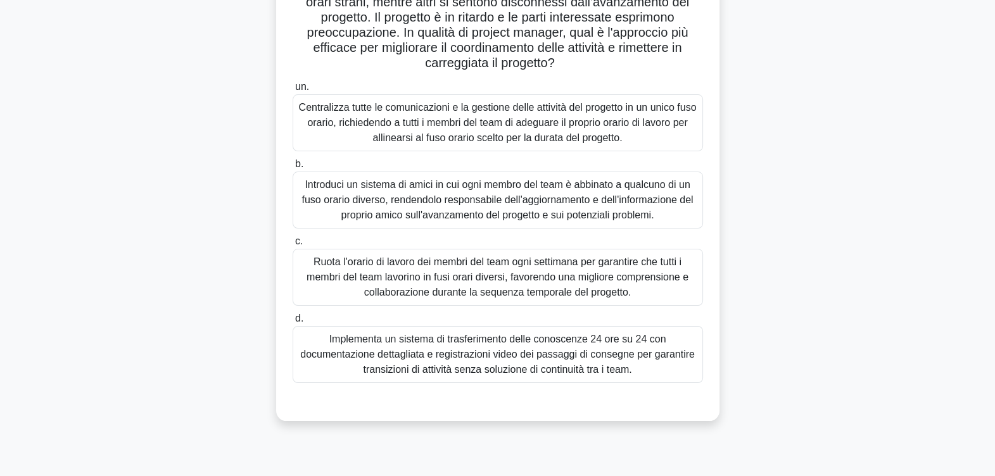
click at [542, 358] on div "Implementa un sistema di trasferimento delle conoscenze 24 ore su 24 con docume…" at bounding box center [498, 354] width 410 height 57
click at [293, 323] on input "d. Implementa un sistema di trasferimento delle conoscenze 24 ore su 24 con doc…" at bounding box center [293, 319] width 0 height 8
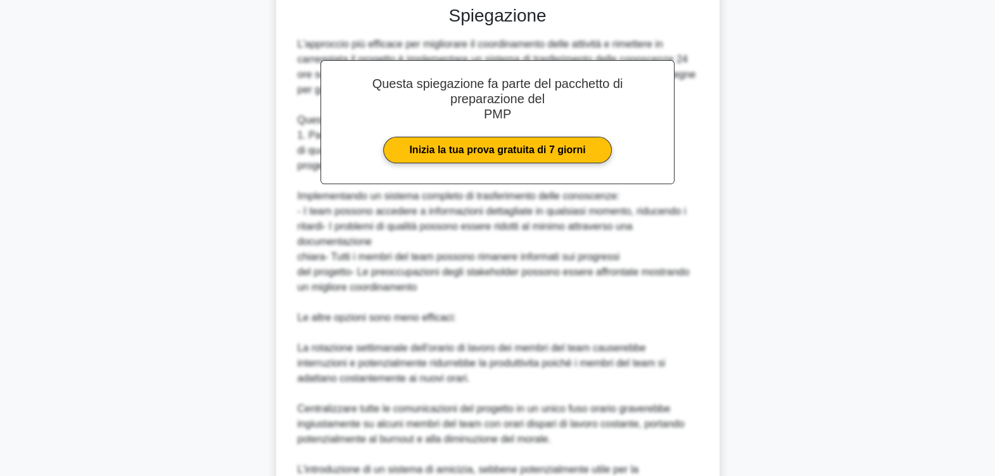
scroll to position [714, 0]
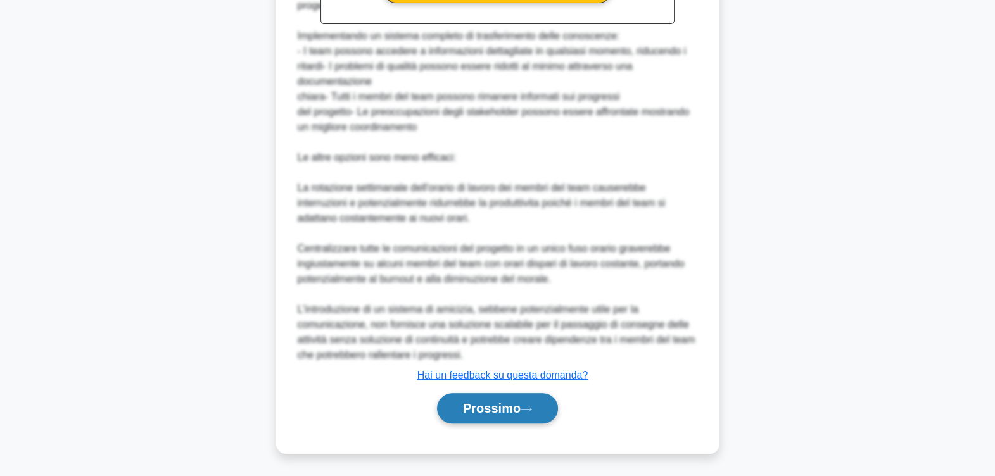
click at [506, 403] on font "Prossimo" at bounding box center [492, 408] width 58 height 14
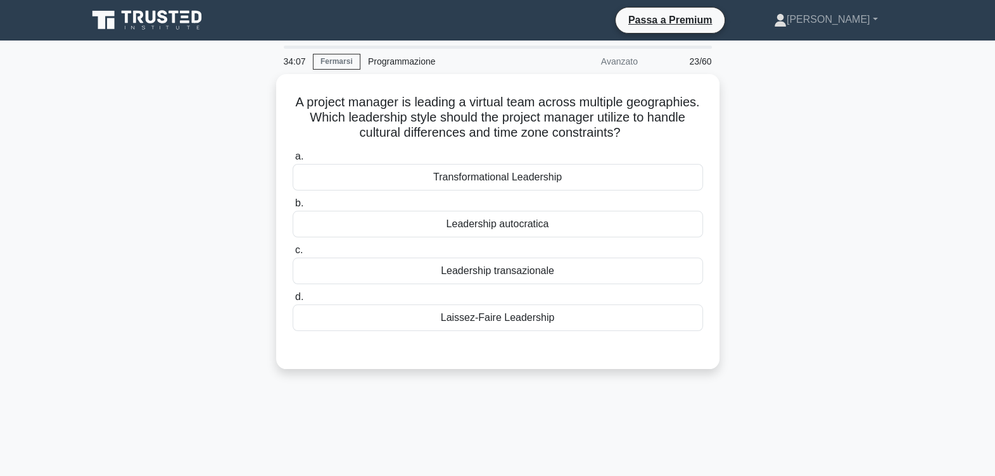
scroll to position [0, 0]
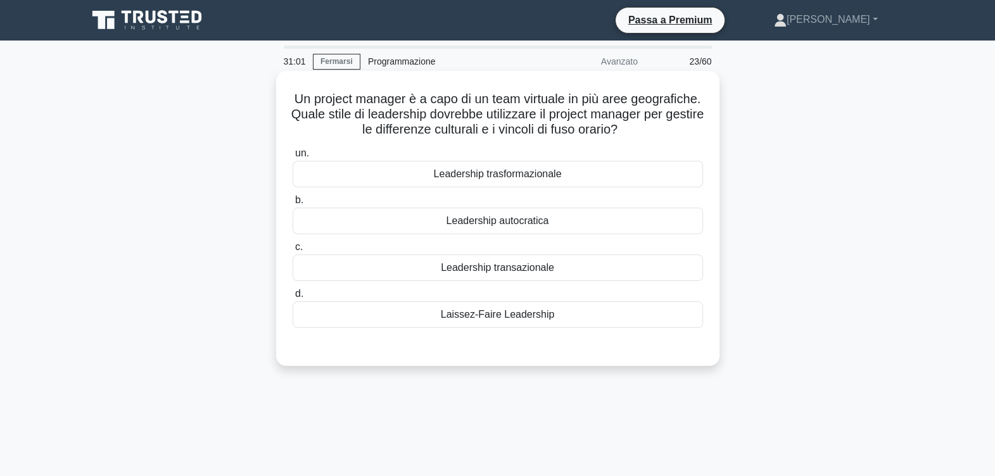
click at [510, 312] on div "Laissez-Faire Leadership" at bounding box center [498, 314] width 410 height 27
click at [293, 298] on input "d. Laissez-Faire Leadership" at bounding box center [293, 294] width 0 height 8
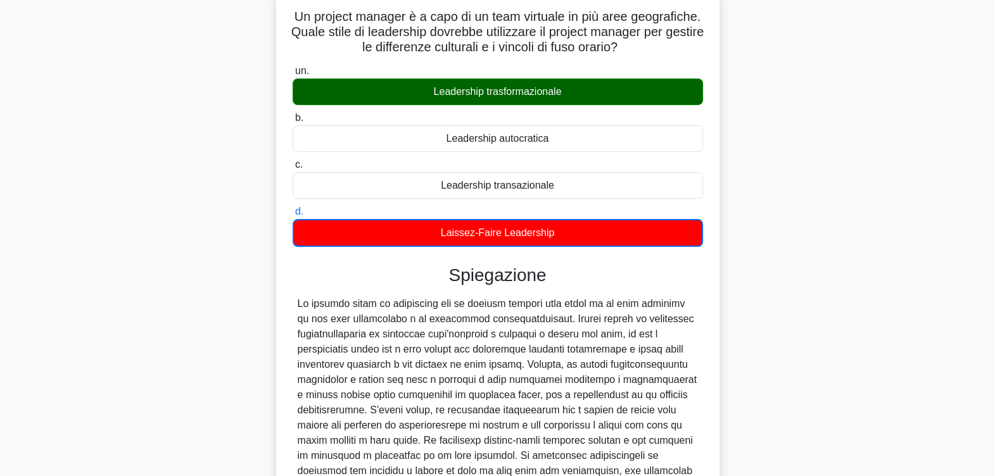
scroll to position [158, 0]
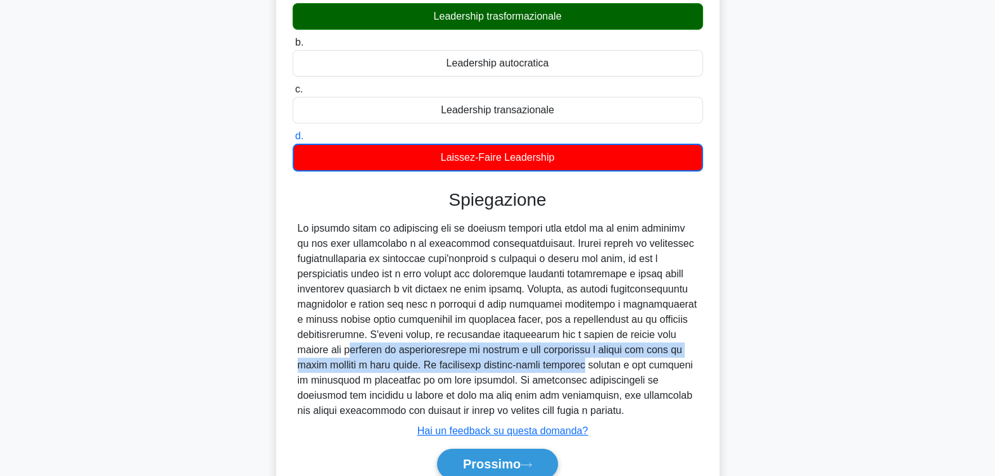
drag, startPoint x: 320, startPoint y: 348, endPoint x: 534, endPoint y: 362, distance: 215.1
click at [534, 362] on div at bounding box center [498, 320] width 400 height 198
click at [532, 462] on icon at bounding box center [525, 465] width 11 height 7
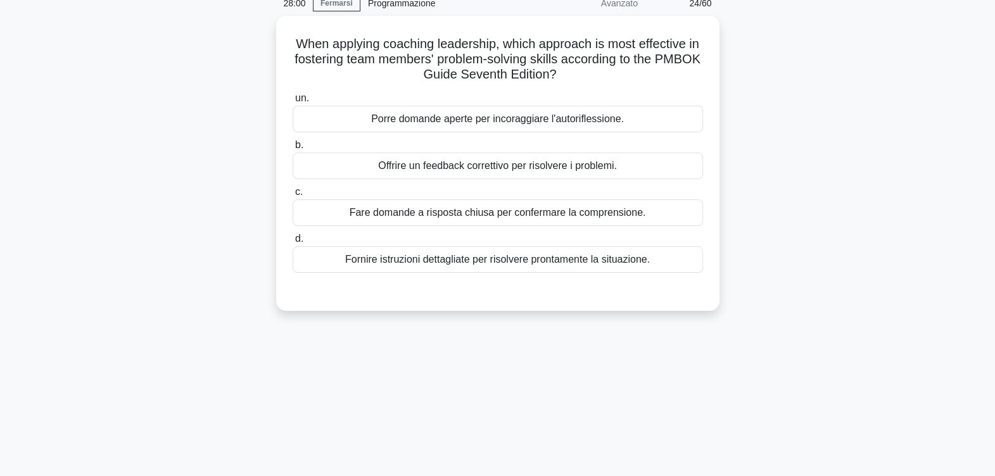
scroll to position [0, 0]
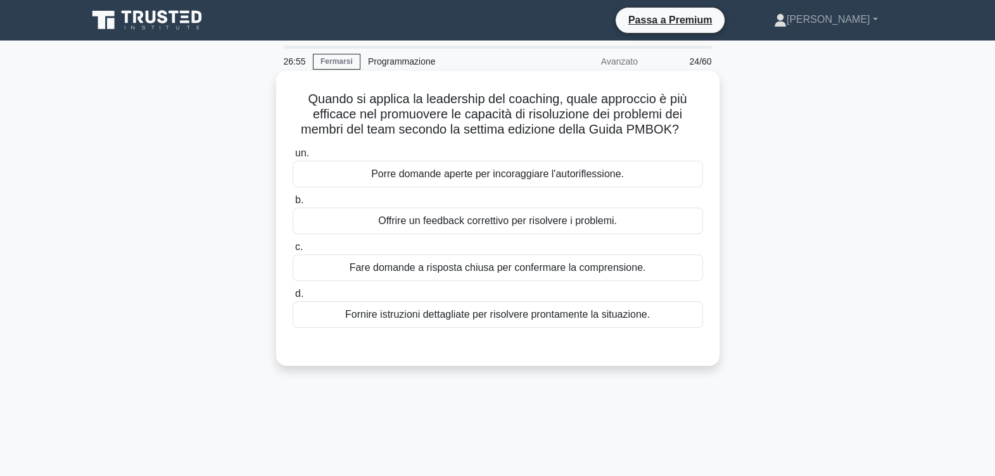
click at [460, 173] on div "Porre domande aperte per incoraggiare l'autoriflessione." at bounding box center [498, 174] width 410 height 27
click at [293, 158] on input "un. Porre domande aperte per incoraggiare l'autoriflessione." at bounding box center [293, 153] width 0 height 8
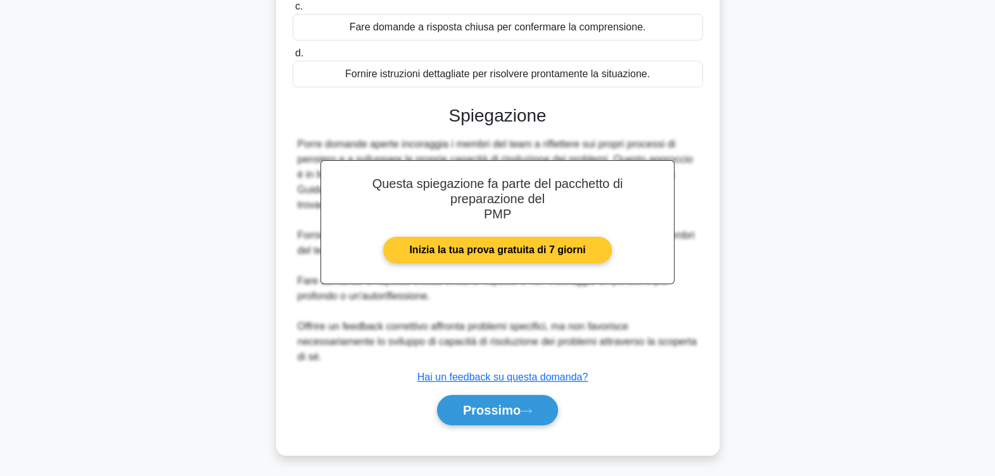
scroll to position [243, 0]
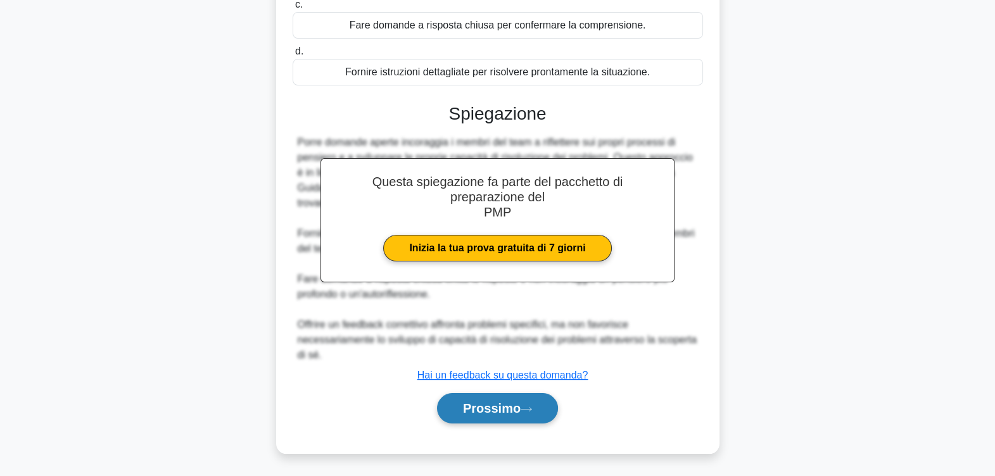
click at [489, 405] on font "Prossimo" at bounding box center [492, 408] width 58 height 14
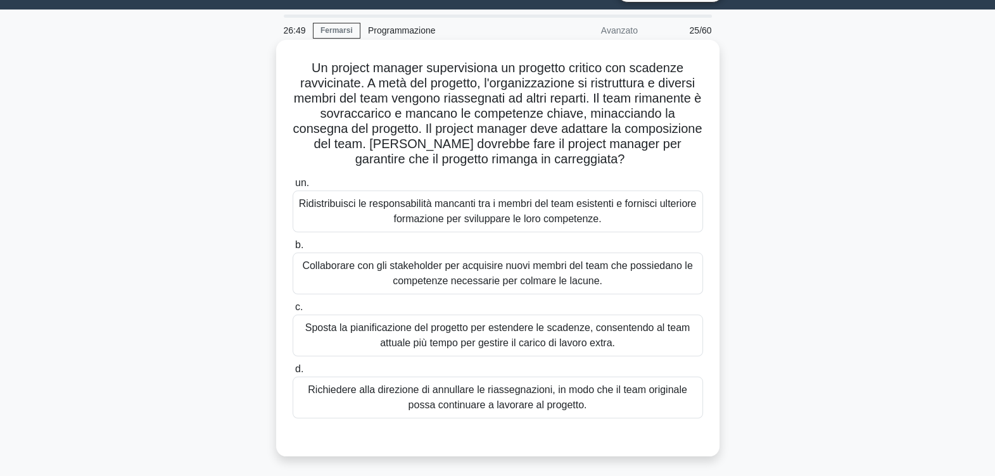
scroll to position [0, 0]
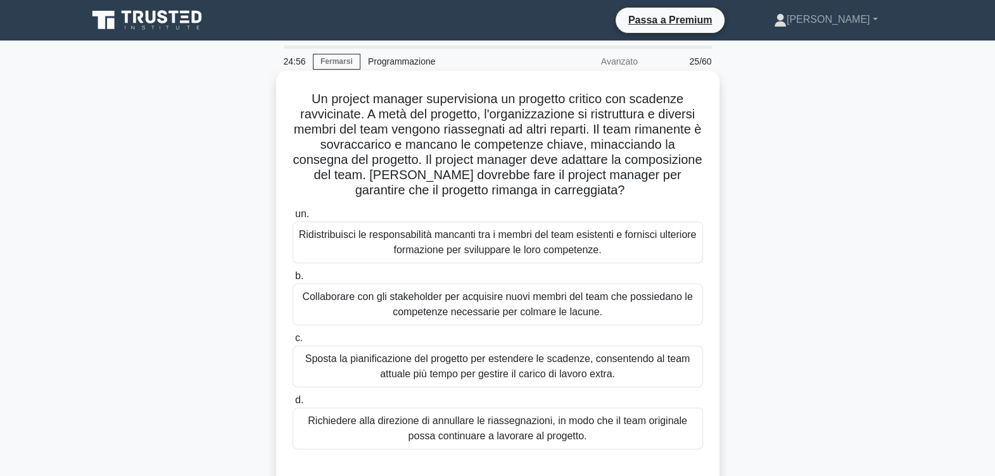
click at [500, 298] on div "Collaborare con gli stakeholder per acquisire nuovi membri del team che possied…" at bounding box center [498, 305] width 410 height 42
click at [293, 281] on input "b. Collaborare con gli stakeholder per acquisire nuovi membri del team che poss…" at bounding box center [293, 276] width 0 height 8
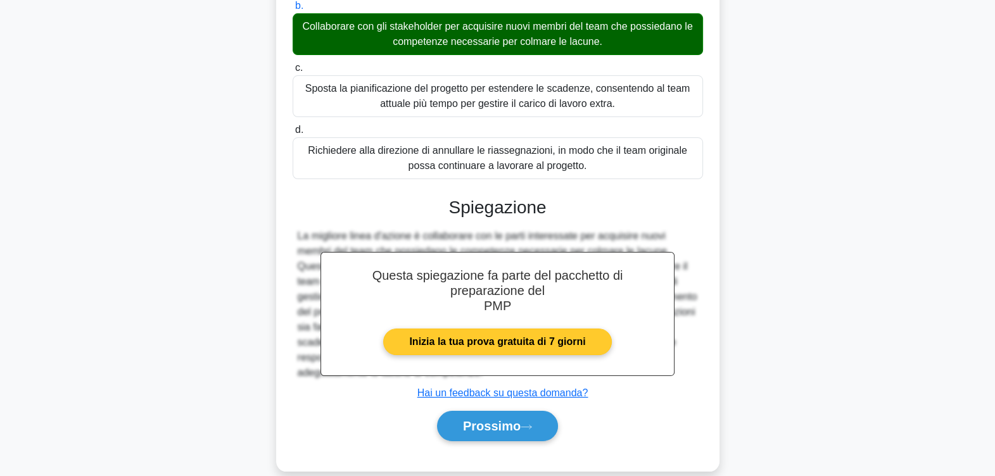
scroll to position [288, 0]
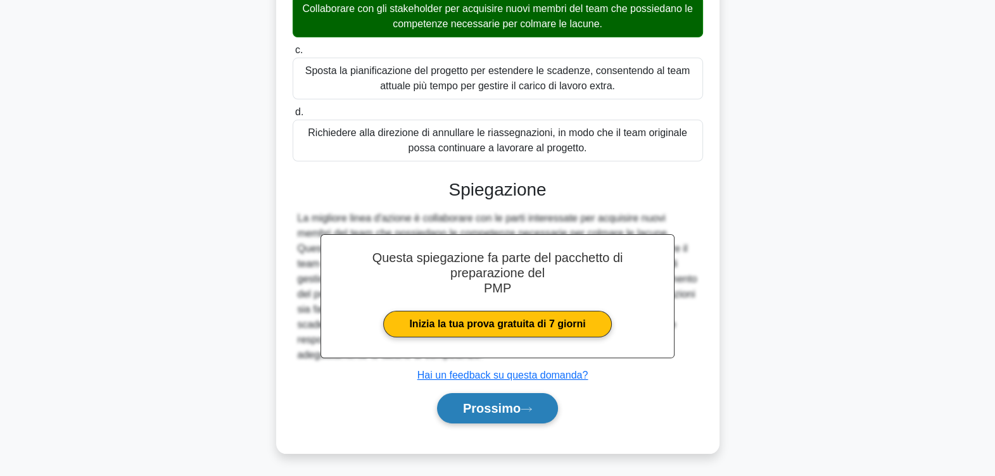
click at [512, 405] on font "Prossimo" at bounding box center [492, 408] width 58 height 14
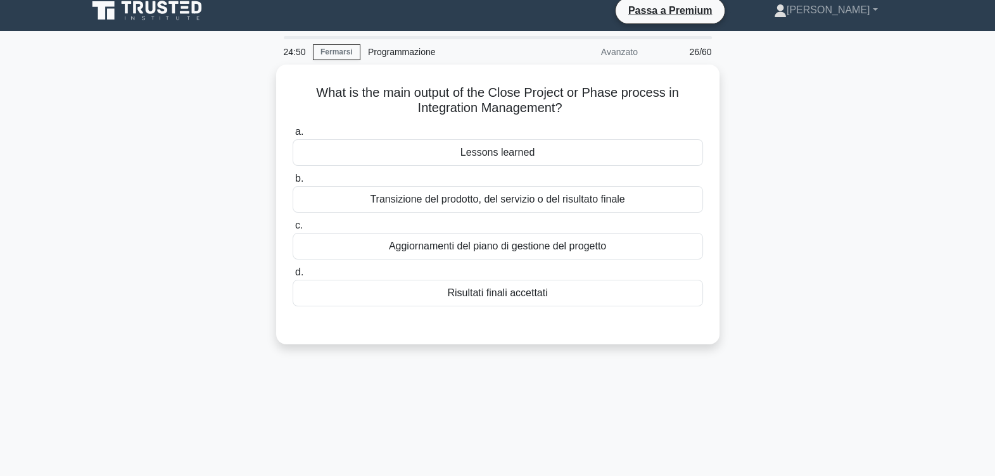
scroll to position [0, 0]
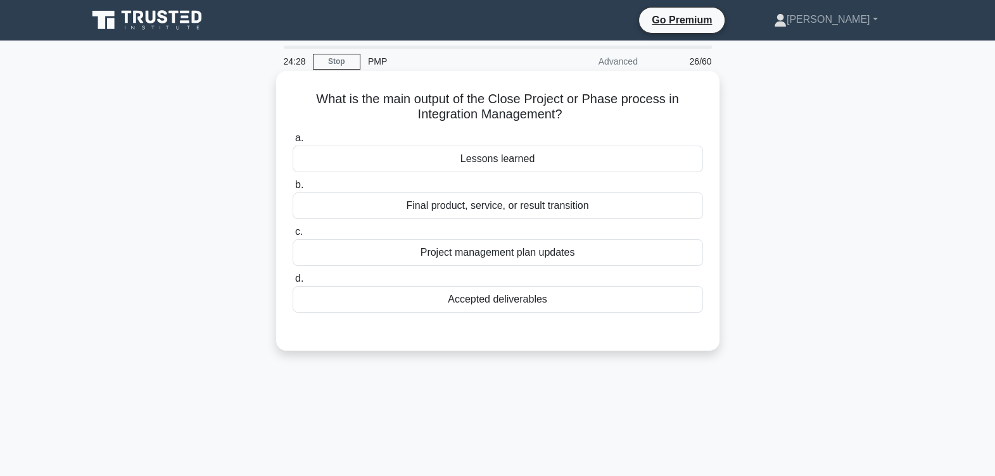
click at [540, 205] on div "Final product, service, or result transition" at bounding box center [498, 205] width 410 height 27
click at [293, 189] on input "b. Final product, service, or result transition" at bounding box center [293, 185] width 0 height 8
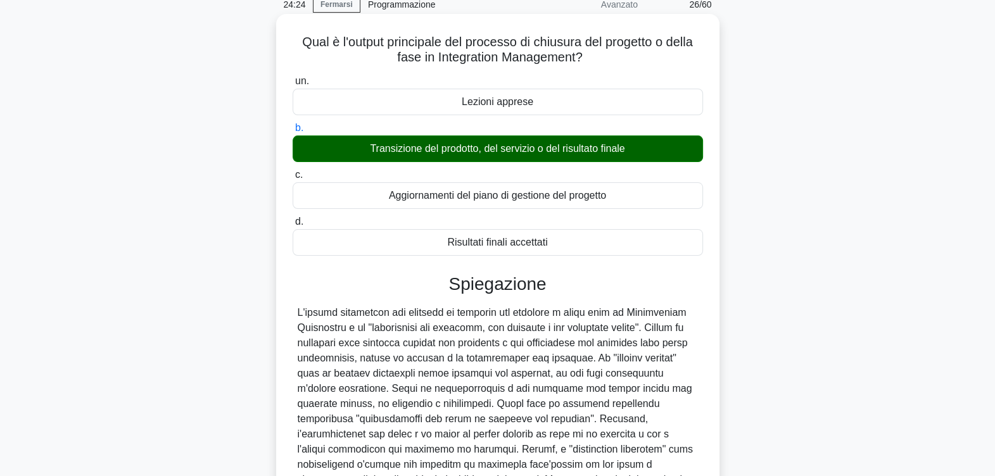
scroll to position [79, 0]
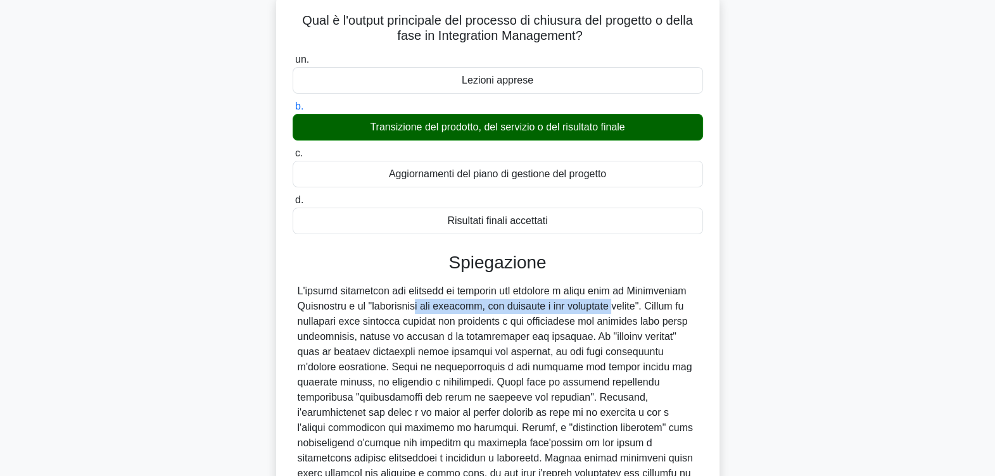
drag, startPoint x: 418, startPoint y: 307, endPoint x: 608, endPoint y: 311, distance: 190.0
click at [608, 311] on div at bounding box center [498, 390] width 400 height 213
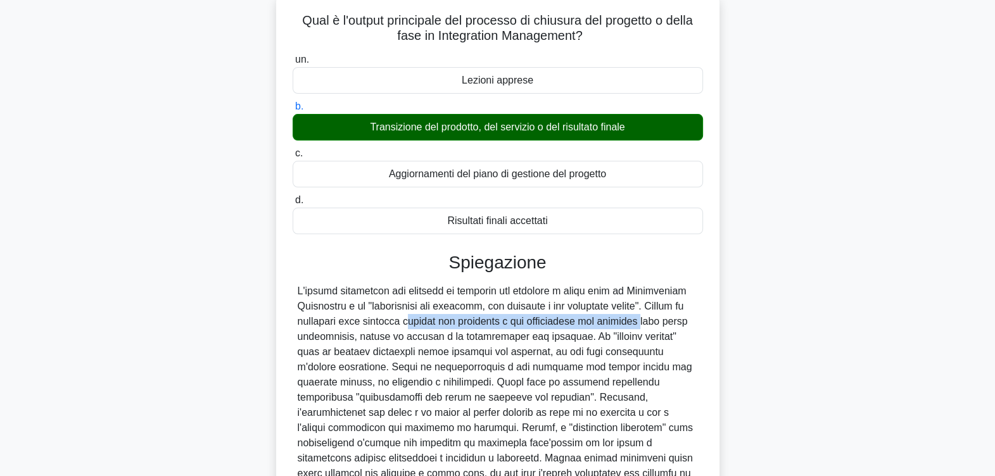
drag, startPoint x: 410, startPoint y: 325, endPoint x: 619, endPoint y: 327, distance: 209.0
click at [619, 327] on div at bounding box center [498, 390] width 400 height 213
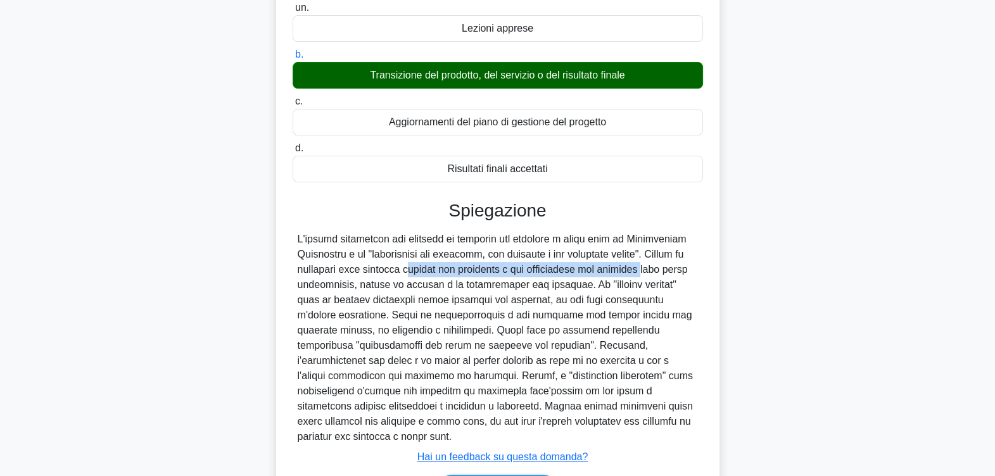
scroll to position [208, 0]
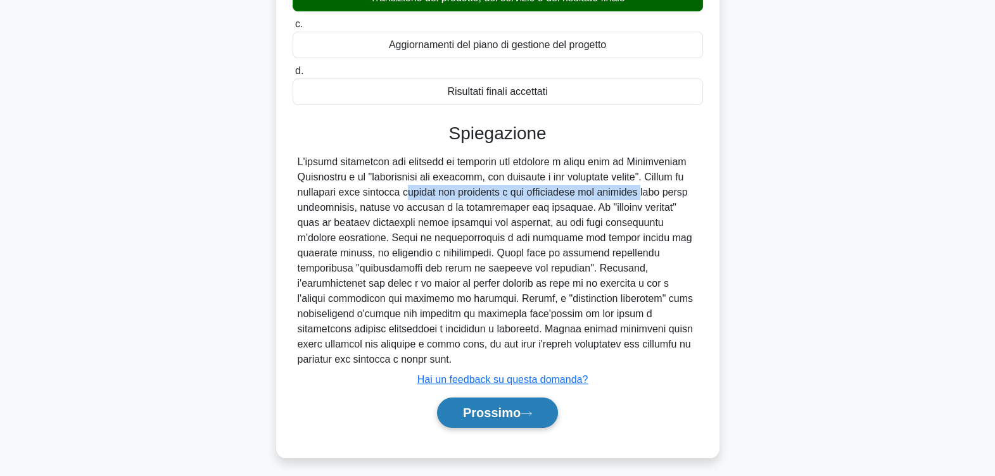
click at [473, 406] on font "Prossimo" at bounding box center [492, 413] width 58 height 14
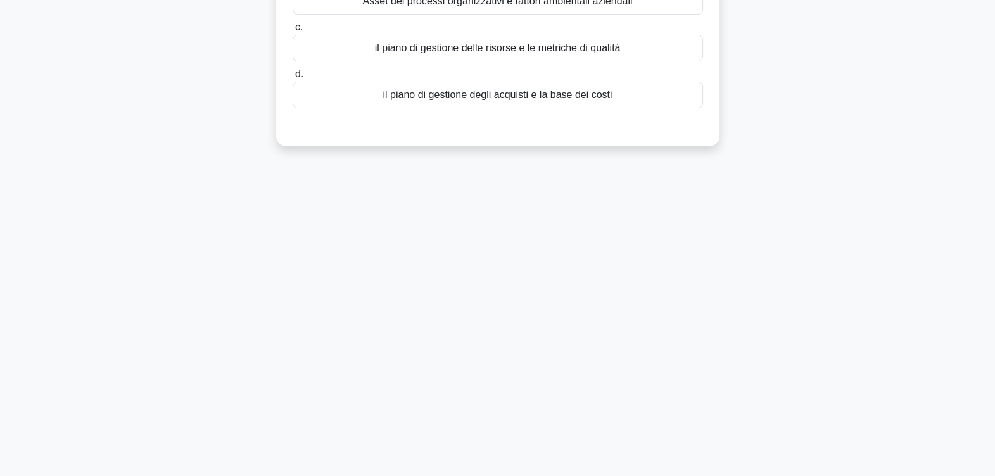
scroll to position [0, 0]
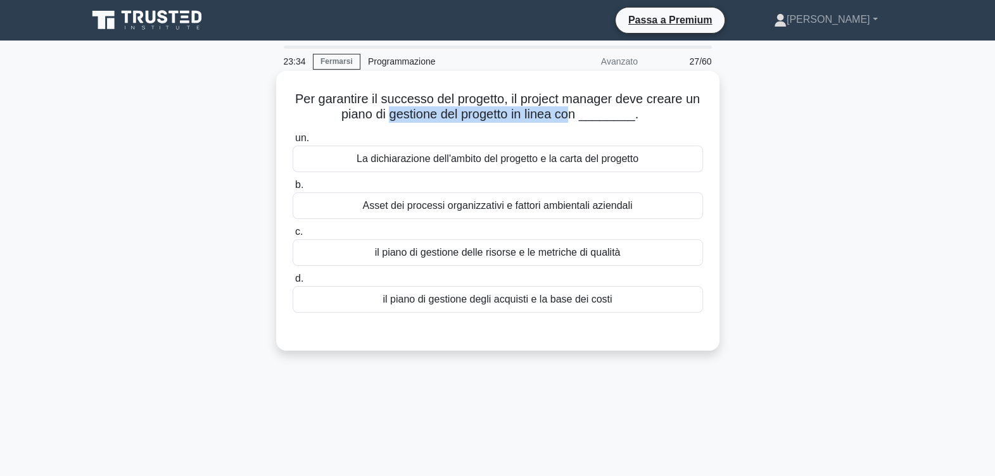
drag, startPoint x: 395, startPoint y: 111, endPoint x: 577, endPoint y: 118, distance: 181.9
click at [577, 118] on font "Per garantire il successo del progetto, il project manager deve creare un piano…" at bounding box center [497, 106] width 405 height 29
drag, startPoint x: 577, startPoint y: 118, endPoint x: 541, endPoint y: 158, distance: 53.8
click at [541, 158] on div "La dichiarazione dell'ambito del progetto e la carta del progetto" at bounding box center [498, 159] width 410 height 27
click at [293, 142] on input "un. La dichiarazione dell'ambito del progetto e la carta del progetto" at bounding box center [293, 138] width 0 height 8
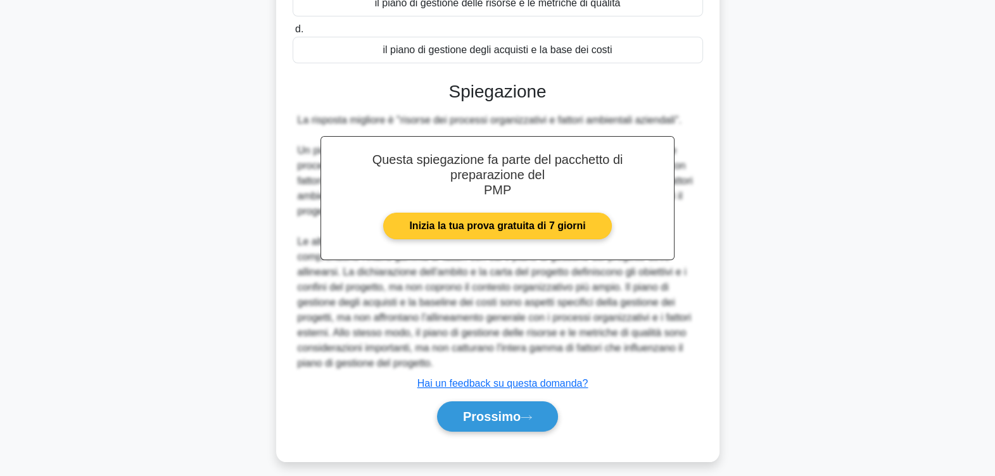
scroll to position [259, 0]
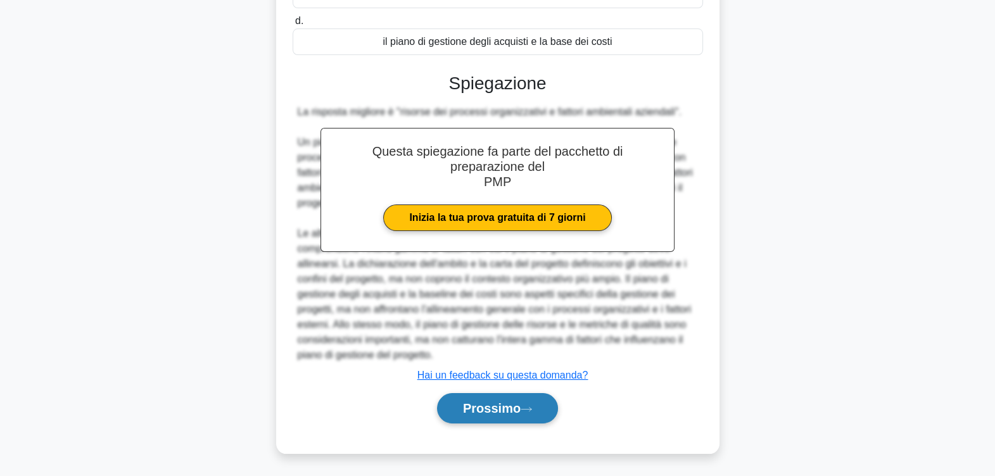
click at [522, 403] on button "Prossimo" at bounding box center [497, 408] width 121 height 30
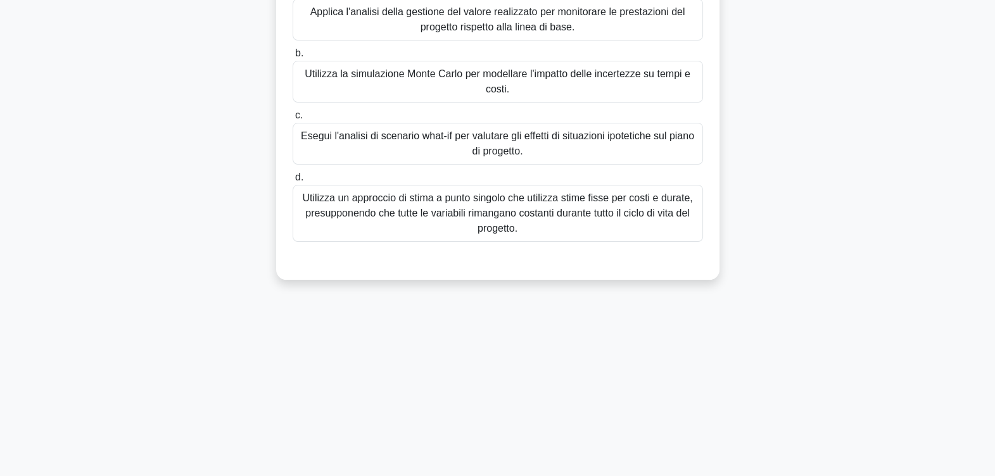
scroll to position [0, 0]
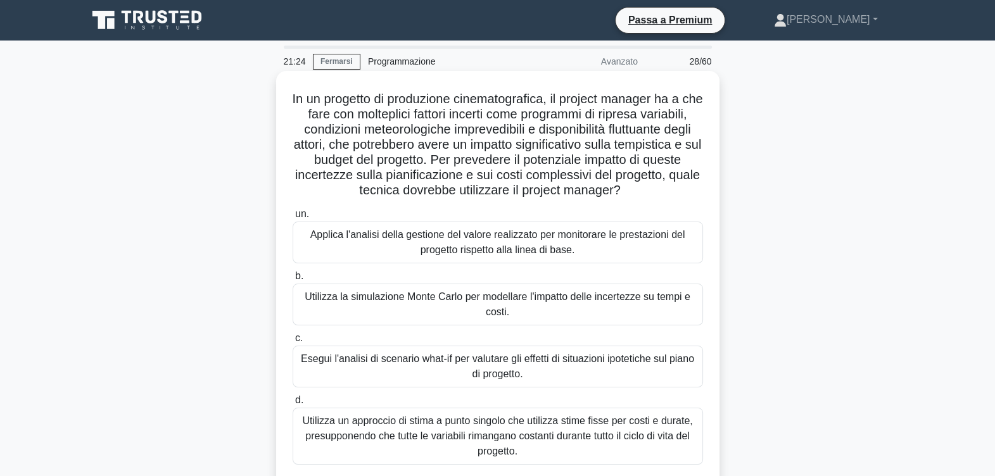
click at [614, 301] on div "Utilizza la simulazione Monte Carlo per modellare l'impatto delle incertezze su…" at bounding box center [498, 305] width 410 height 42
click at [293, 281] on input "b. Utilizza la simulazione Monte Carlo per modellare l'impatto delle incertezze…" at bounding box center [293, 276] width 0 height 8
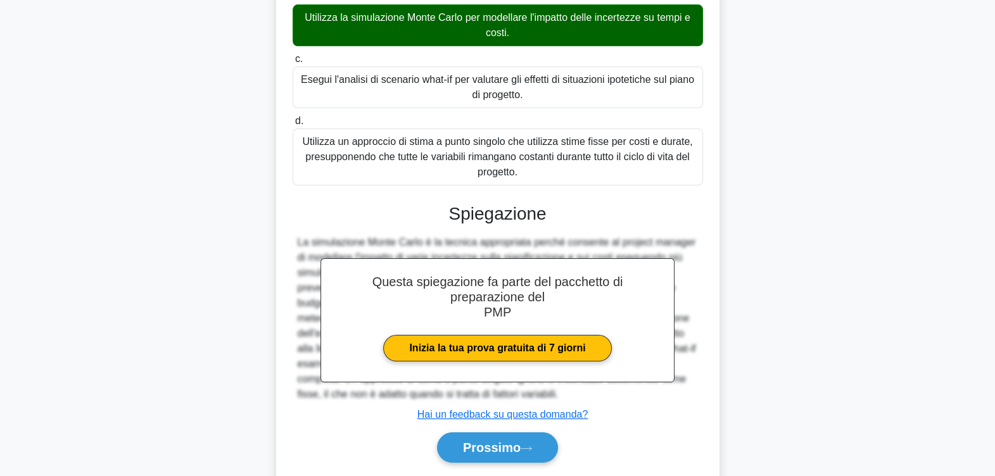
scroll to position [319, 0]
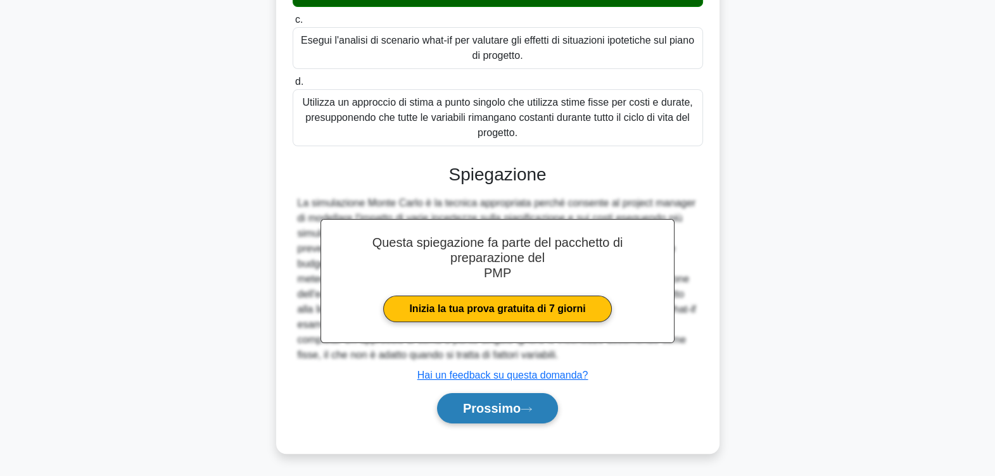
click at [526, 402] on button "Prossimo" at bounding box center [497, 408] width 121 height 30
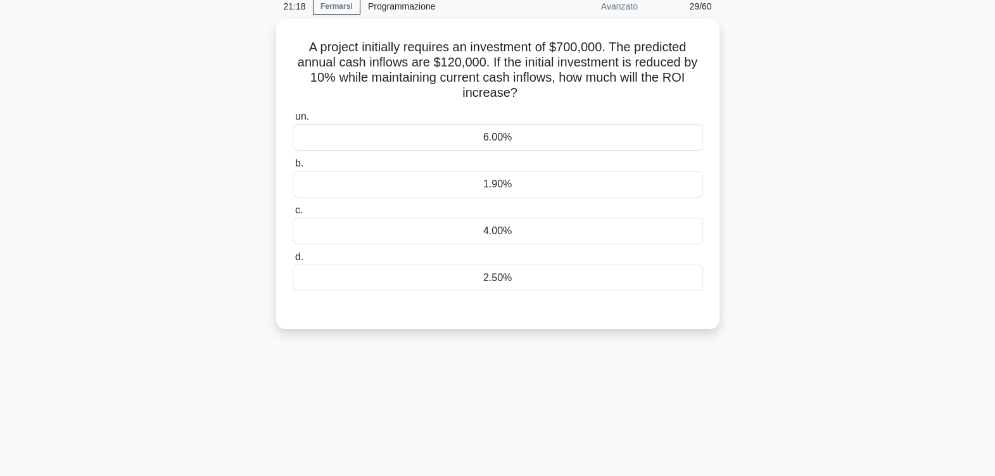
scroll to position [0, 0]
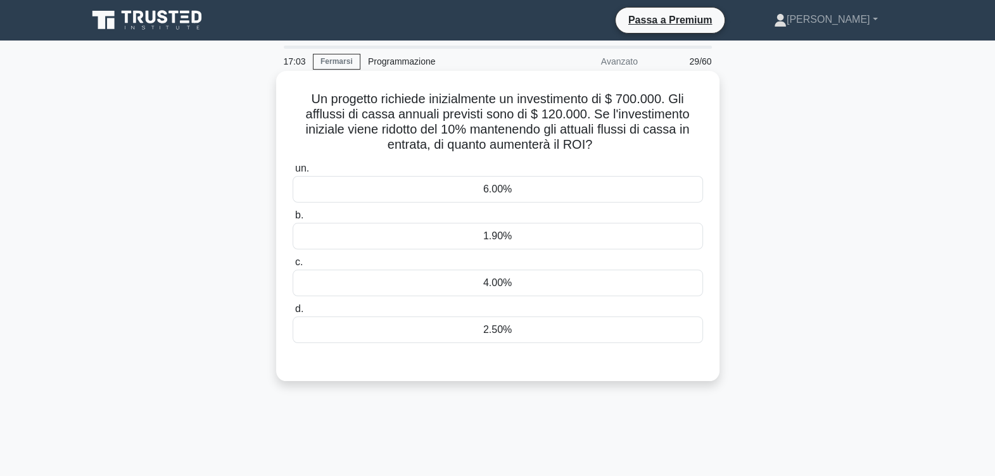
click at [584, 247] on div "1.90%" at bounding box center [498, 236] width 410 height 27
click at [293, 220] on input "b. 1.90%" at bounding box center [293, 215] width 0 height 8
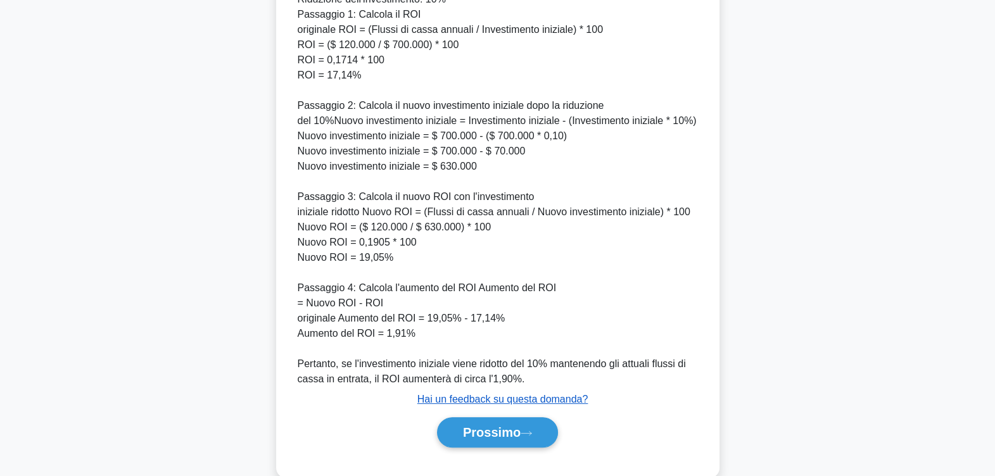
scroll to position [546, 0]
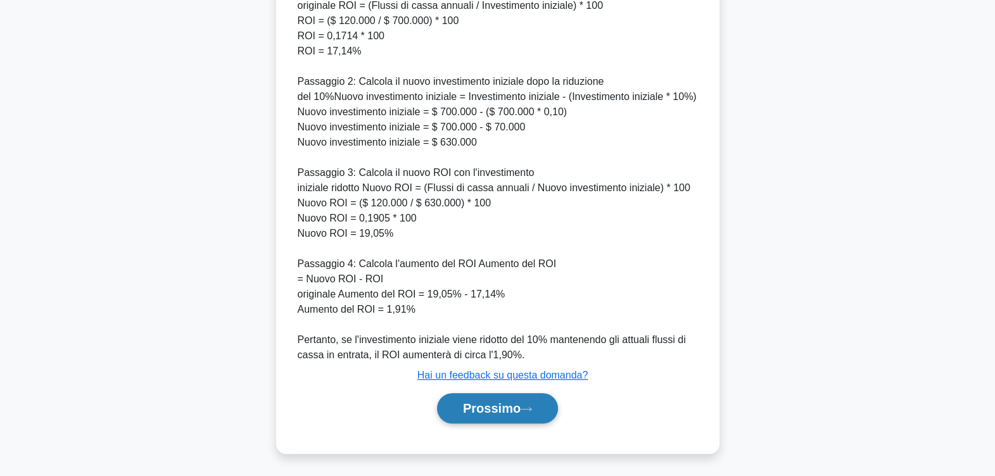
click at [495, 407] on font "Prossimo" at bounding box center [492, 408] width 58 height 14
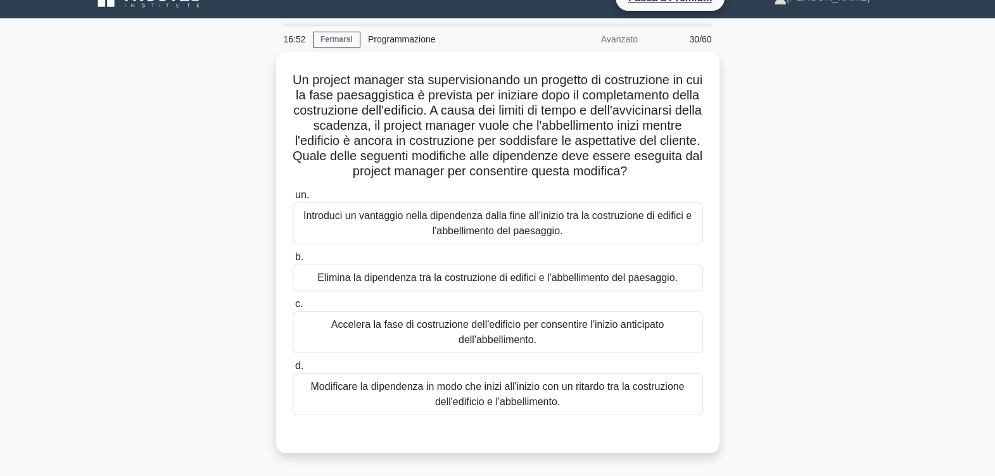
scroll to position [0, 0]
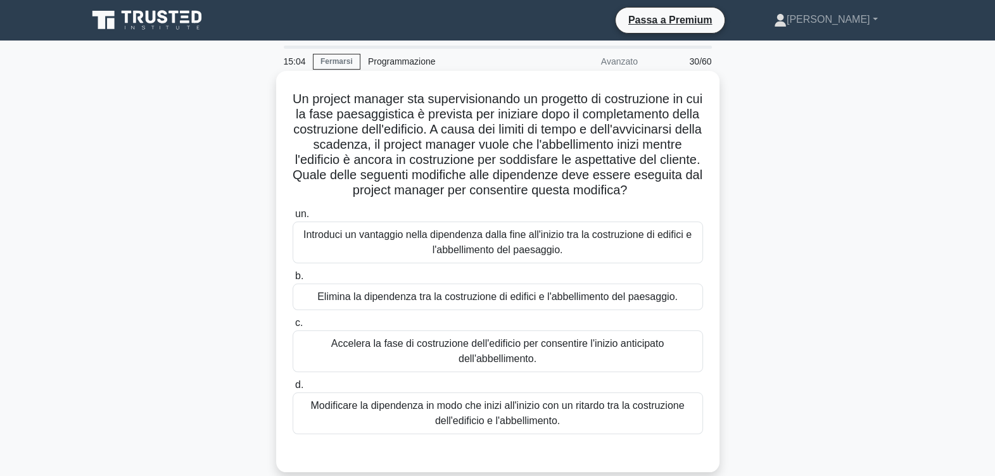
click at [488, 310] on div "Elimina la dipendenza tra la costruzione di edifici e l'abbellimento del paesag…" at bounding box center [498, 297] width 410 height 27
click at [293, 281] on input "b. Elimina la dipendenza tra la costruzione di edifici e l'abbellimento del pae…" at bounding box center [293, 276] width 0 height 8
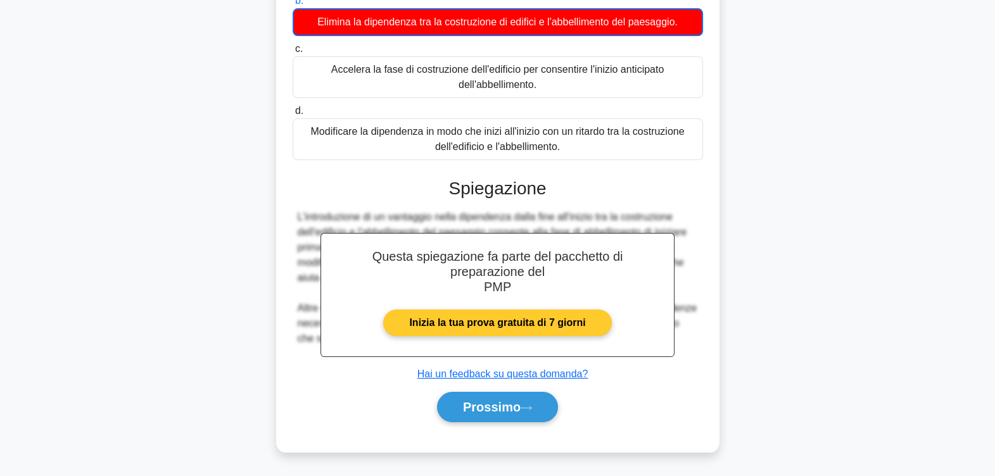
scroll to position [289, 0]
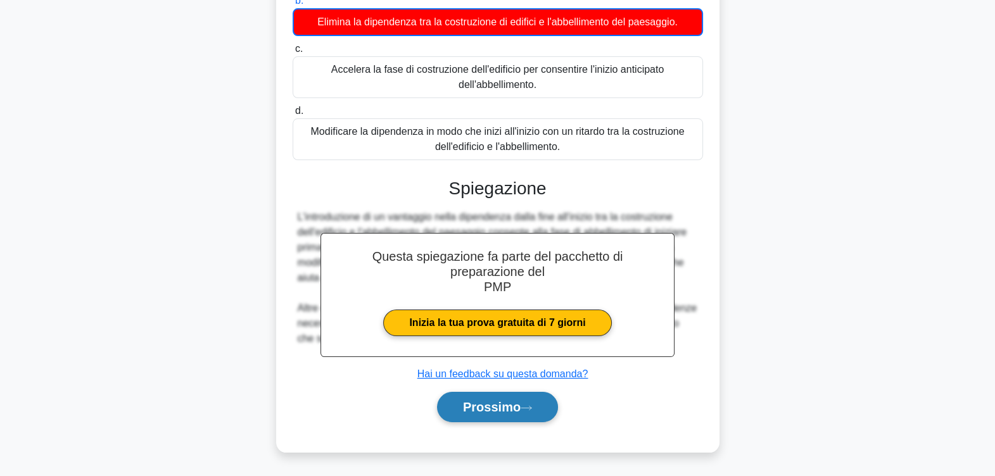
click at [495, 403] on font "Prossimo" at bounding box center [492, 407] width 58 height 14
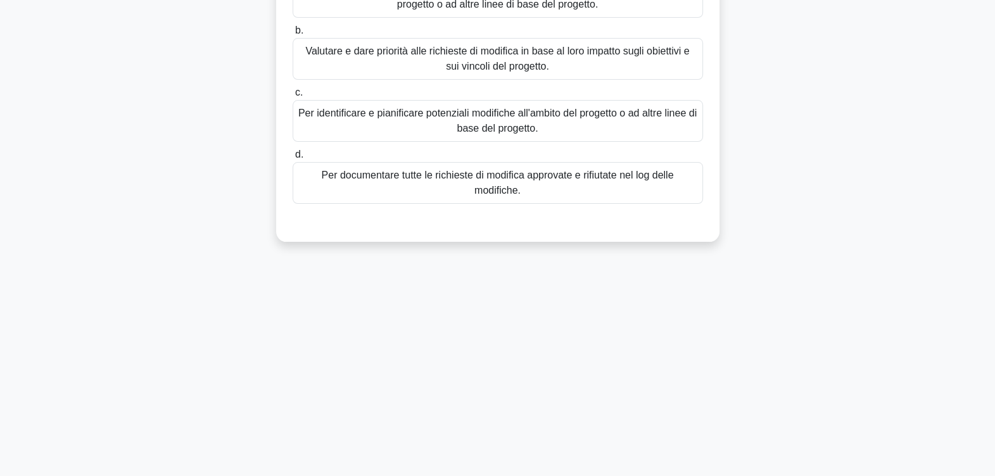
scroll to position [0, 0]
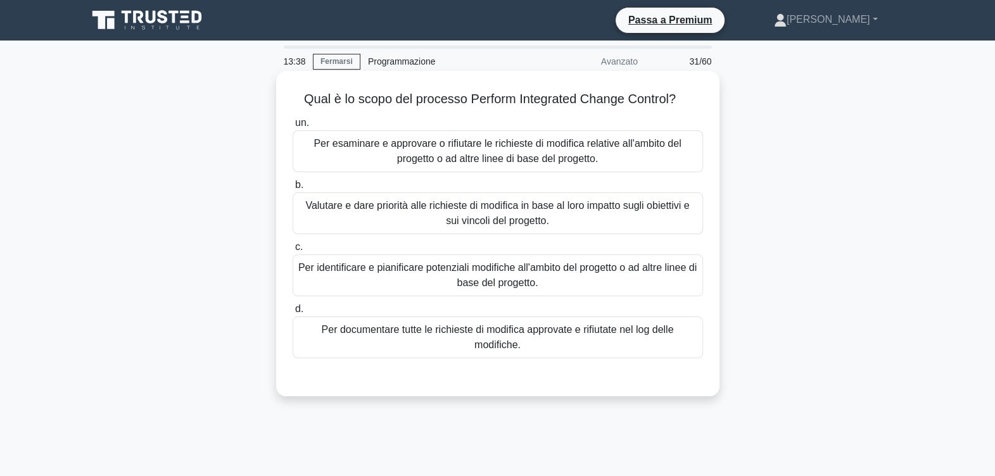
click at [513, 338] on div "Per documentare tutte le richieste di modifica approvate e rifiutate nel log de…" at bounding box center [498, 338] width 410 height 42
click at [293, 313] on input "d. Per documentare tutte le richieste di modifica approvate e rifiutate nel log…" at bounding box center [293, 309] width 0 height 8
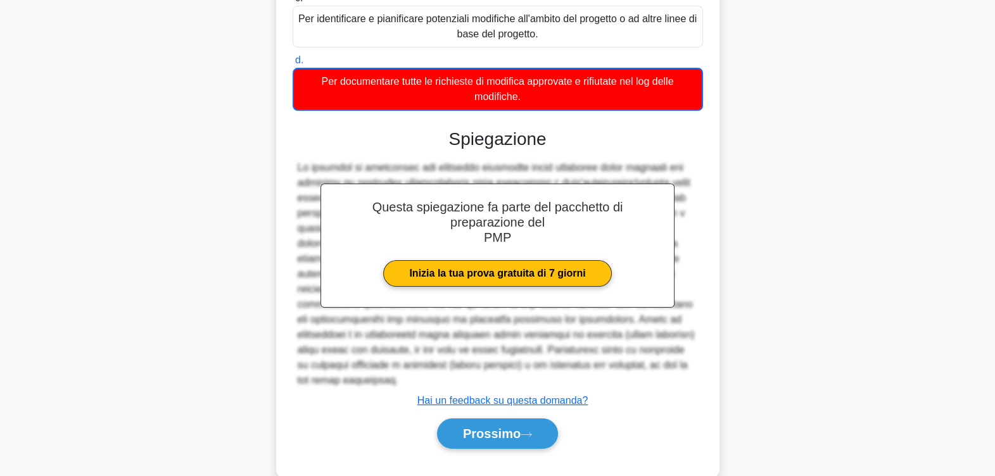
scroll to position [259, 0]
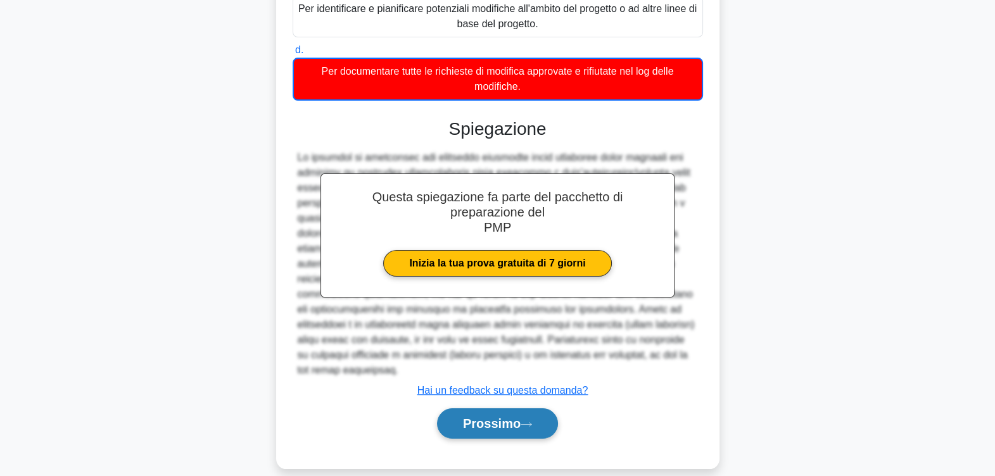
click at [491, 417] on font "Prossimo" at bounding box center [492, 424] width 58 height 14
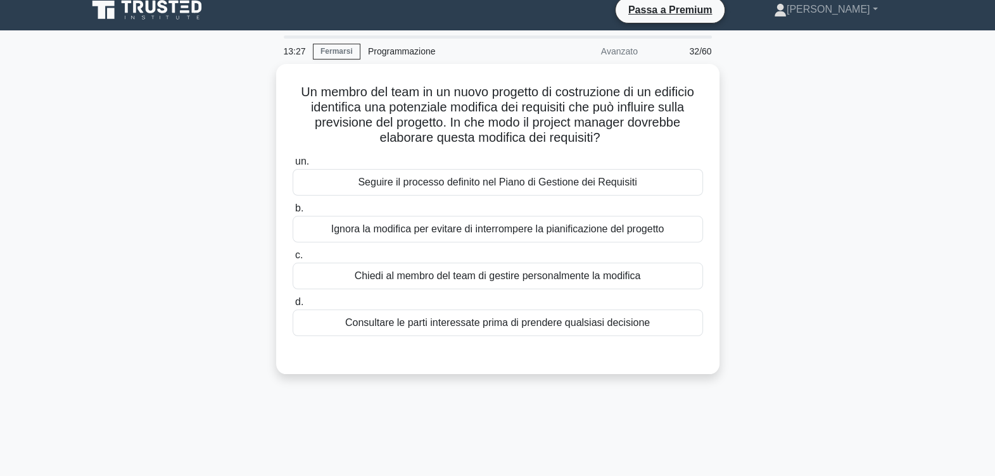
scroll to position [0, 0]
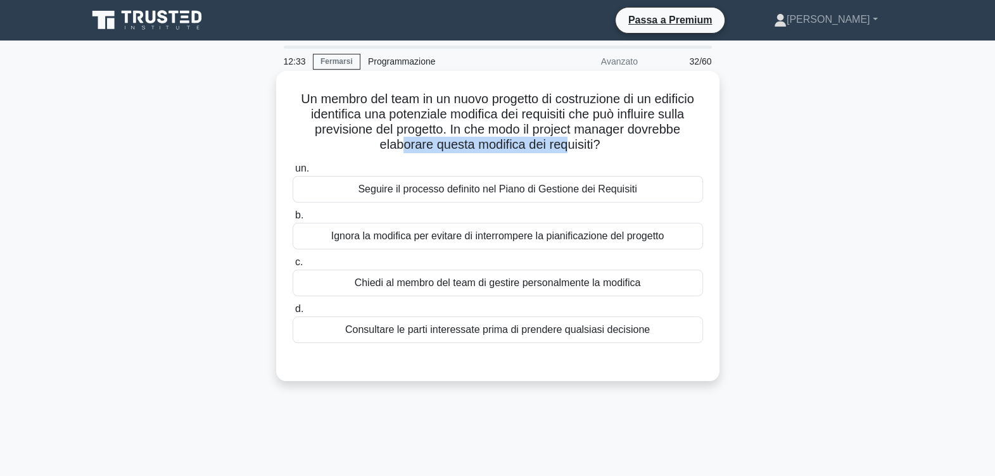
drag, startPoint x: 396, startPoint y: 146, endPoint x: 570, endPoint y: 148, distance: 173.5
click at [570, 148] on font "Un membro del team in un nuovo progetto di costruzione di un edificio identific…" at bounding box center [497, 122] width 393 height 60
drag, startPoint x: 570, startPoint y: 148, endPoint x: 538, endPoint y: 192, distance: 54.5
click at [538, 192] on div "Seguire il processo definito nel Piano di Gestione dei Requisiti" at bounding box center [498, 189] width 410 height 27
click at [293, 173] on input "un. Seguire il processo definito nel Piano di Gestione dei Requisiti" at bounding box center [293, 169] width 0 height 8
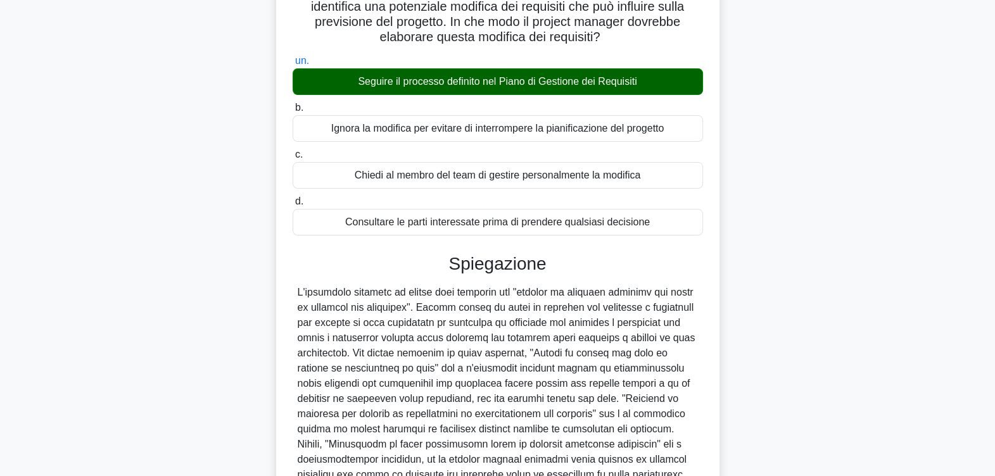
scroll to position [228, 0]
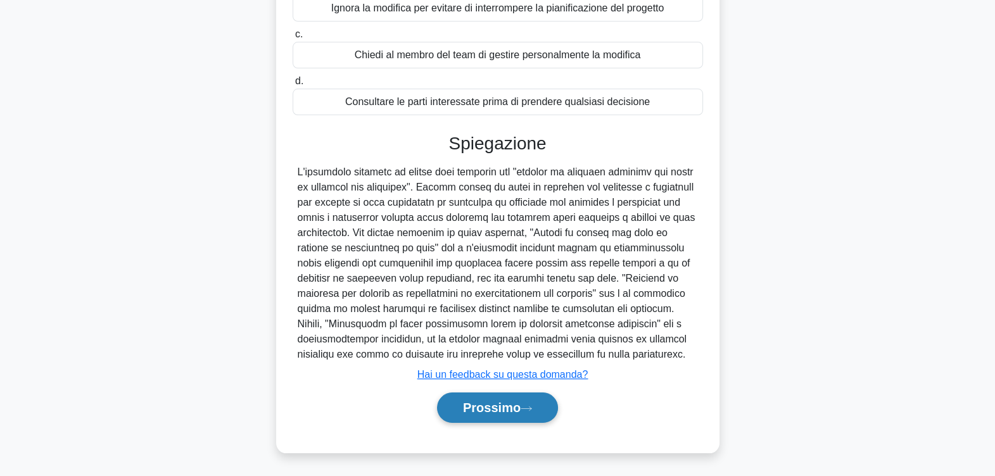
click at [507, 410] on font "Prossimo" at bounding box center [492, 408] width 58 height 14
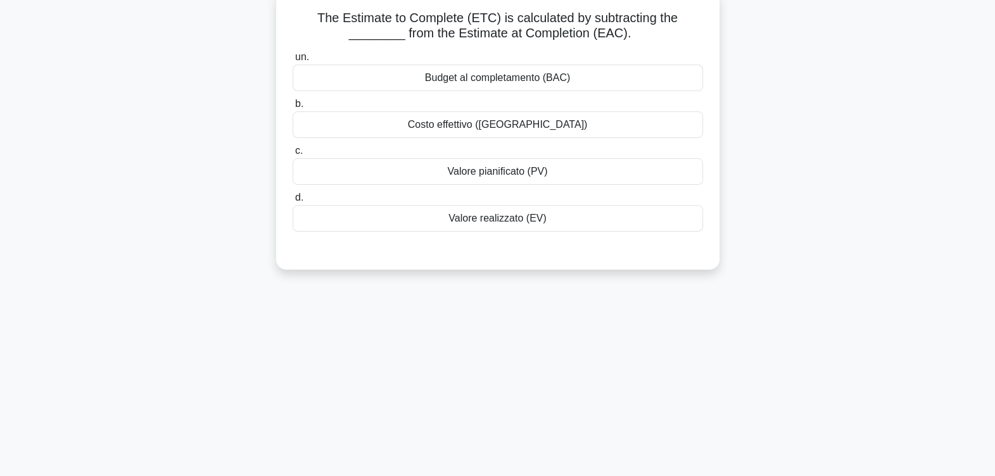
scroll to position [49, 0]
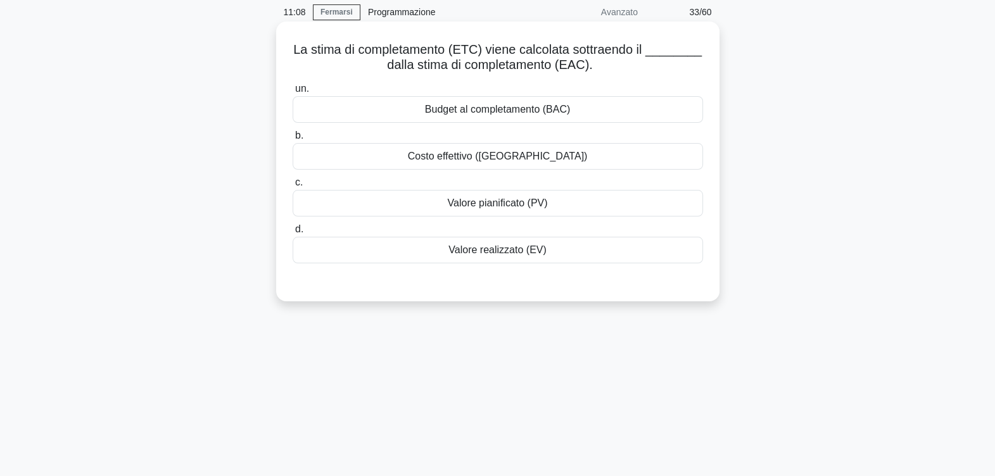
click at [524, 249] on div "Valore realizzato (EV)" at bounding box center [498, 250] width 410 height 27
click at [293, 234] on input "d. Valore realizzato (EV)" at bounding box center [293, 229] width 0 height 8
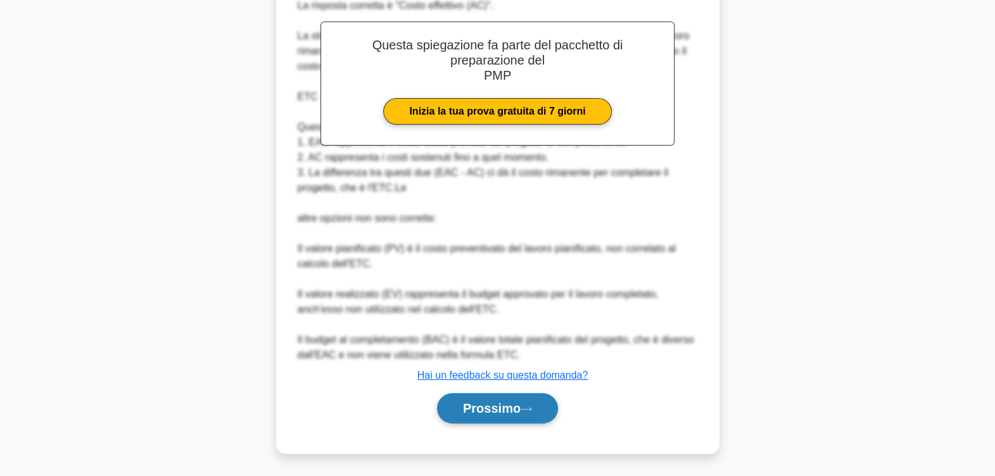
click at [507, 407] on font "Prossimo" at bounding box center [492, 408] width 58 height 14
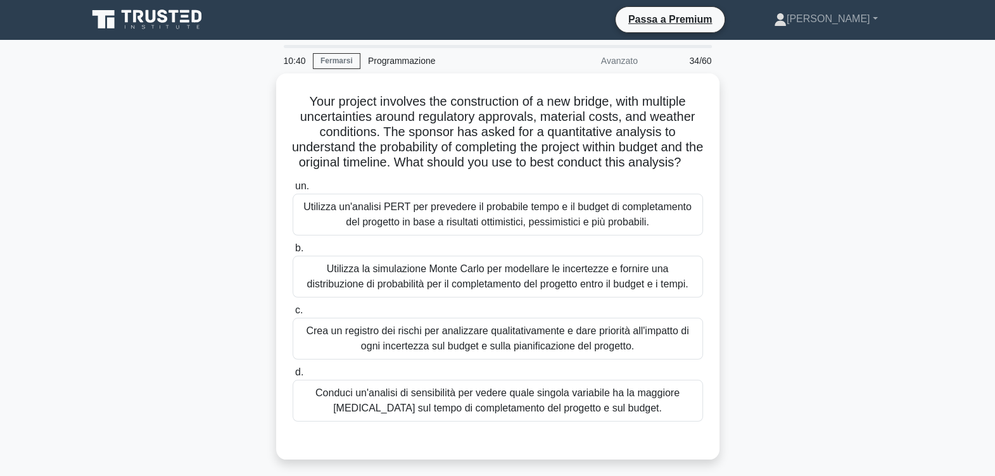
scroll to position [0, 0]
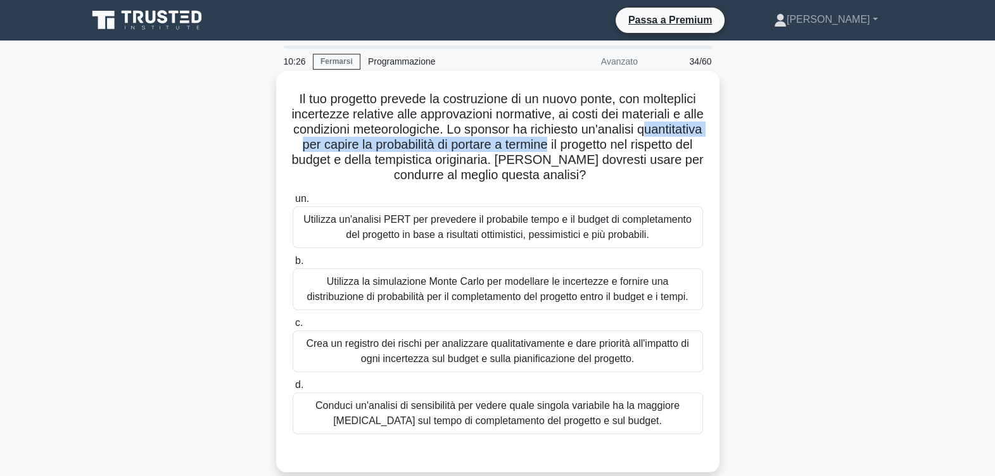
drag, startPoint x: 363, startPoint y: 149, endPoint x: 683, endPoint y: 149, distance: 319.8
click at [683, 149] on font "Il tuo progetto prevede la costruzione di un nuovo ponte, con molteplici incert…" at bounding box center [497, 137] width 412 height 90
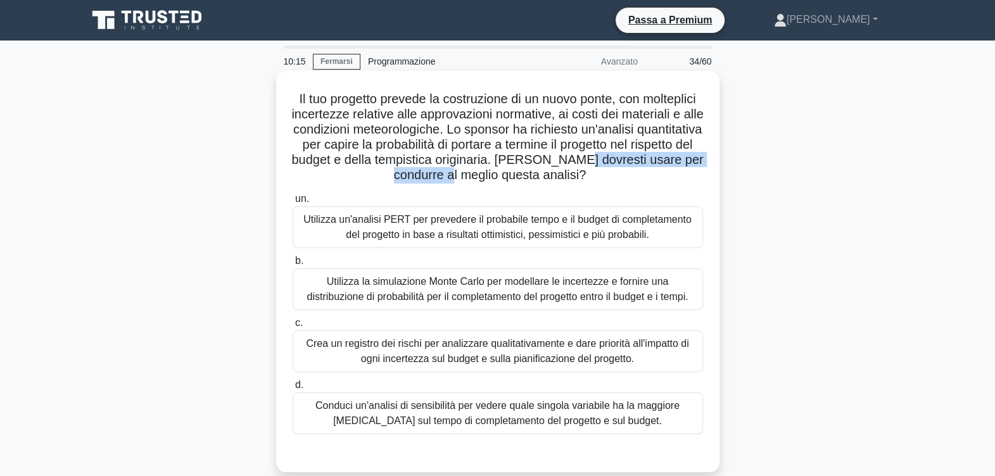
drag, startPoint x: 380, startPoint y: 180, endPoint x: 555, endPoint y: 178, distance: 174.8
click at [555, 178] on font "Il tuo progetto prevede la costruzione di un nuovo ponte, con molteplici incert…" at bounding box center [497, 137] width 412 height 90
click at [453, 289] on div "Utilizza la simulazione Monte Carlo per modellare le incertezze e fornire una d…" at bounding box center [498, 289] width 410 height 42
click at [293, 265] on input "b. Utilizza la simulazione Monte Carlo per modellare le incertezze e fornire un…" at bounding box center [293, 261] width 0 height 8
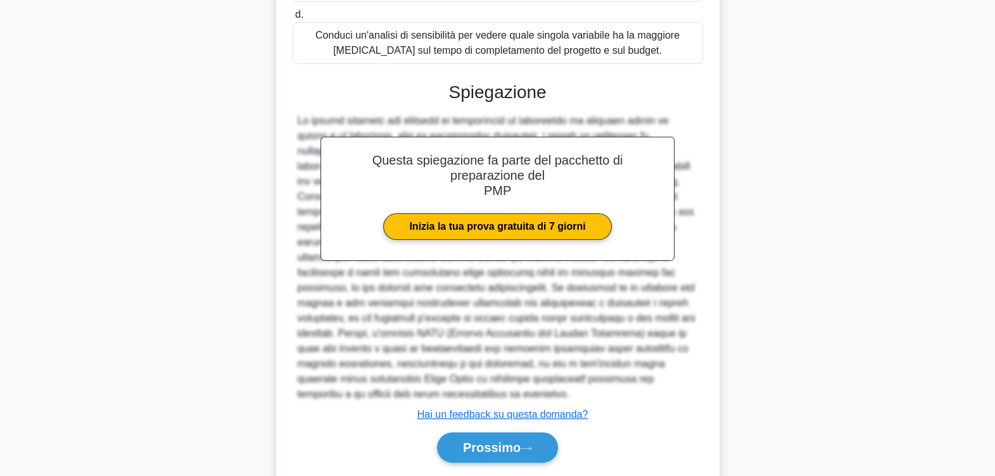
scroll to position [410, 0]
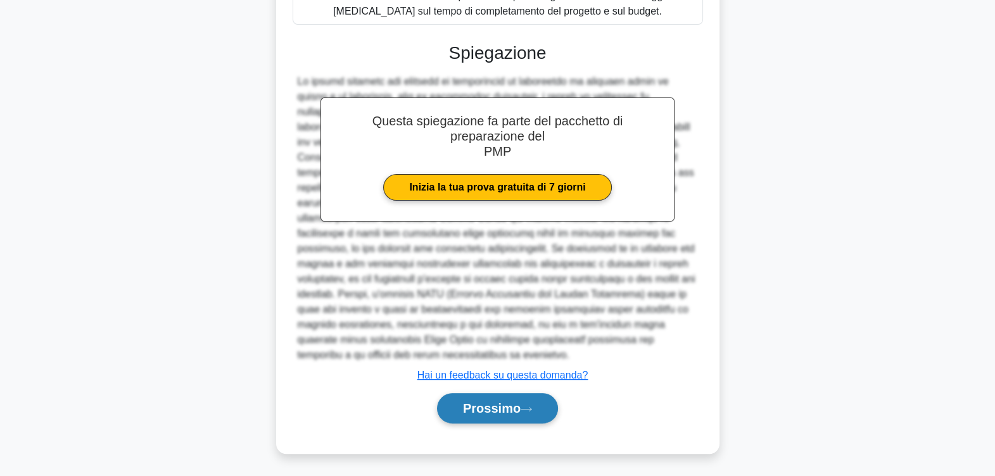
click at [498, 409] on font "Prossimo" at bounding box center [492, 408] width 58 height 14
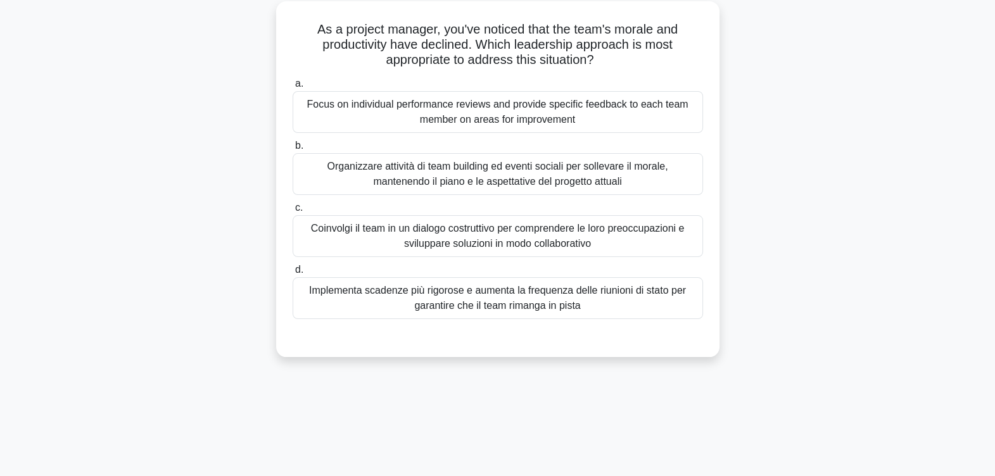
scroll to position [0, 0]
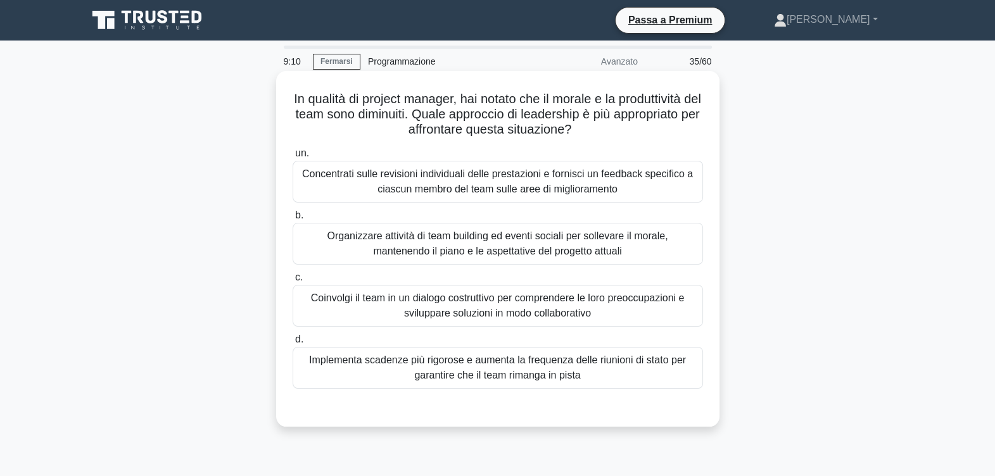
click at [437, 301] on div "Coinvolgi il team in un dialogo costruttivo per comprendere le loro preoccupazi…" at bounding box center [498, 306] width 410 height 42
click at [293, 282] on input "c. Coinvolgi il team in un dialogo costruttivo per comprendere le loro preoccup…" at bounding box center [293, 278] width 0 height 8
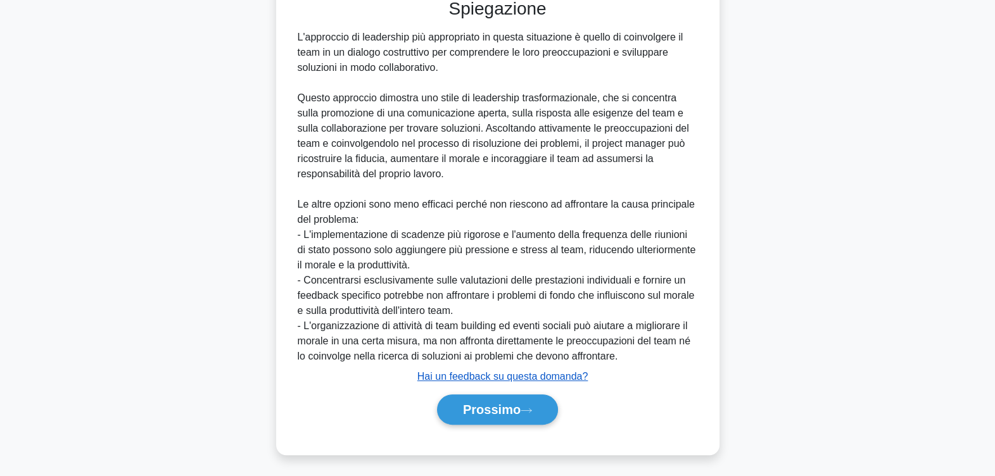
scroll to position [410, 0]
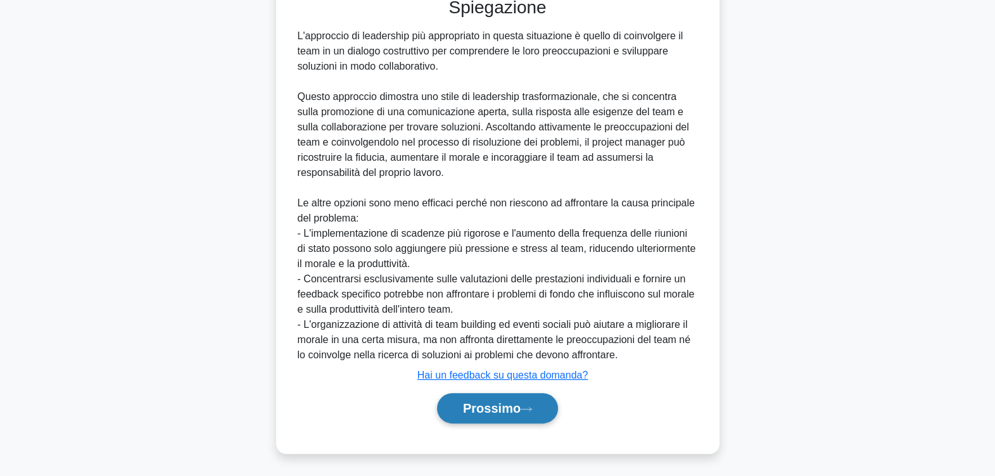
click at [495, 410] on font "Prossimo" at bounding box center [492, 408] width 58 height 14
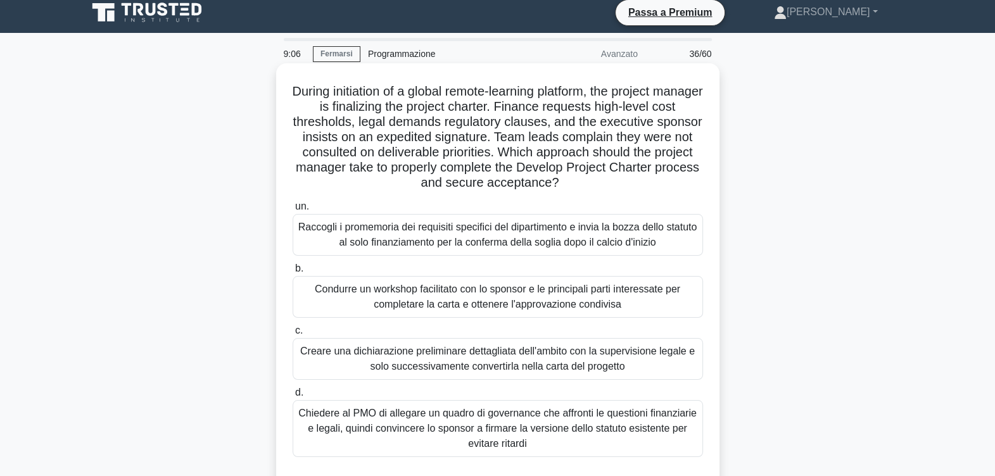
scroll to position [0, 0]
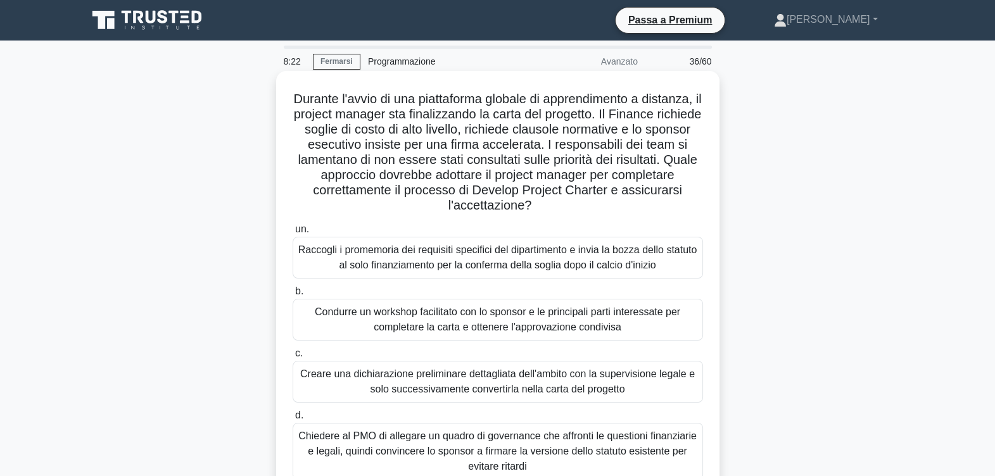
click at [443, 322] on div "Condurre un workshop facilitato con lo sponsor e le principali parti interessat…" at bounding box center [498, 320] width 410 height 42
click at [293, 296] on input "b. Condurre un workshop facilitato con lo sponsor e le principali parti interes…" at bounding box center [293, 291] width 0 height 8
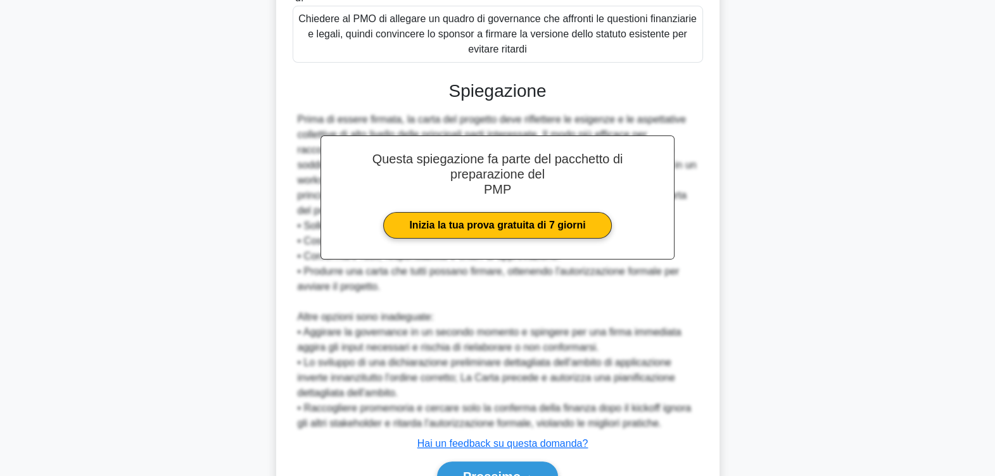
scroll to position [486, 0]
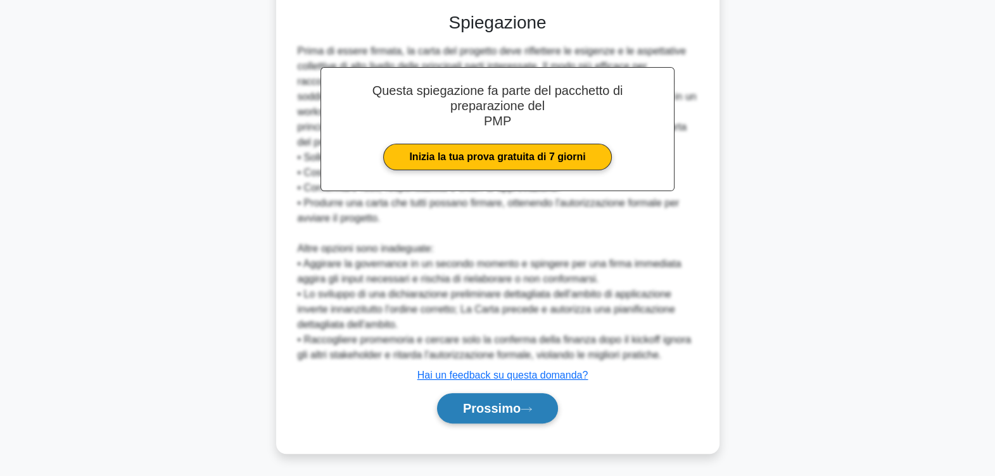
click at [493, 406] on font "Prossimo" at bounding box center [492, 408] width 58 height 14
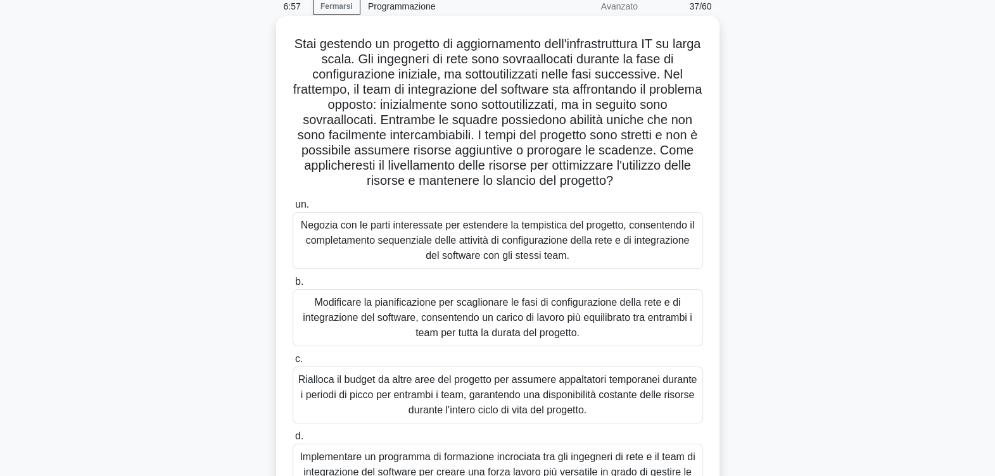
scroll to position [79, 0]
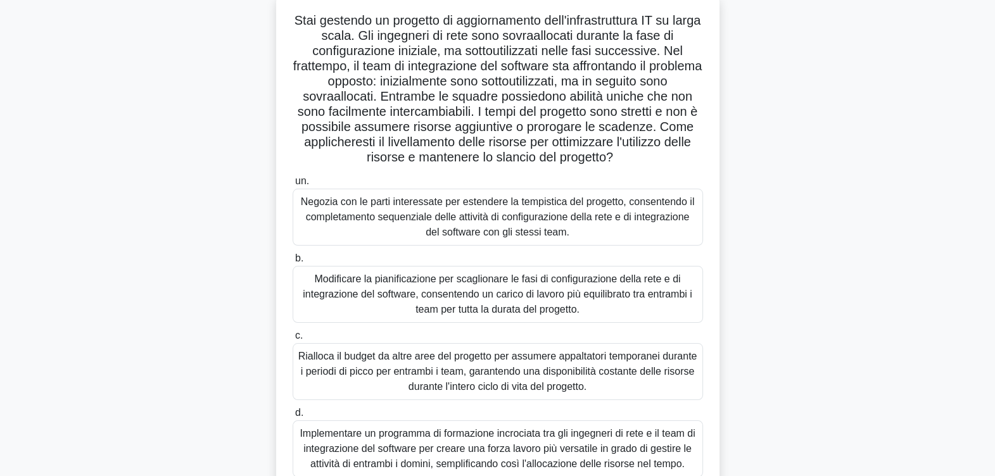
click at [468, 299] on div "Modificare la pianificazione per scaglionare le fasi di configurazione della re…" at bounding box center [498, 294] width 410 height 57
click at [293, 263] on input "b. Modificare la pianificazione per scaglionare le fasi di configurazione della…" at bounding box center [293, 259] width 0 height 8
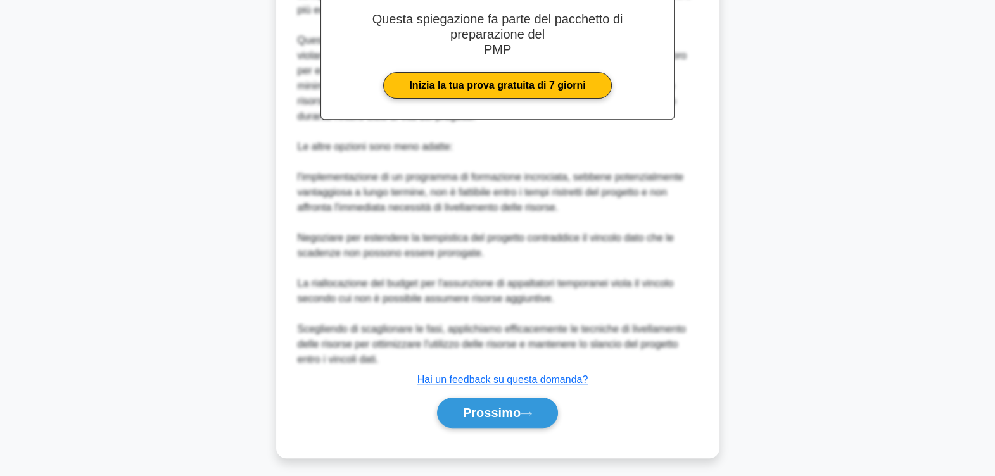
scroll to position [638, 0]
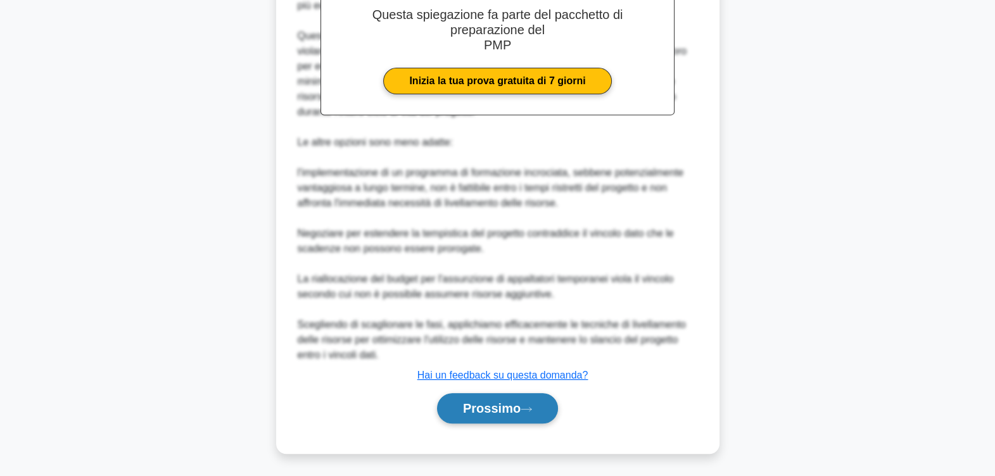
click at [493, 402] on font "Prossimo" at bounding box center [492, 408] width 58 height 14
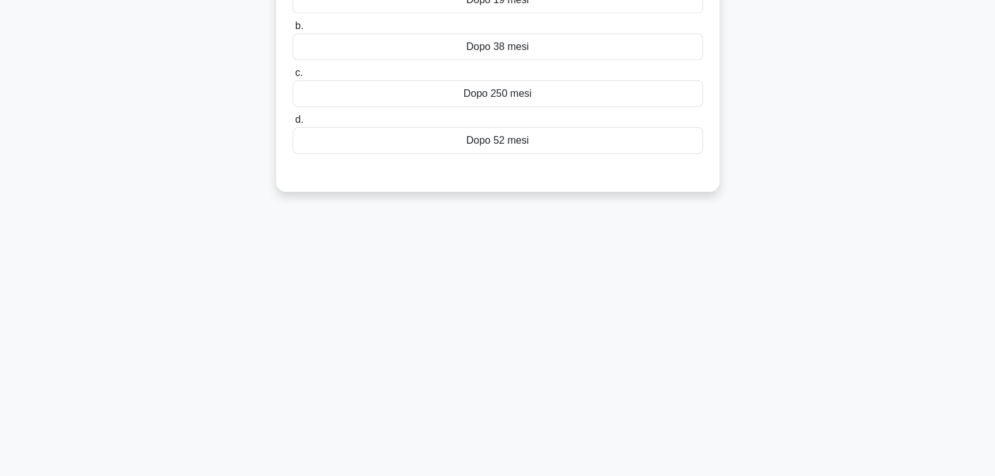
scroll to position [0, 0]
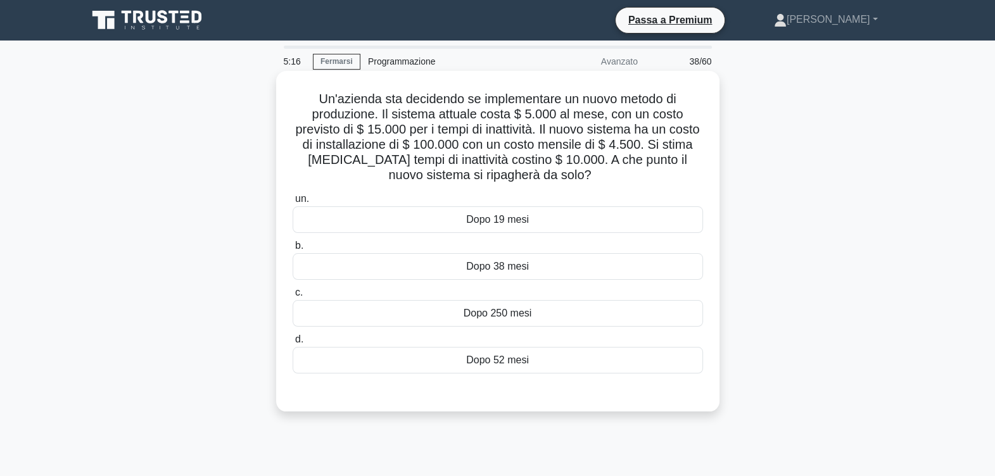
click at [567, 268] on div "Dopo 38 mesi" at bounding box center [498, 266] width 410 height 27
click at [293, 250] on input "b. Dopo 38 mesi" at bounding box center [293, 246] width 0 height 8
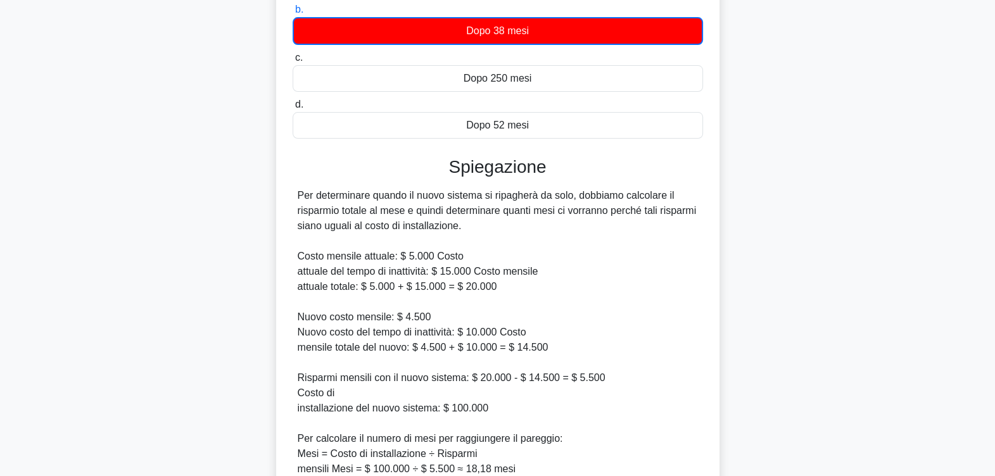
scroll to position [237, 0]
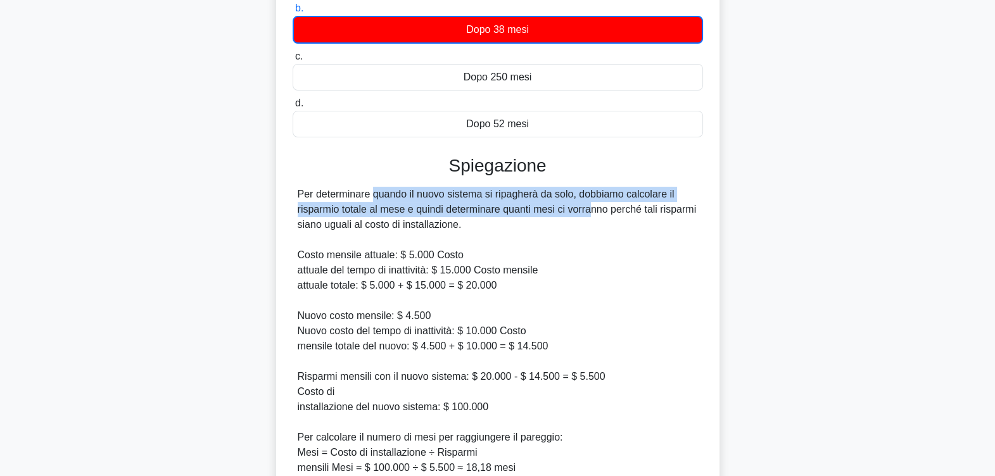
drag, startPoint x: 367, startPoint y: 191, endPoint x: 587, endPoint y: 209, distance: 220.5
click at [587, 209] on div "Per determinare quando il nuovo sistema si ripagherà da solo, dobbiamo calcolar…" at bounding box center [498, 354] width 400 height 334
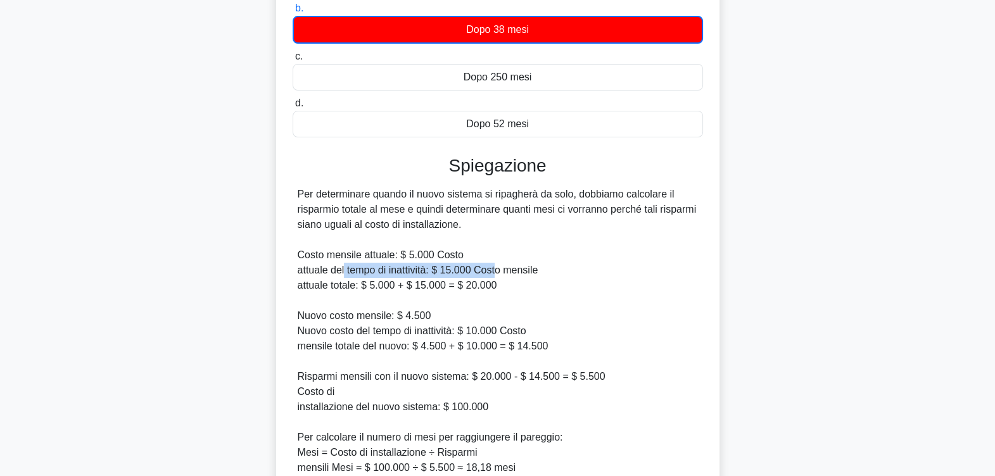
drag, startPoint x: 346, startPoint y: 270, endPoint x: 496, endPoint y: 275, distance: 149.5
click at [496, 275] on div "Per determinare quando il nuovo sistema si ripagherà da solo, dobbiamo calcolar…" at bounding box center [498, 354] width 400 height 334
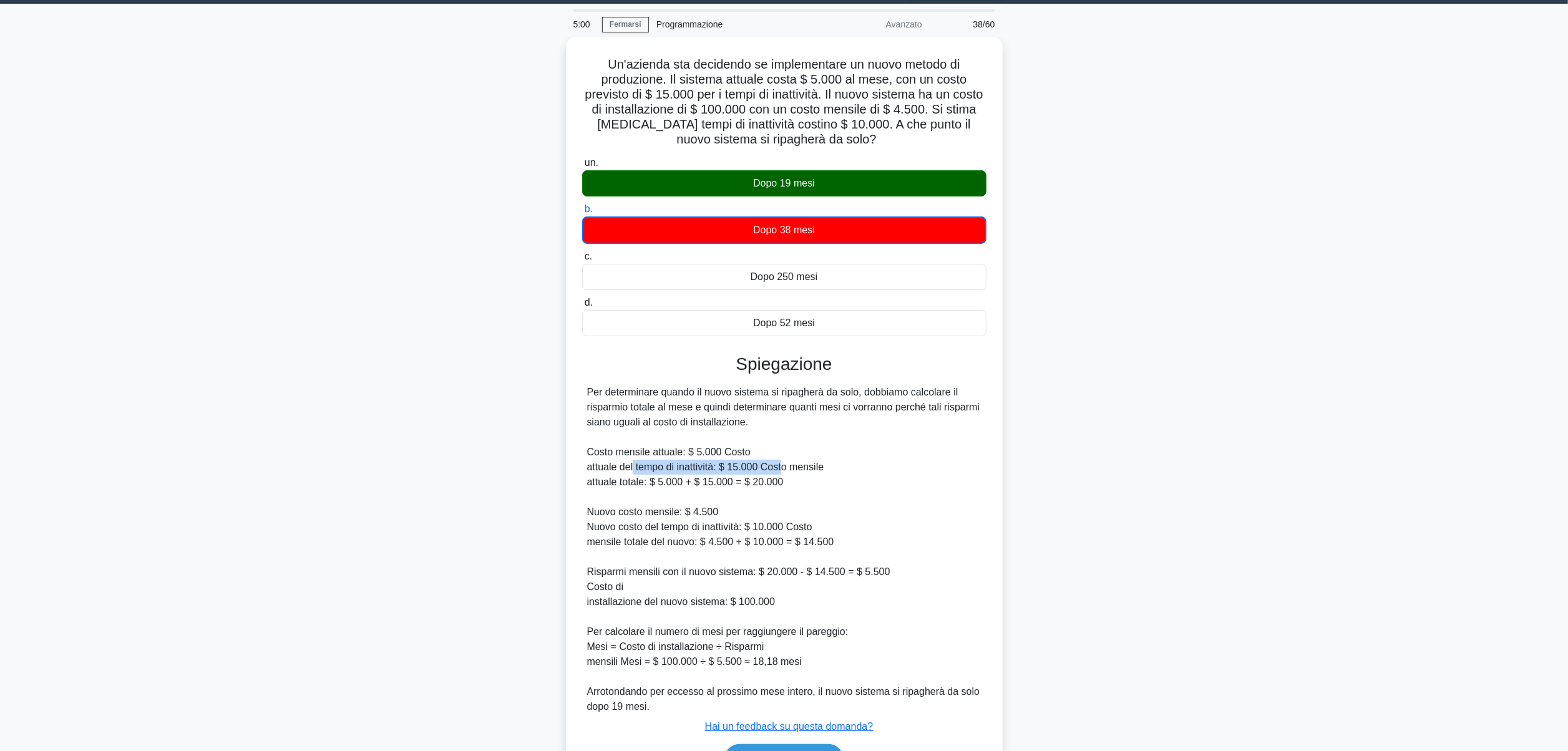
scroll to position [0, 0]
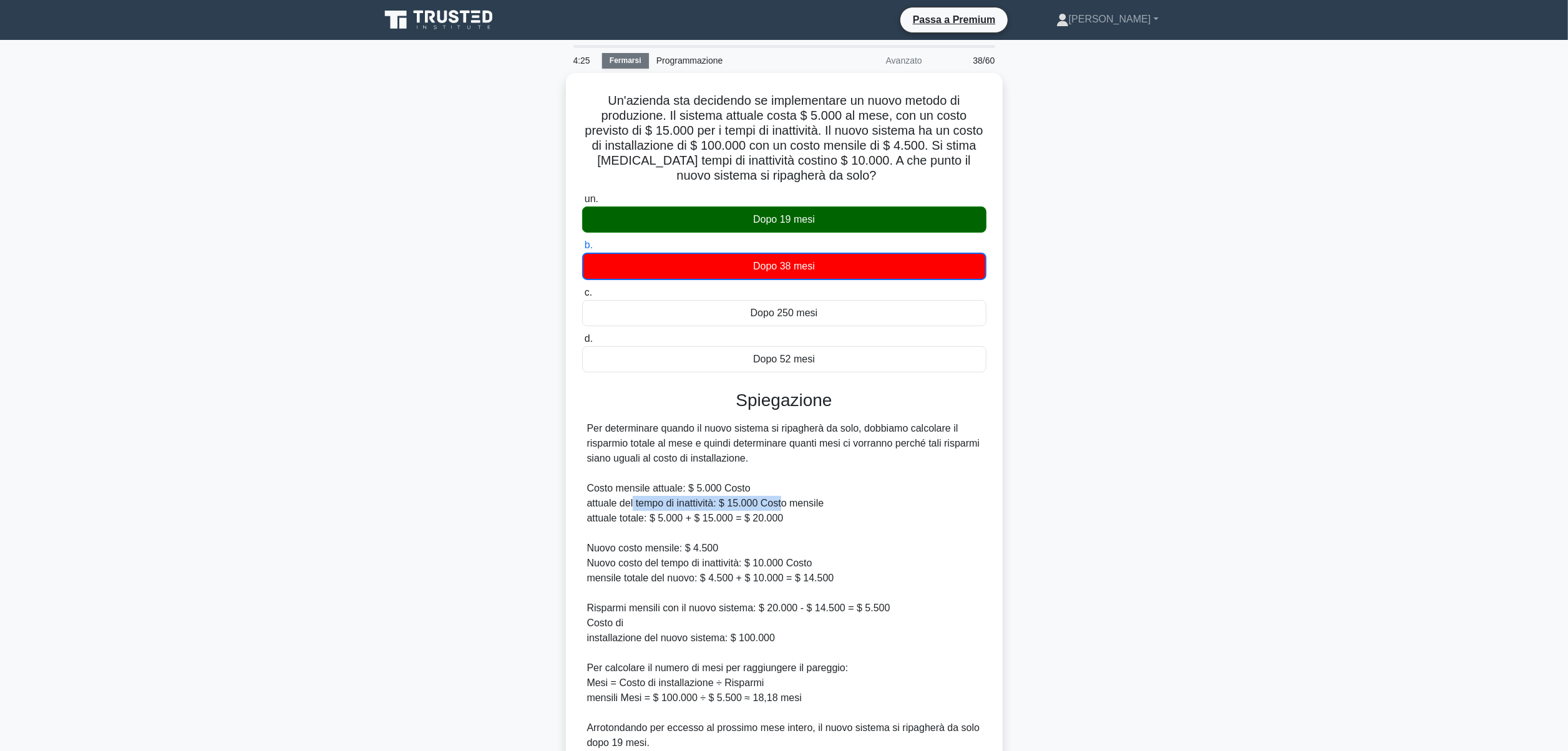
click at [630, 58] on link "Fermarsi" at bounding box center [625, 61] width 46 height 16
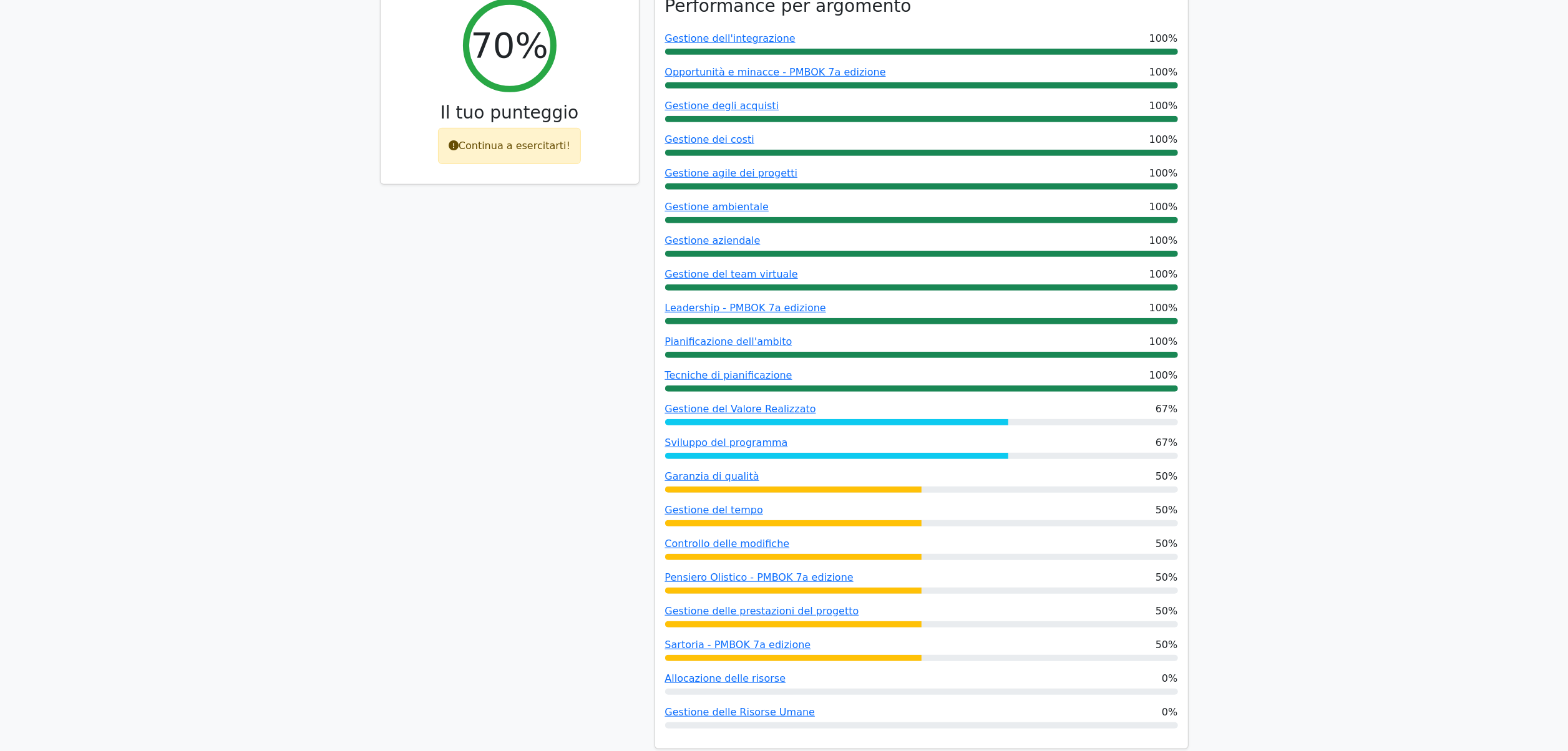
scroll to position [873, 0]
